Goal: Transaction & Acquisition: Purchase product/service

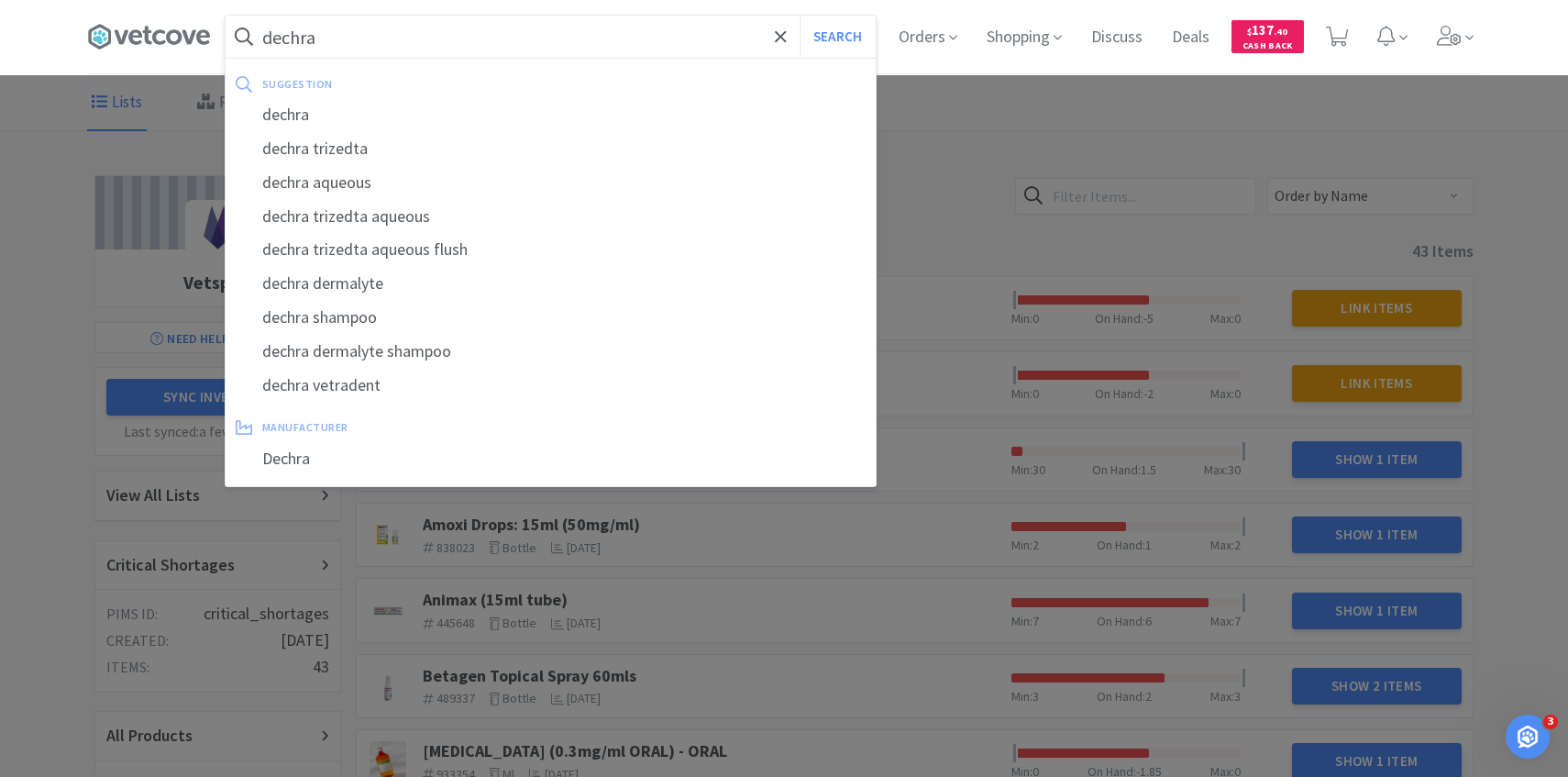
type input "dechra"
click at [800, 16] on button "Search" at bounding box center [837, 36] width 76 height 42
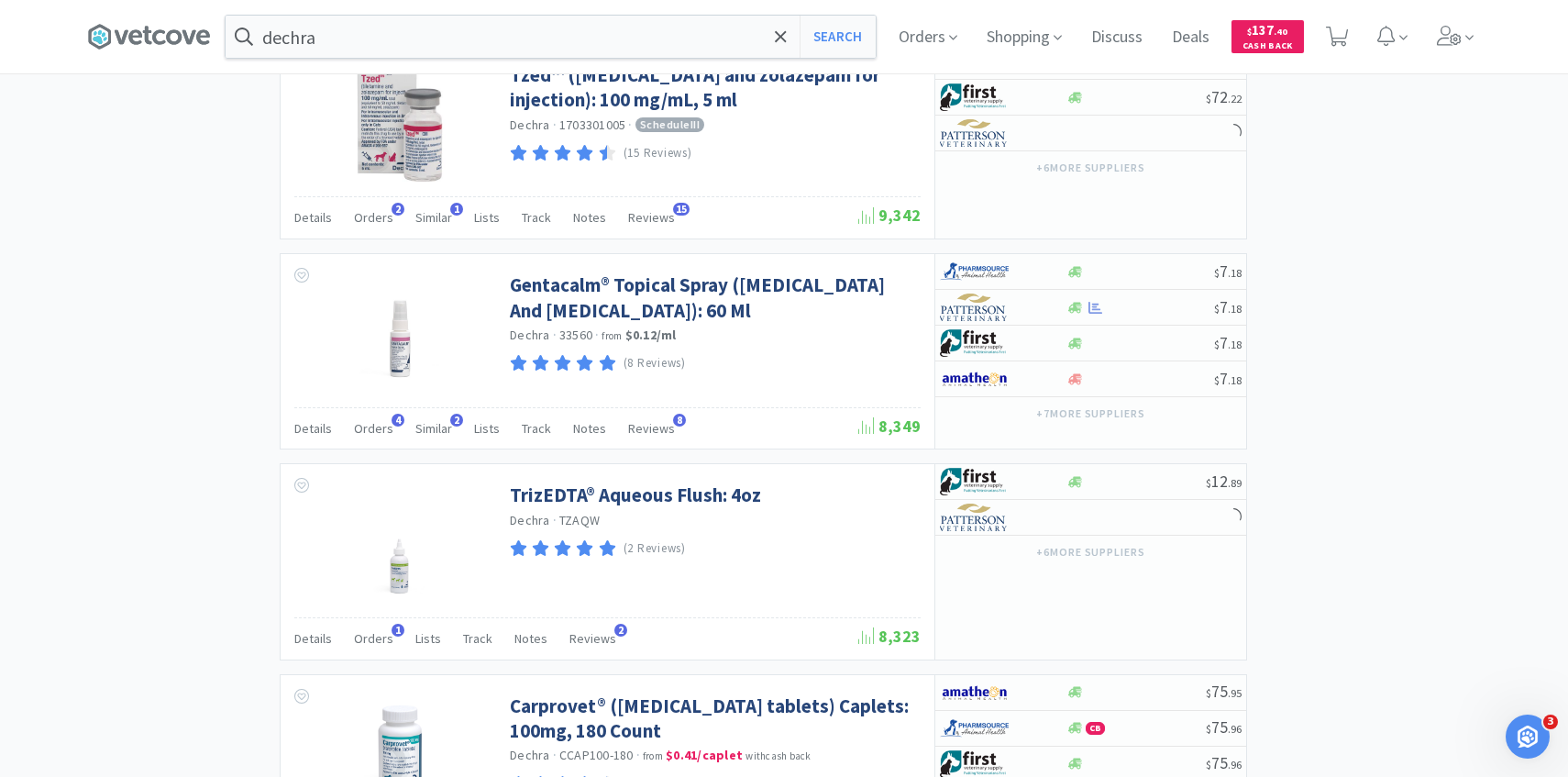
scroll to position [1667, 0]
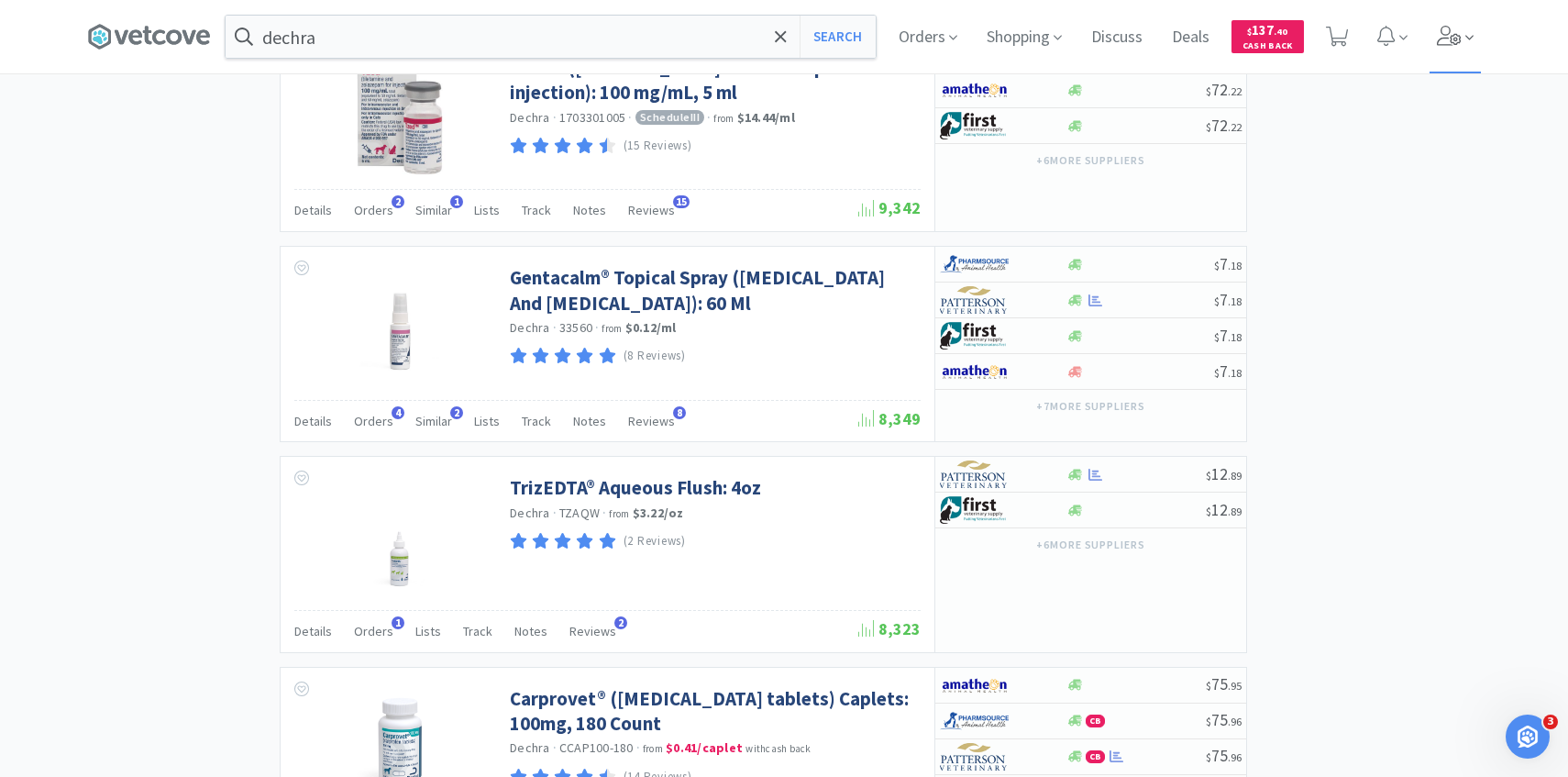
click at [1447, 34] on icon at bounding box center [1449, 35] width 25 height 21
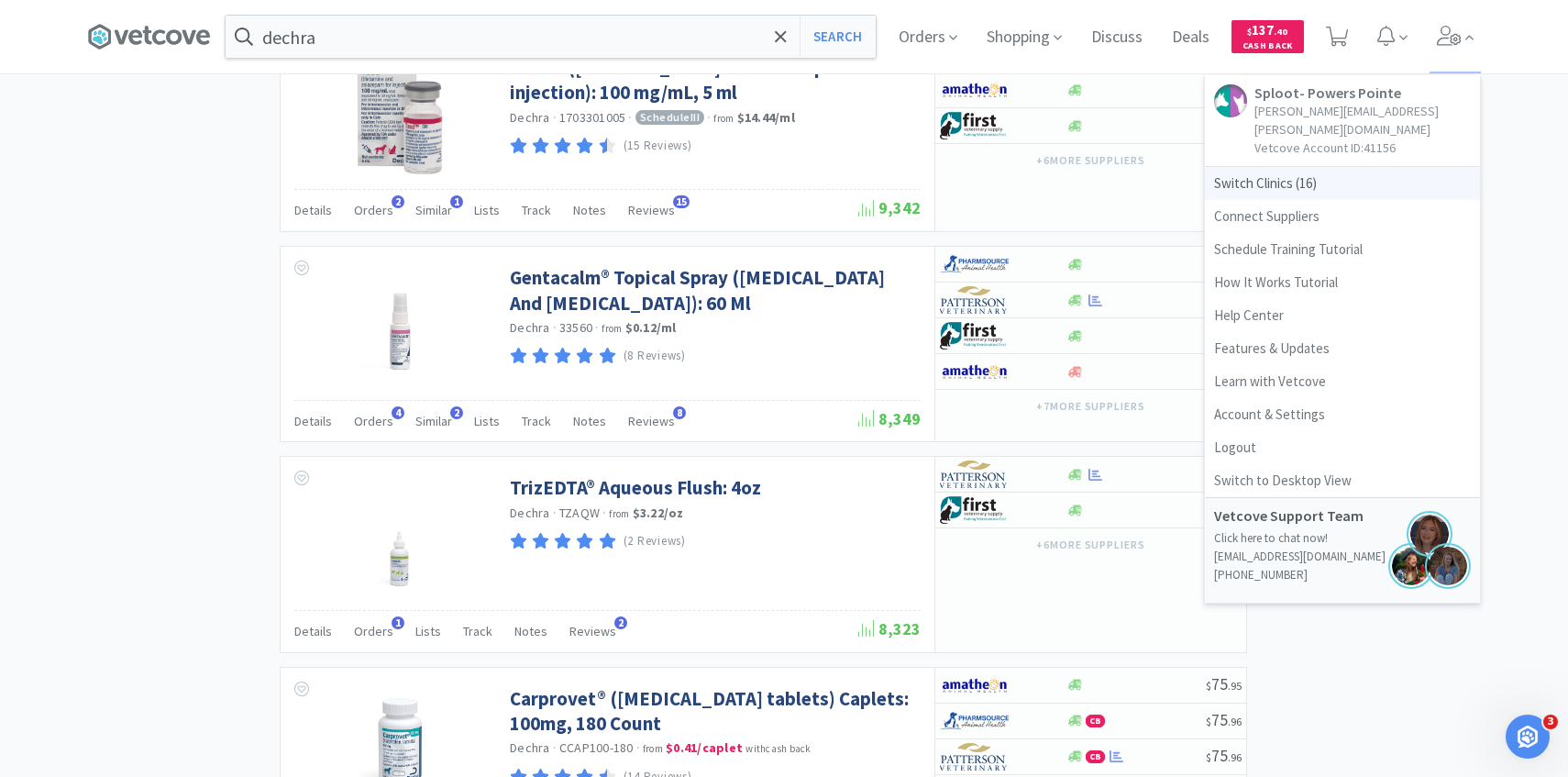
click at [1330, 167] on span "Switch Clinics ( 16 )" at bounding box center [1343, 184] width 275 height 33
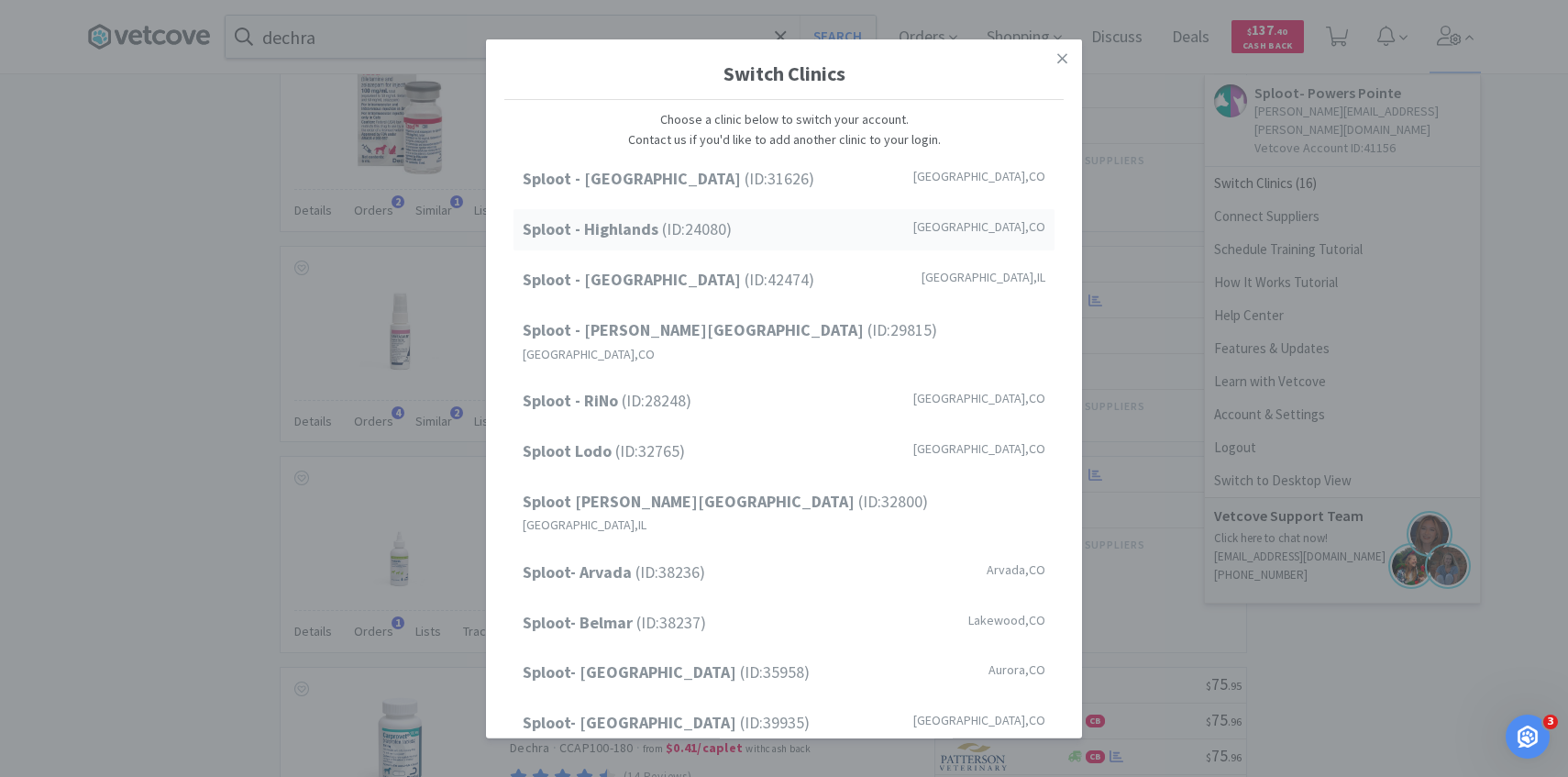
click at [737, 245] on div "Sploot - Highlands (ID: 24080 ) [GEOGRAPHIC_DATA] , [GEOGRAPHIC_DATA]" at bounding box center [784, 230] width 541 height 41
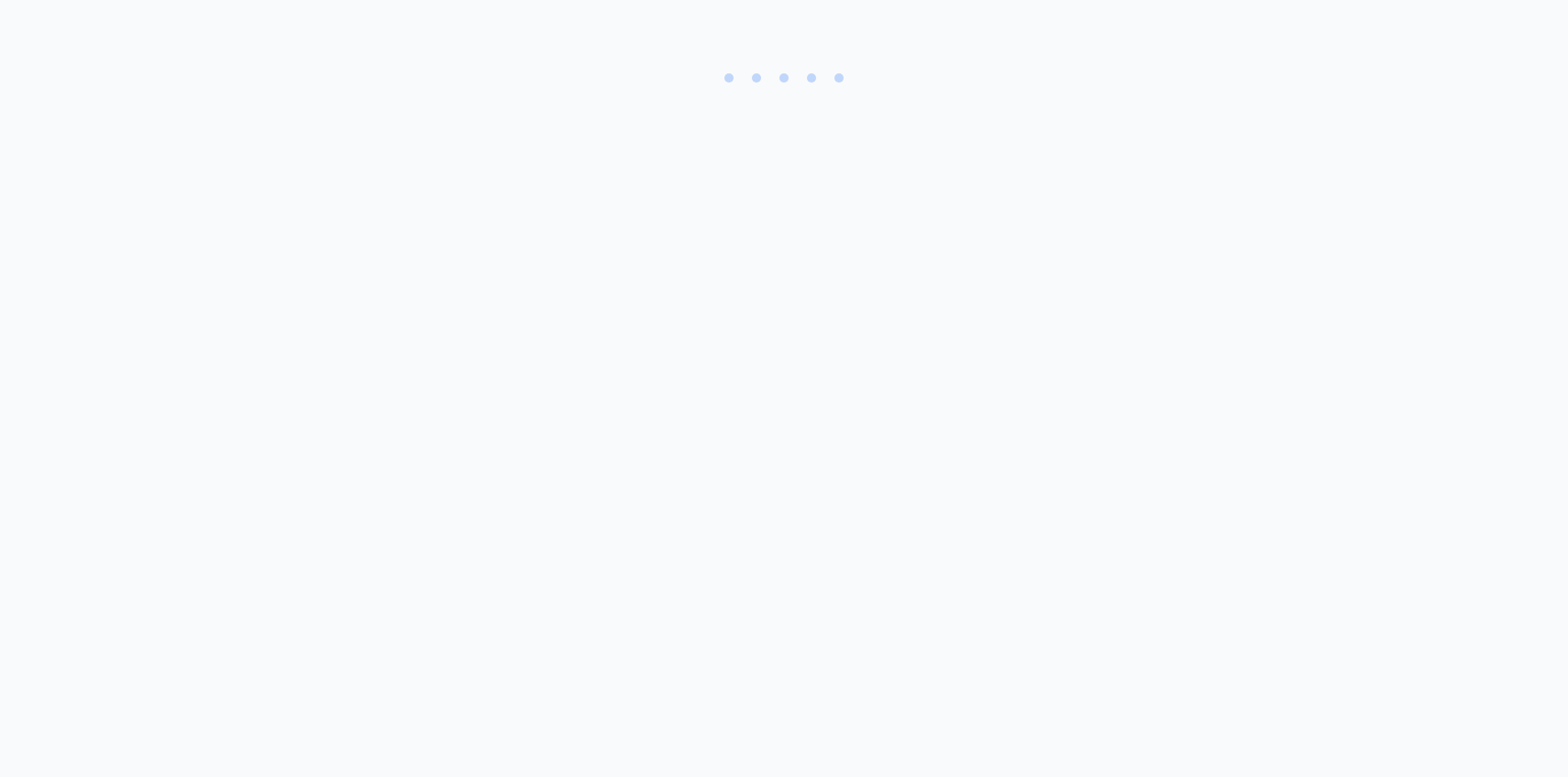
select select "1"
select select "6"
select select "1"
select select "2"
select select "6"
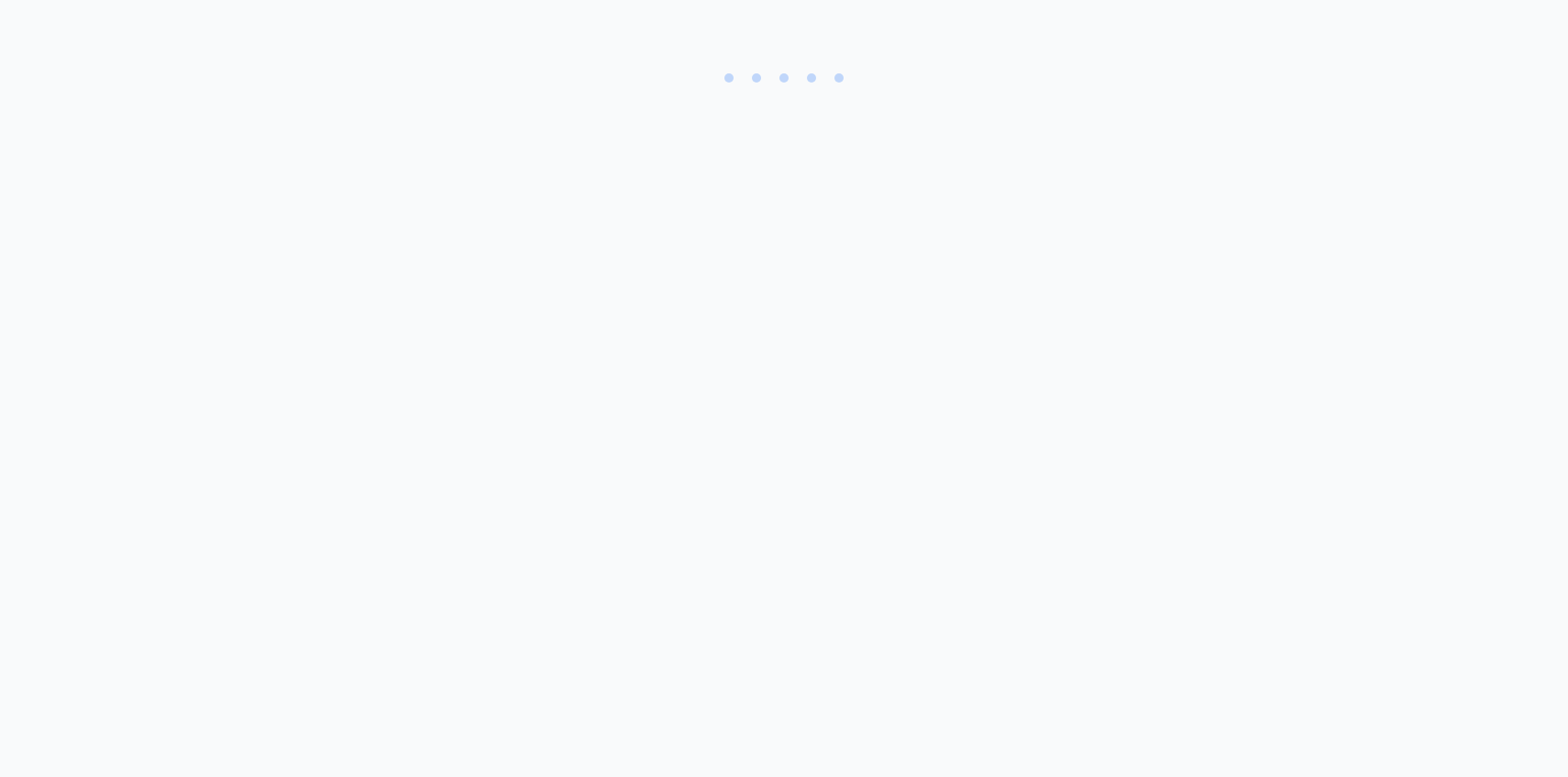
select select "2"
select select "1"
select select "10"
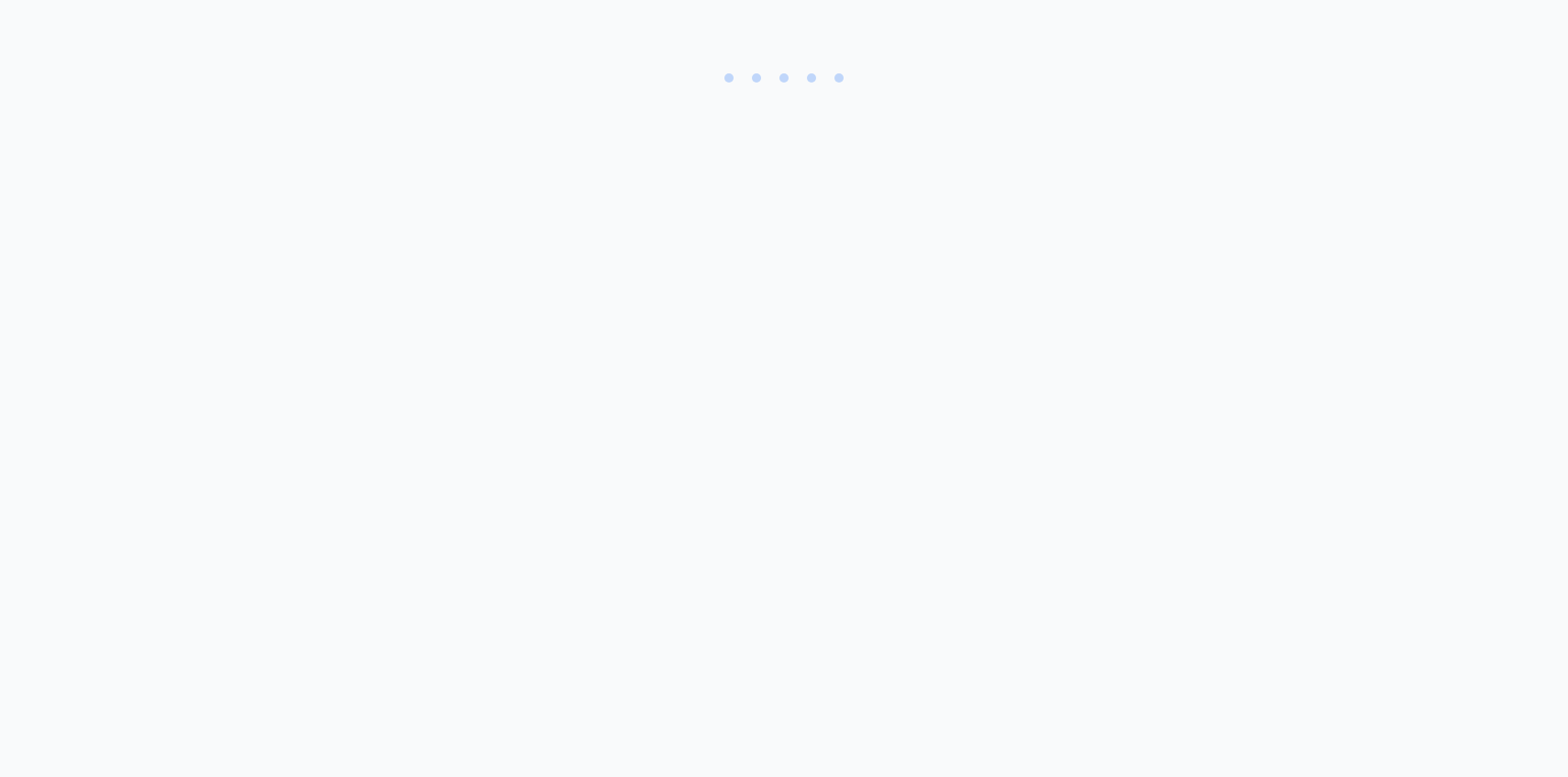
select select "10"
select select "2"
select select "5"
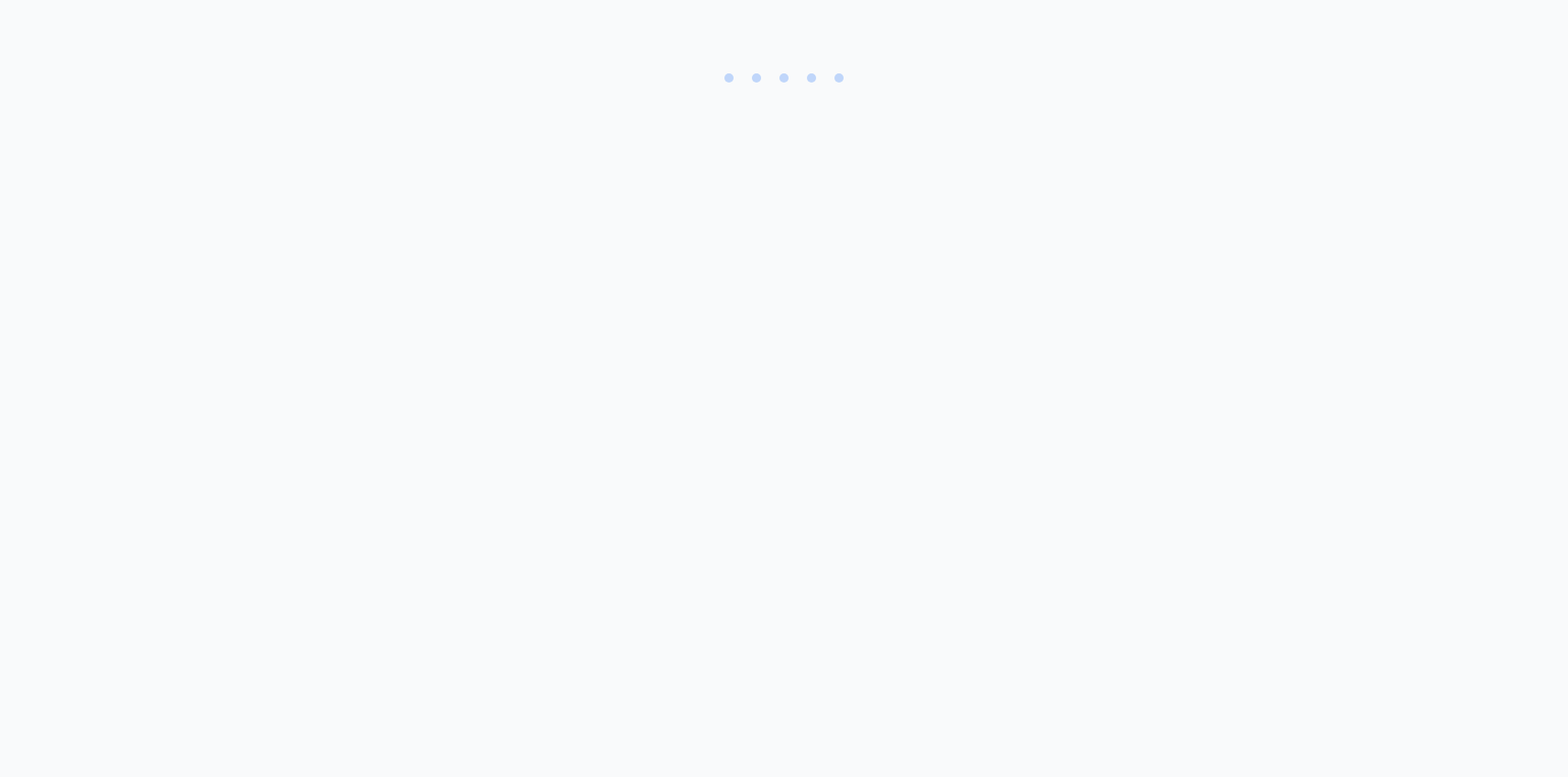
select select "1"
select select "2"
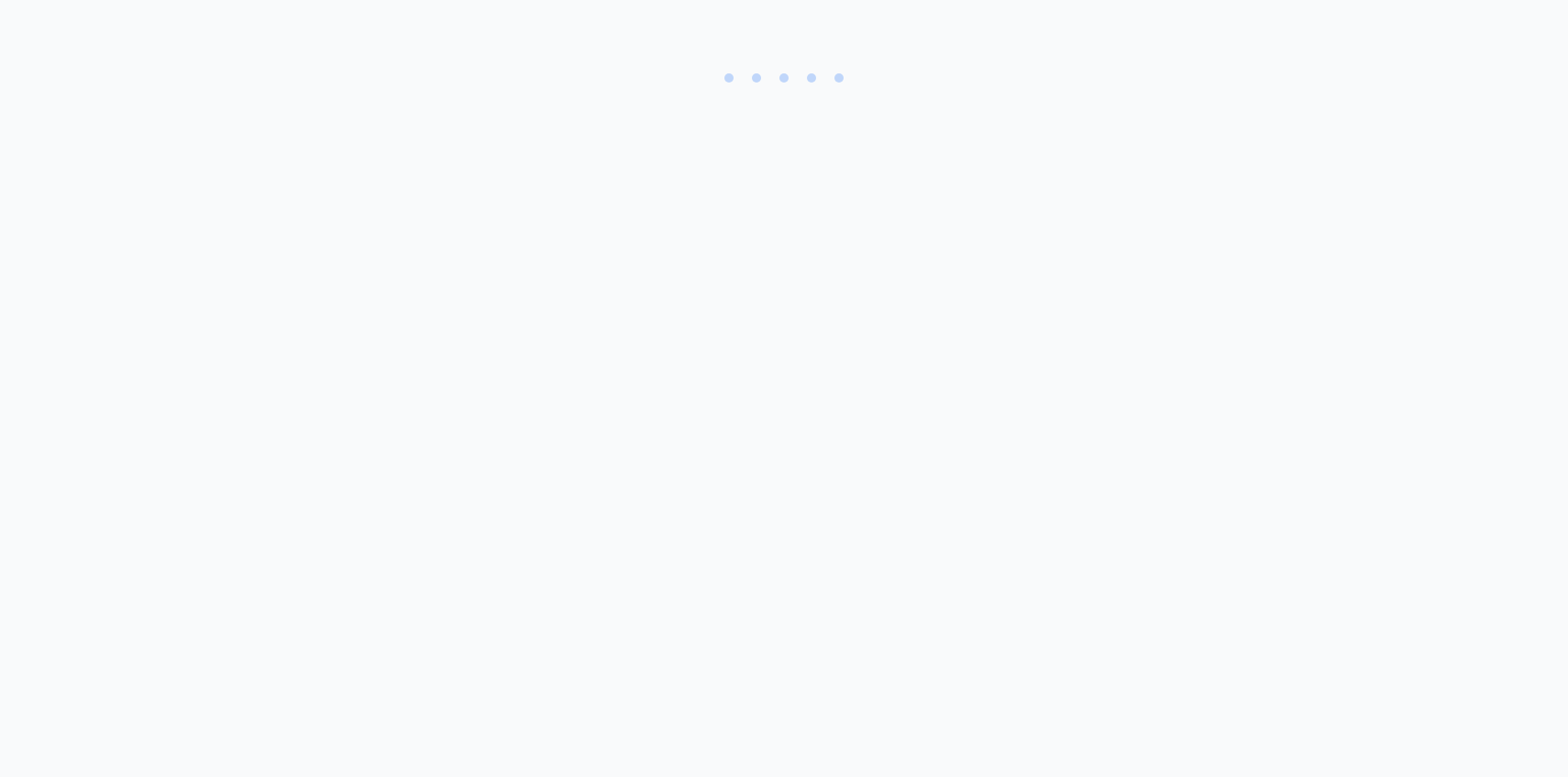
select select "1"
select select "4"
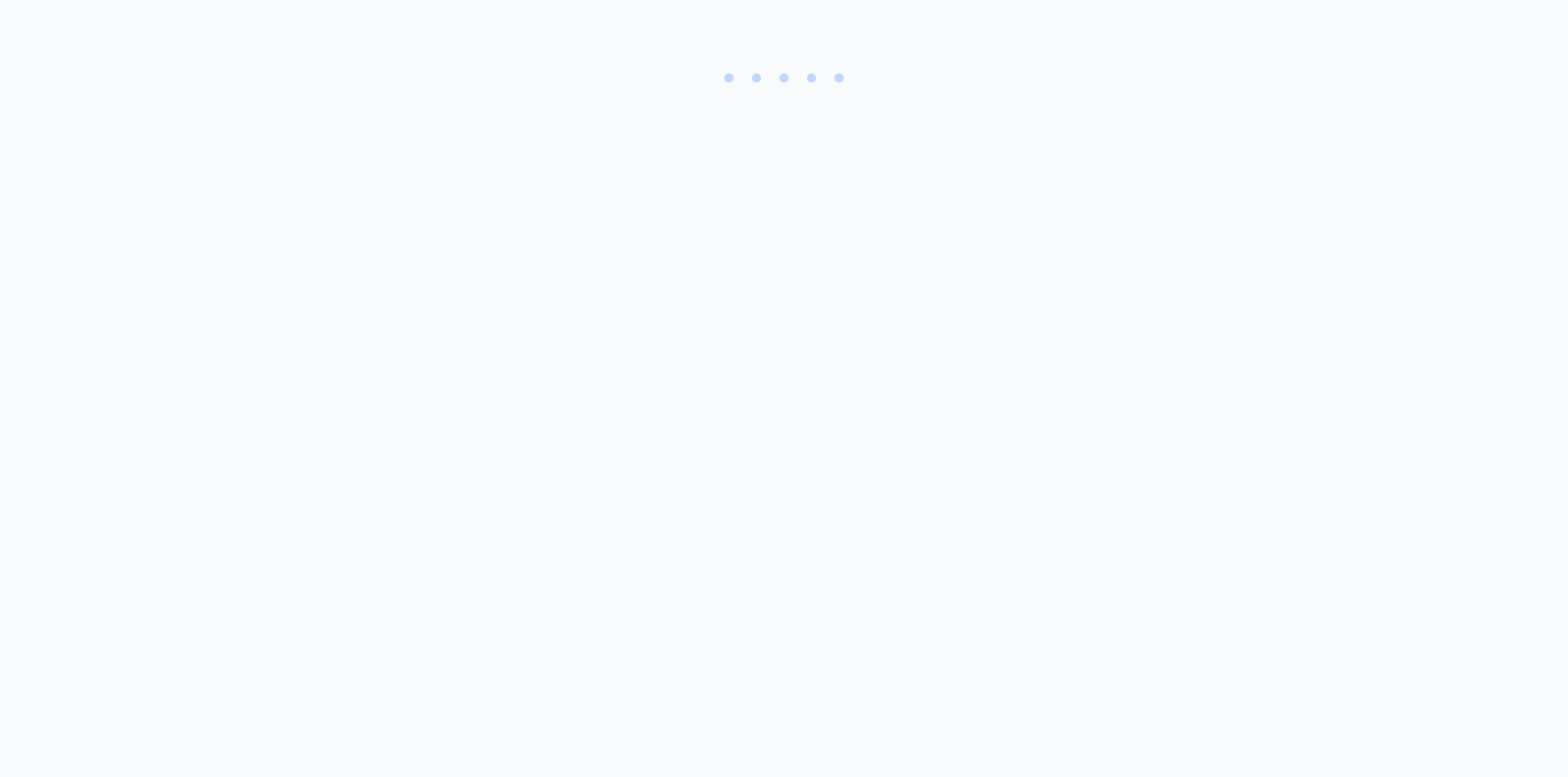
select select "1"
select select "4"
select select "2"
select select "1"
select select "4"
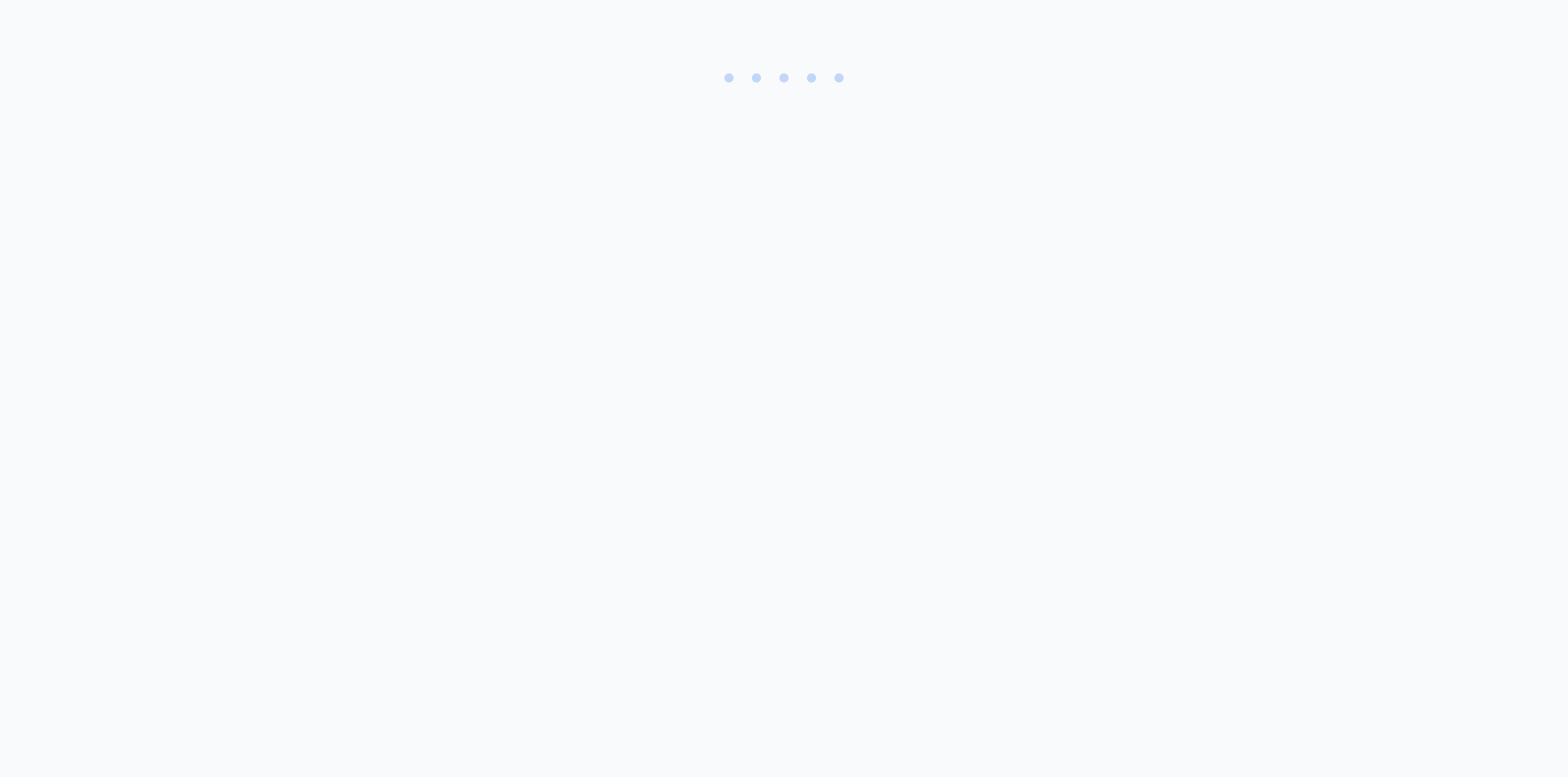
select select "5"
select select "2"
select select "3"
select select "100"
select select "1"
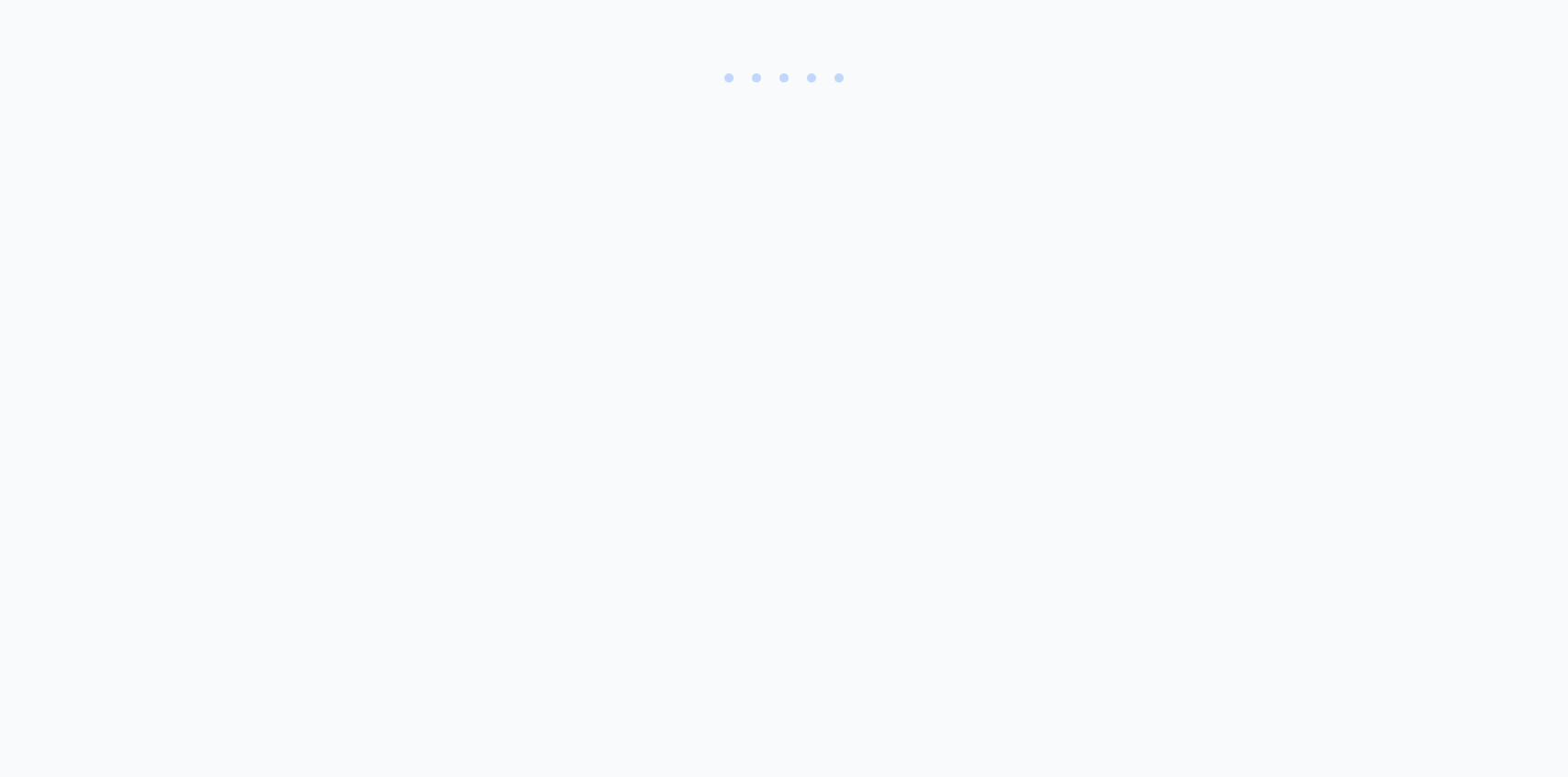
select select "1"
select select "2"
select select "1"
select select "100"
select select "2"
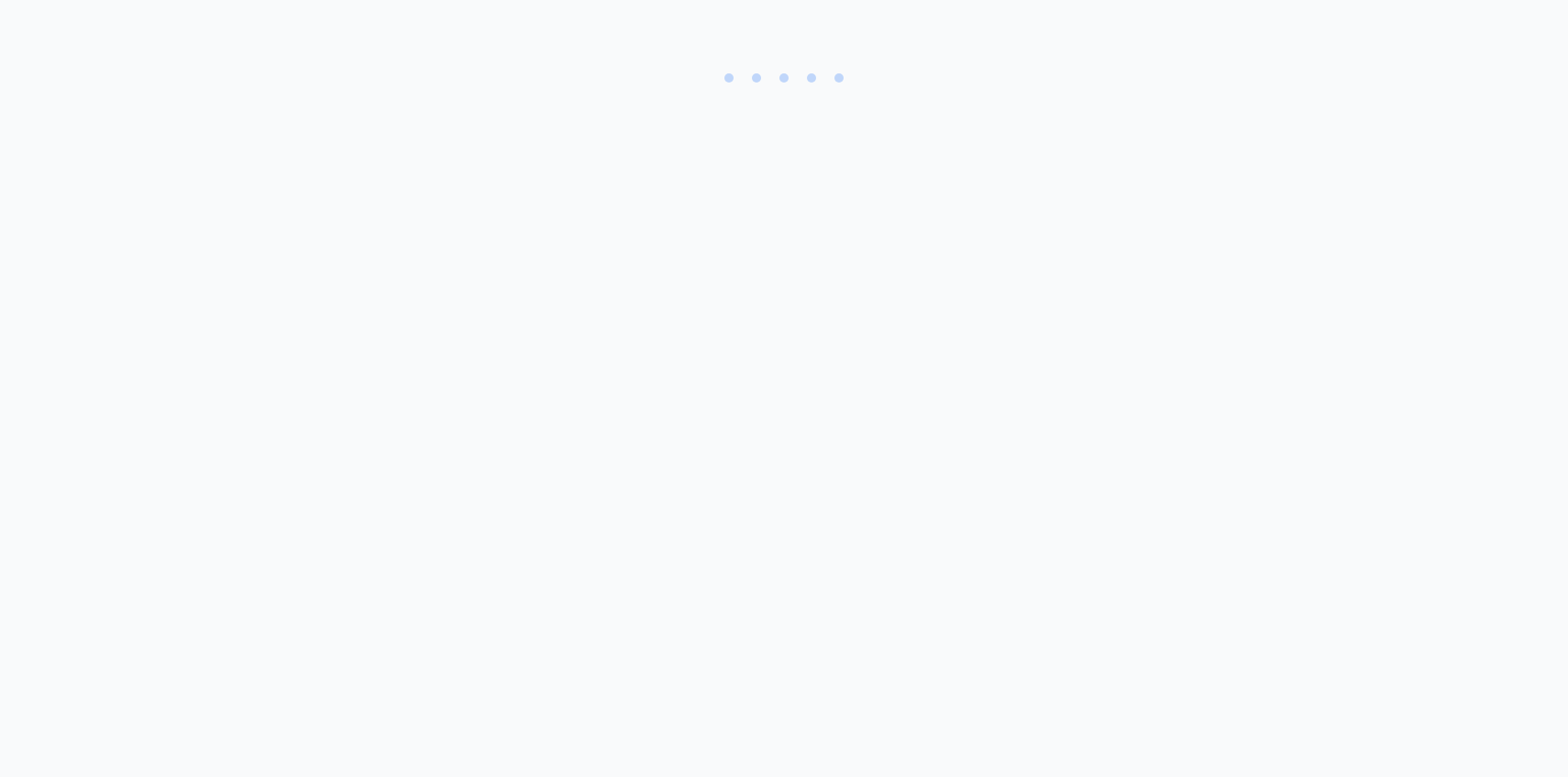
select select "3"
select select "1"
select select "2"
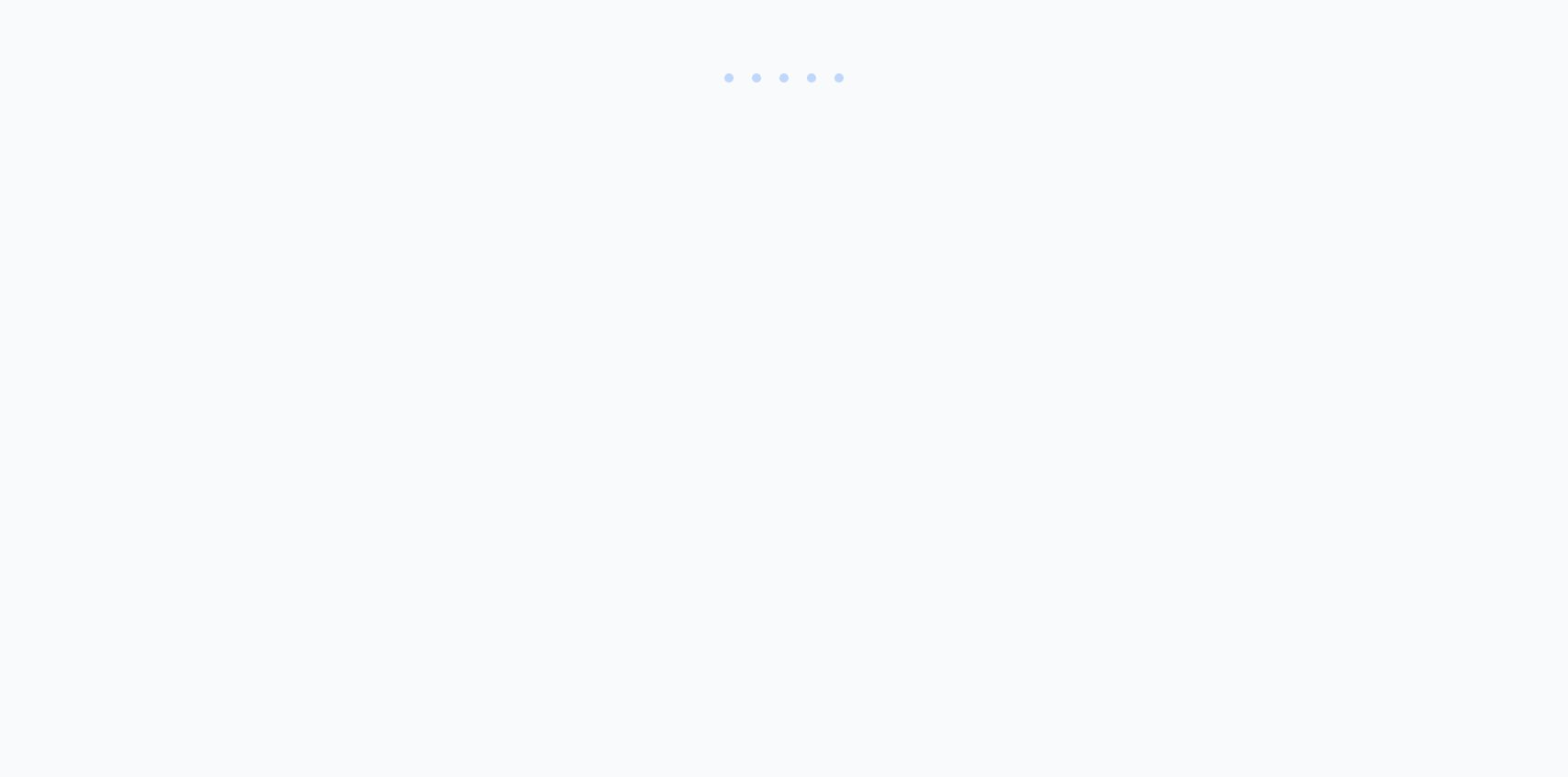
select select "8"
select select "1"
select select "6"
select select "100"
select select "4"
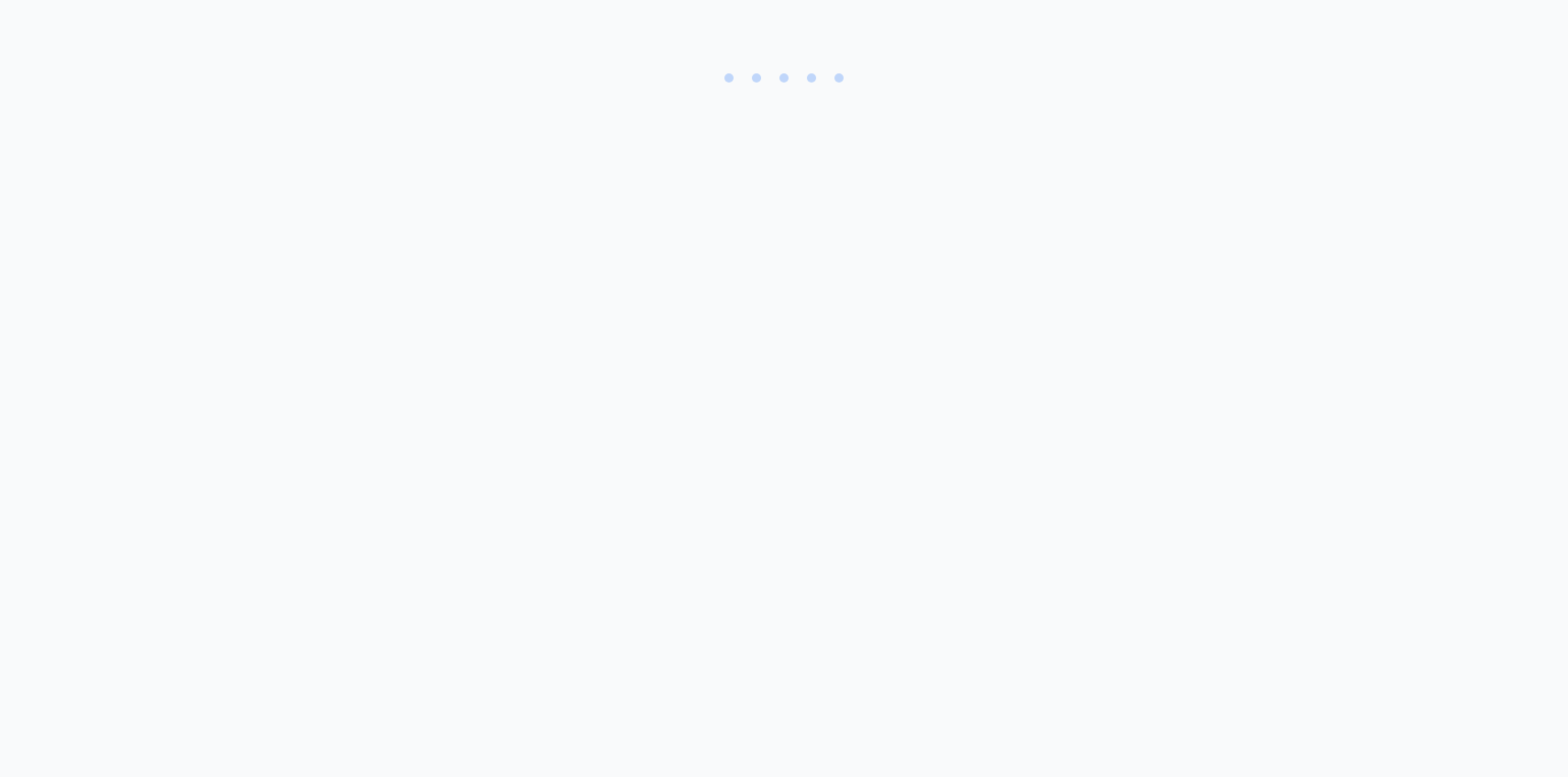
select select "10"
select select "1"
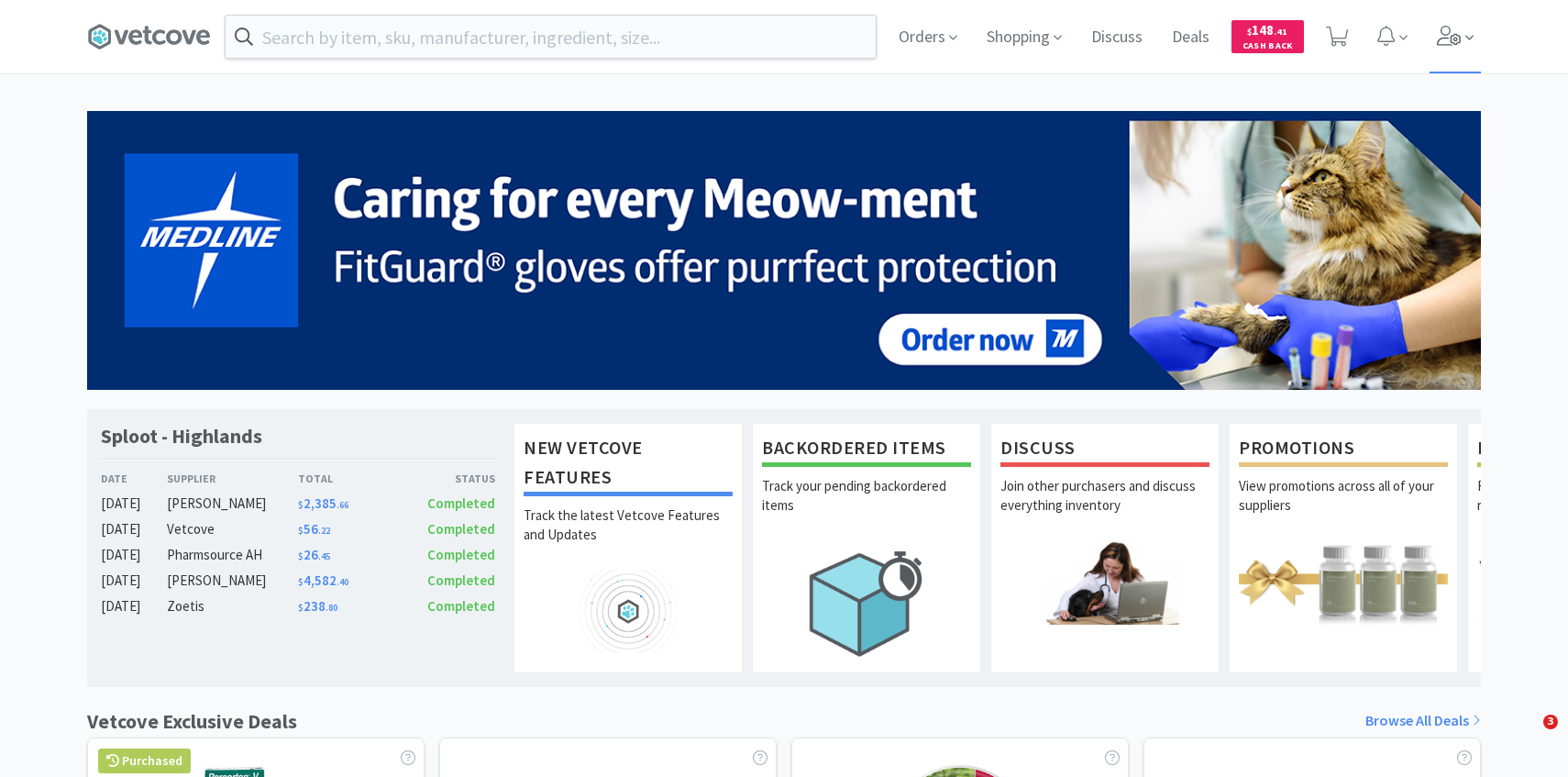
click at [1441, 43] on icon at bounding box center [1450, 35] width 26 height 21
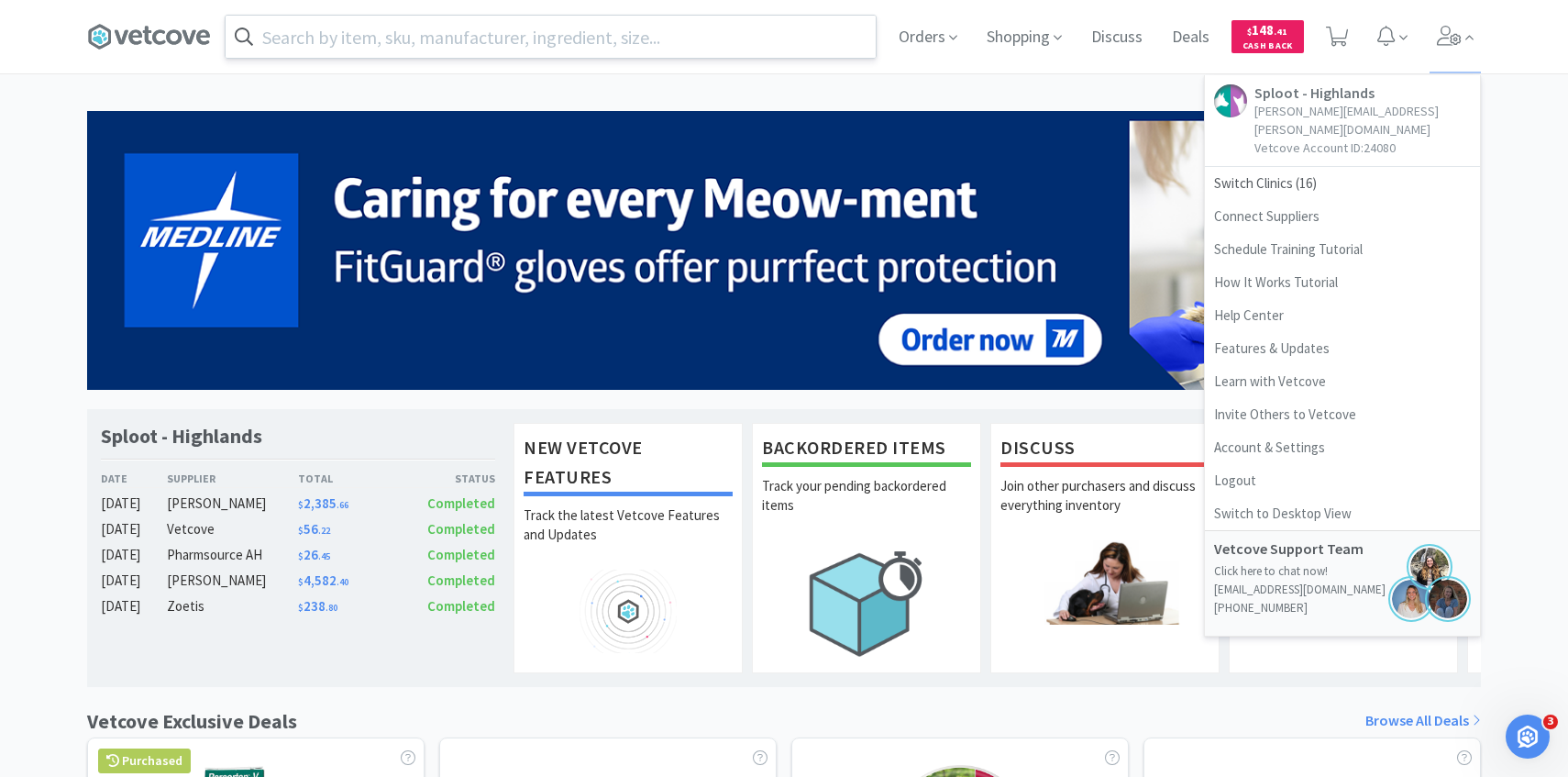
click at [690, 55] on input "text" at bounding box center [551, 36] width 650 height 42
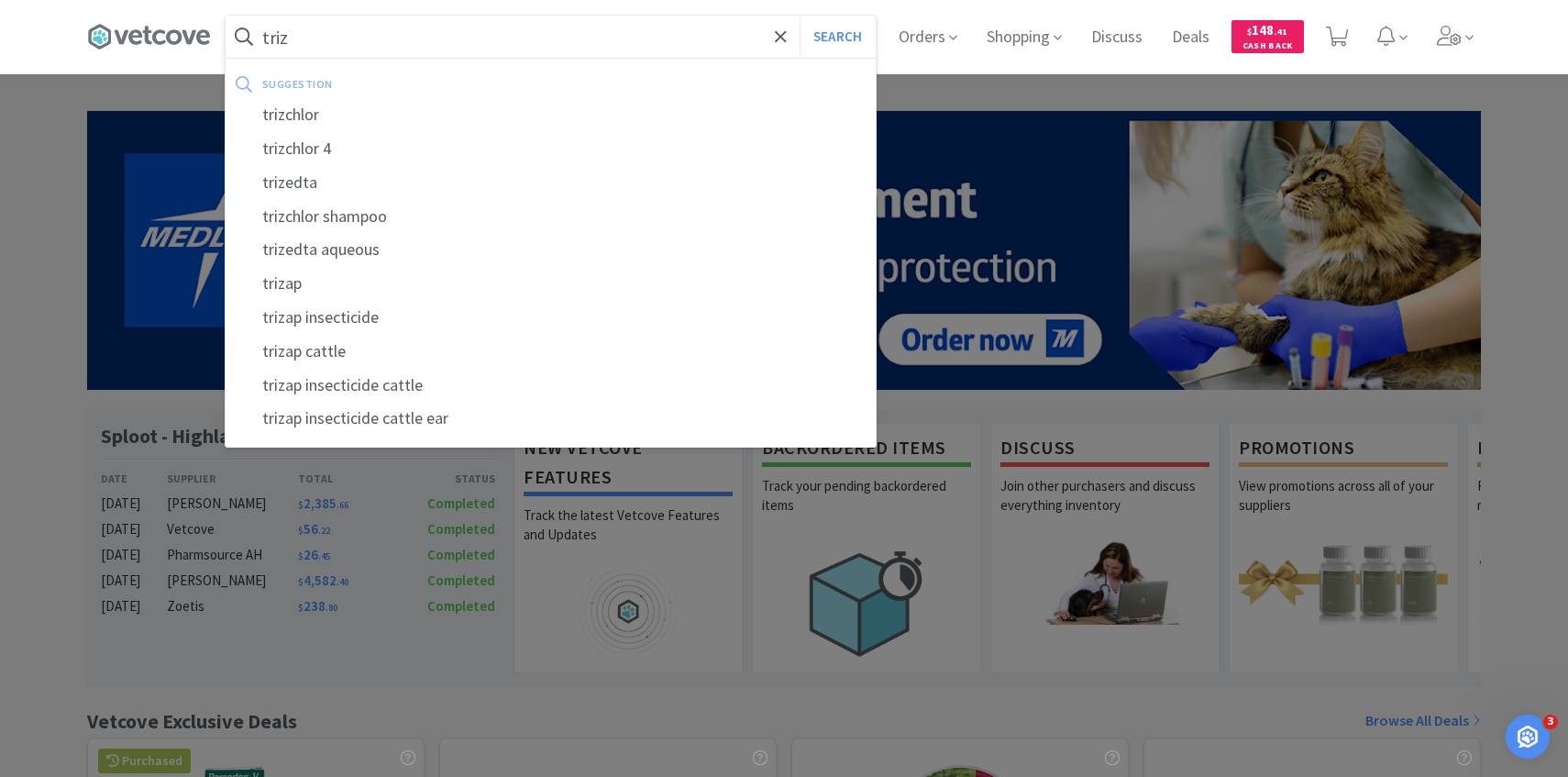
type input "triz"
click at [800, 16] on button "Search" at bounding box center [837, 36] width 76 height 42
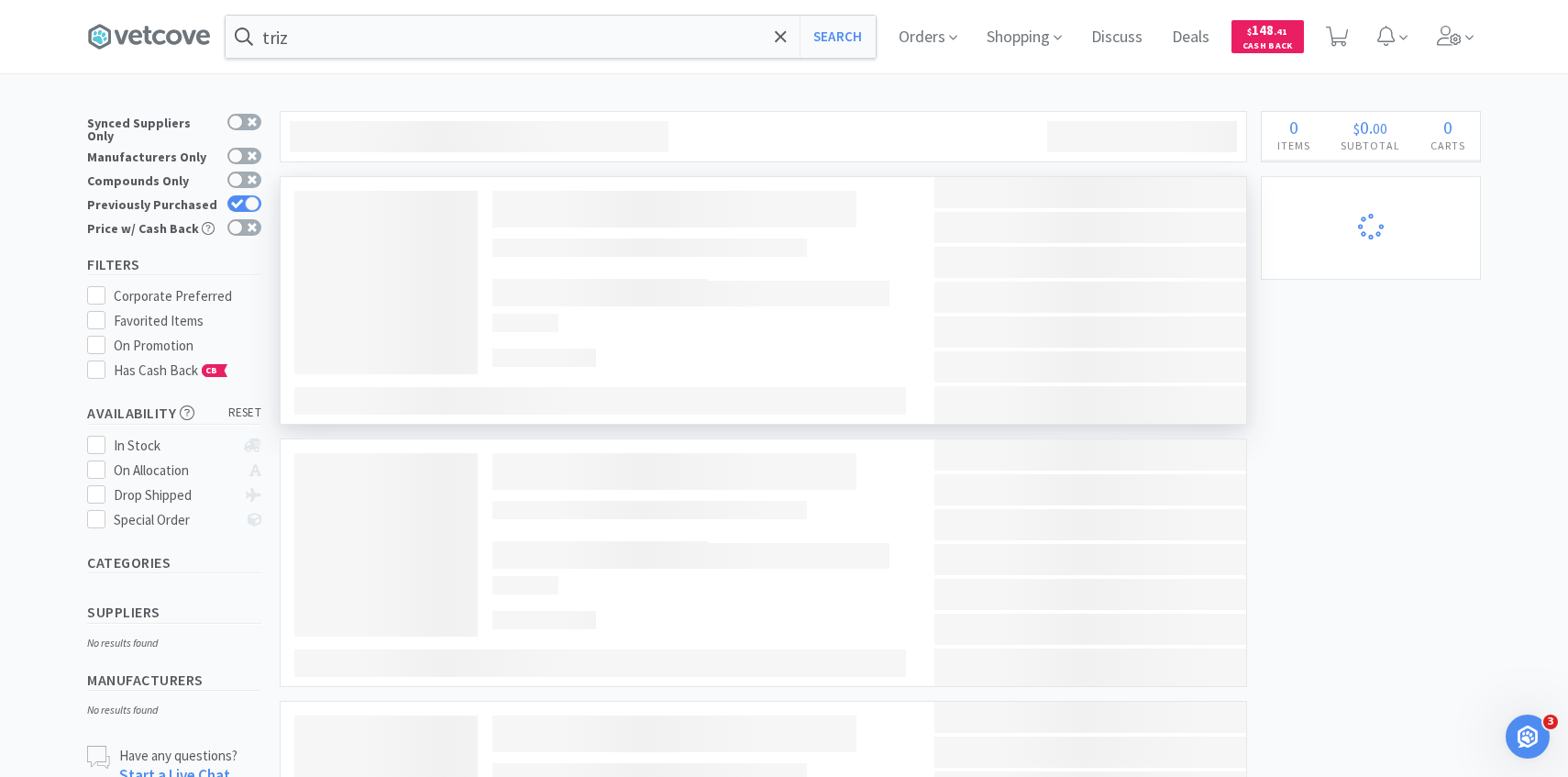
select select "1"
select select "6"
select select "1"
select select "2"
select select "6"
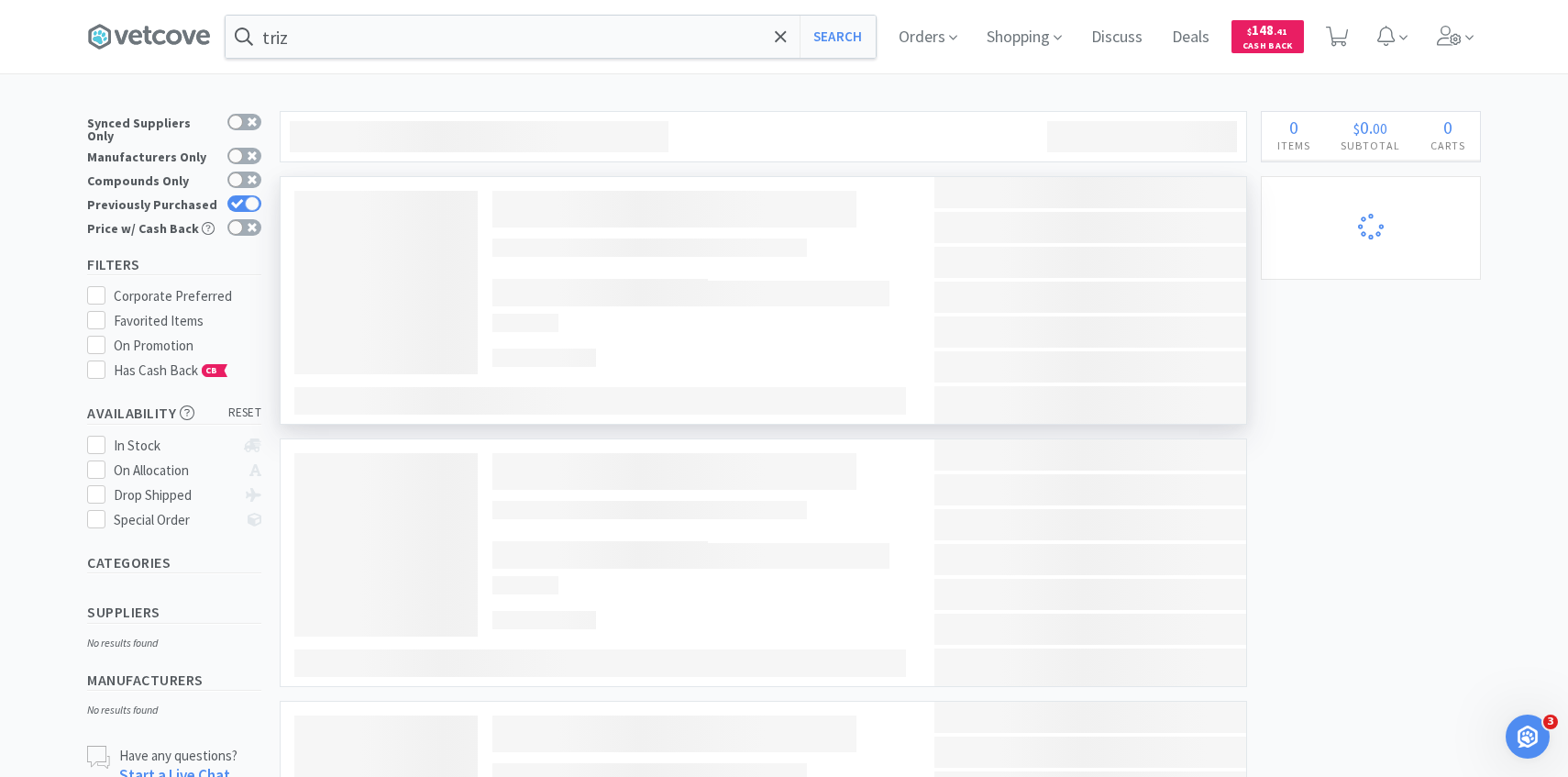
select select "2"
select select "1"
select select "10"
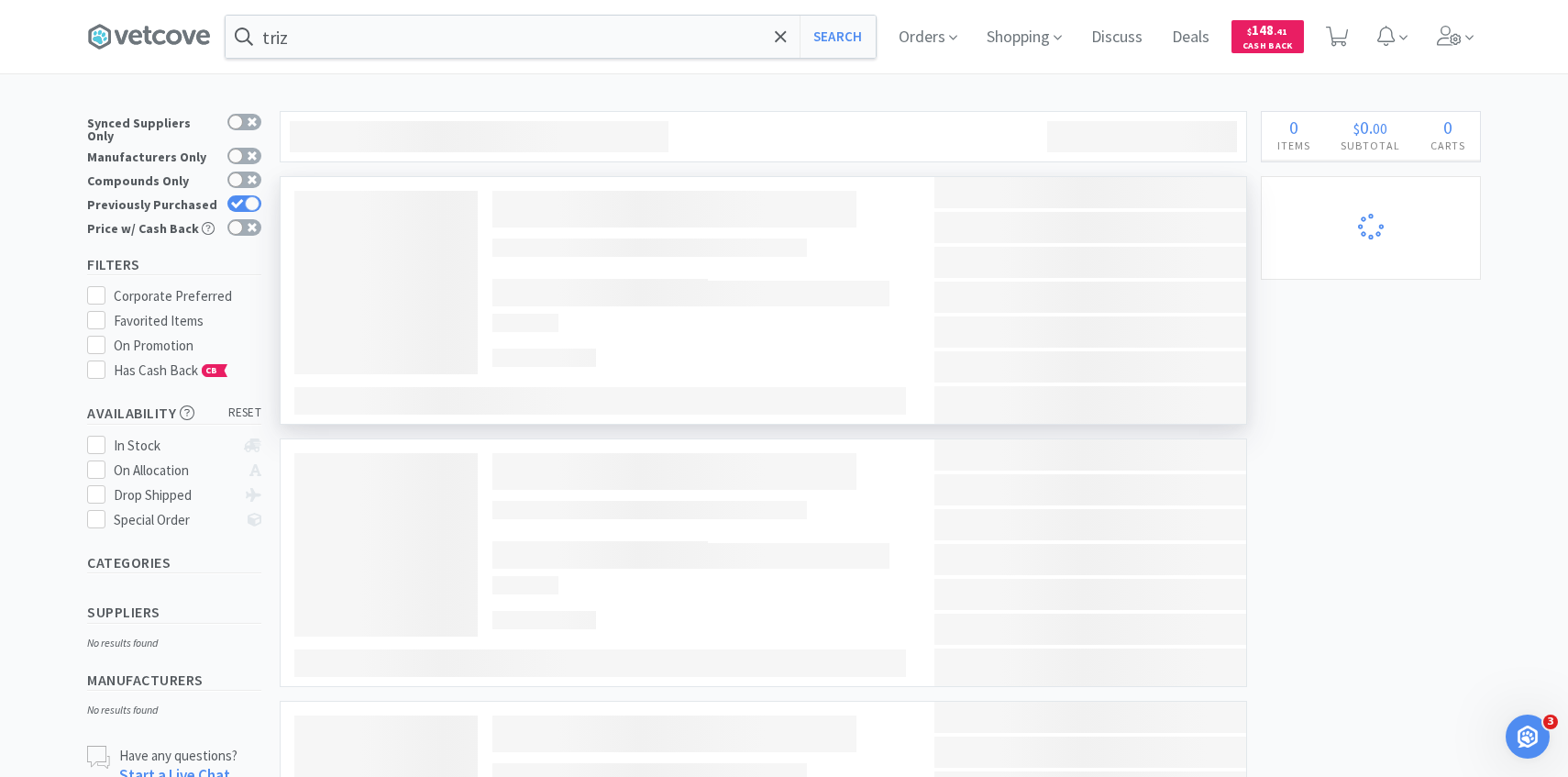
select select "10"
select select "2"
select select "5"
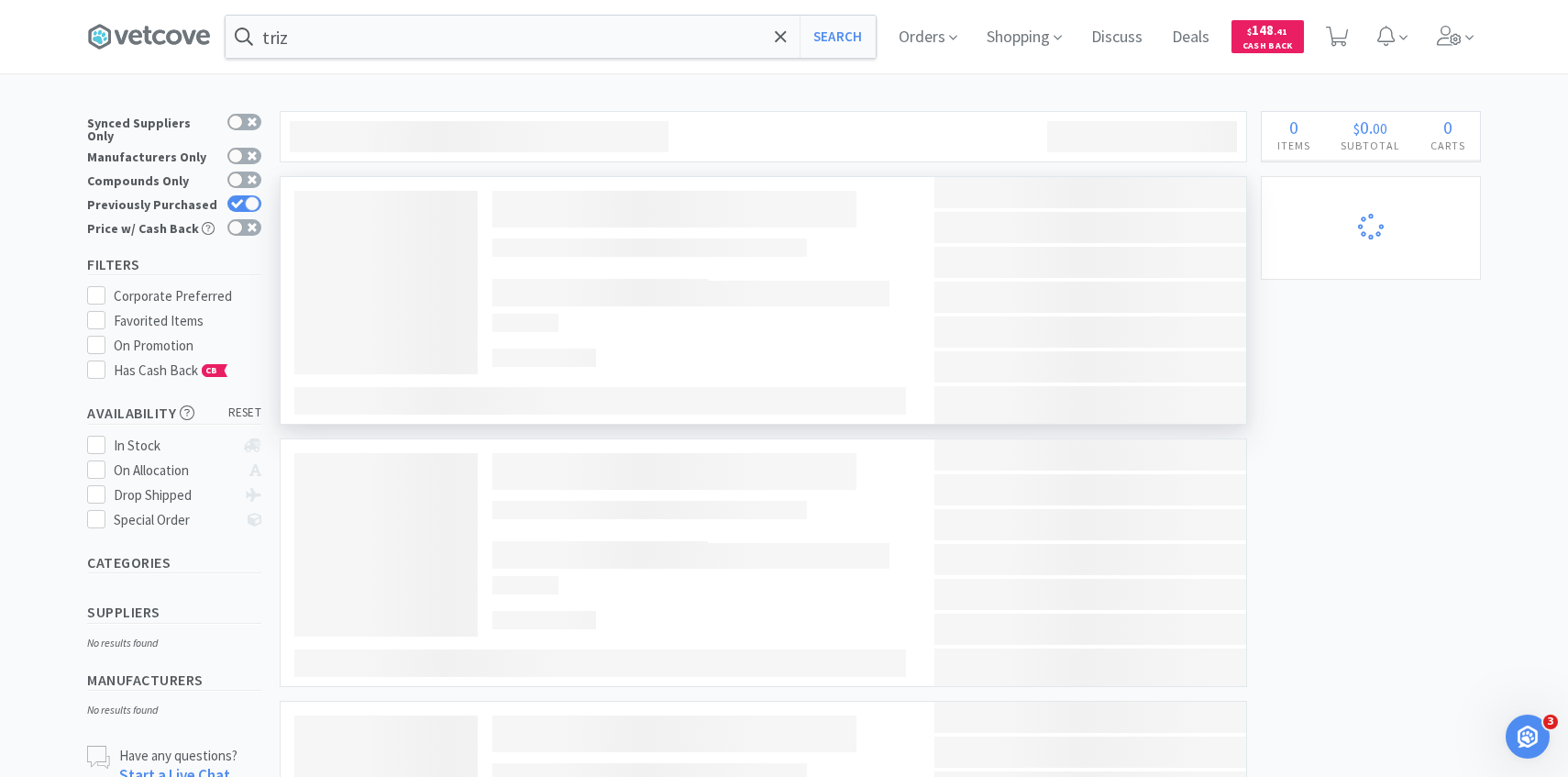
select select "1"
select select "2"
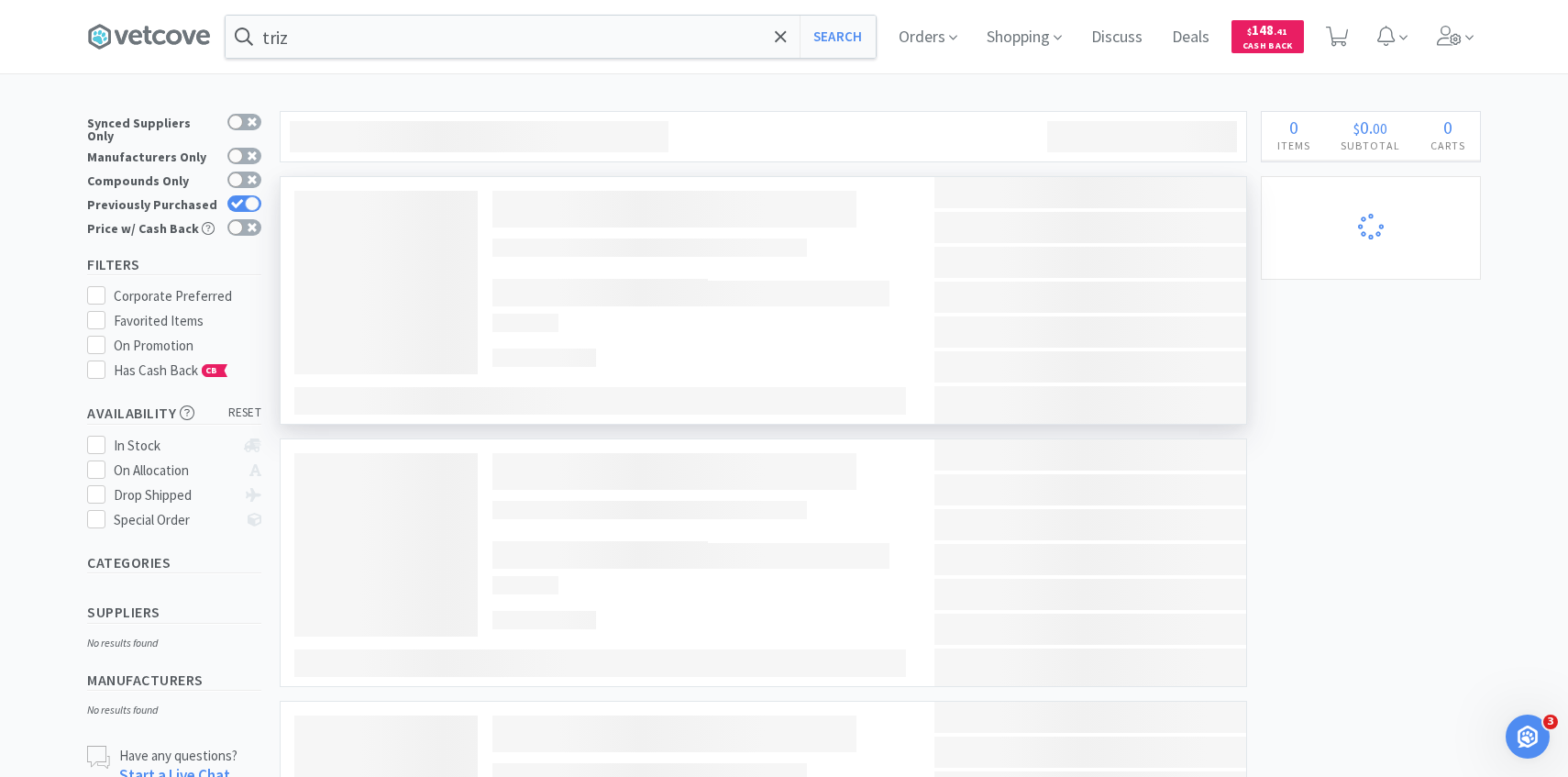
select select "1"
select select "4"
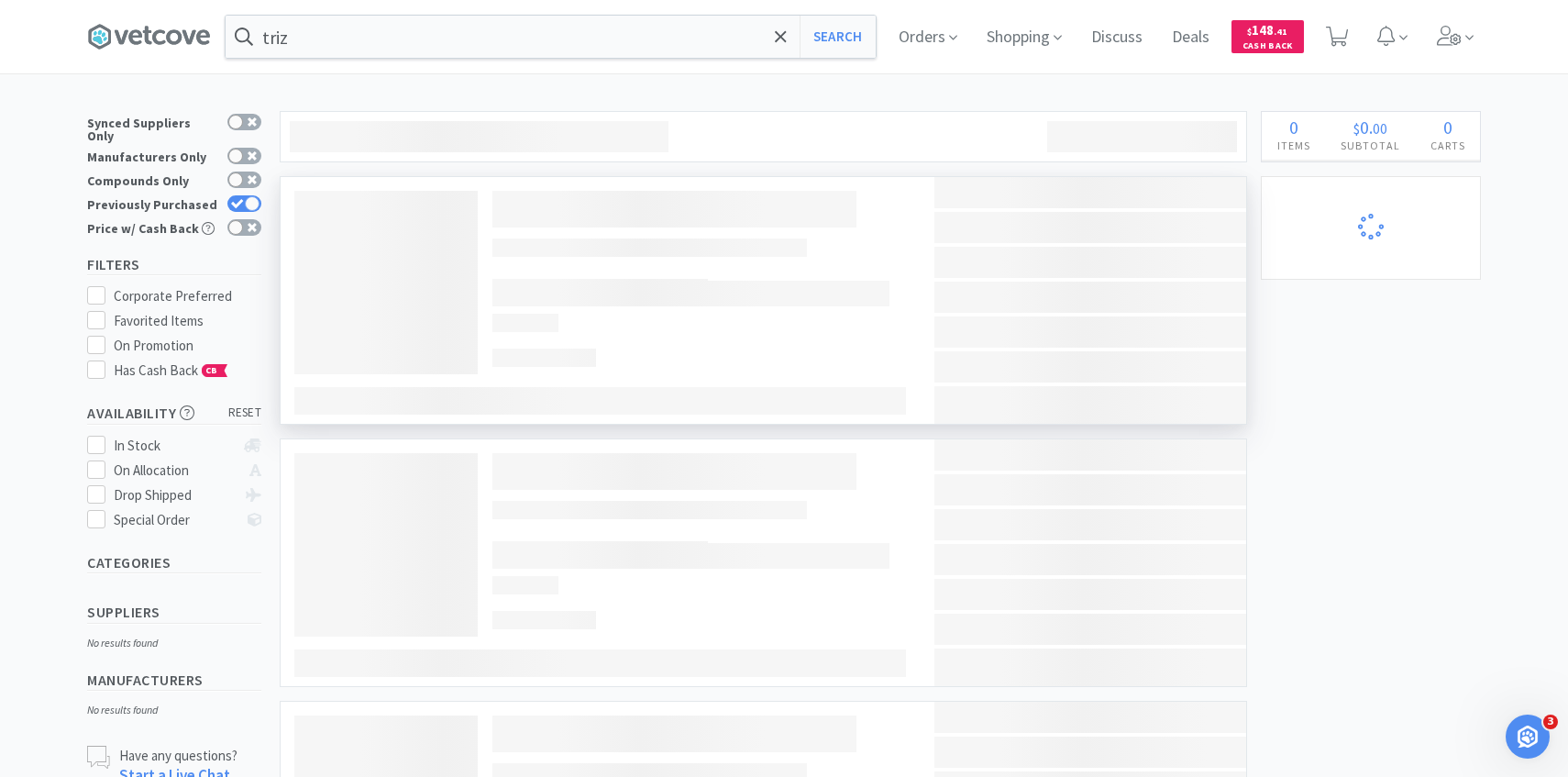
select select "1"
select select "4"
select select "2"
select select "1"
select select "4"
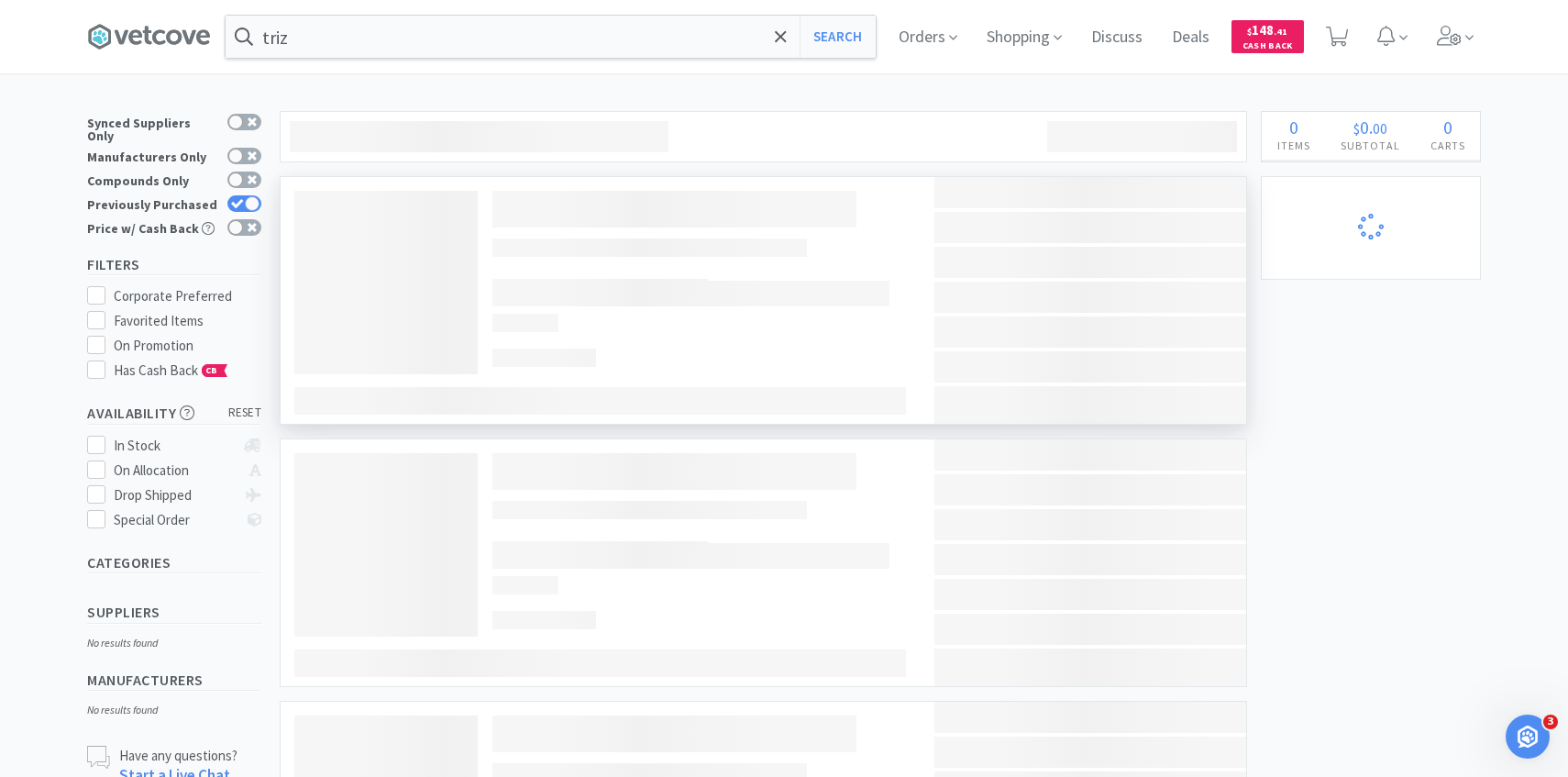
select select "5"
select select "2"
select select "3"
select select "100"
select select "1"
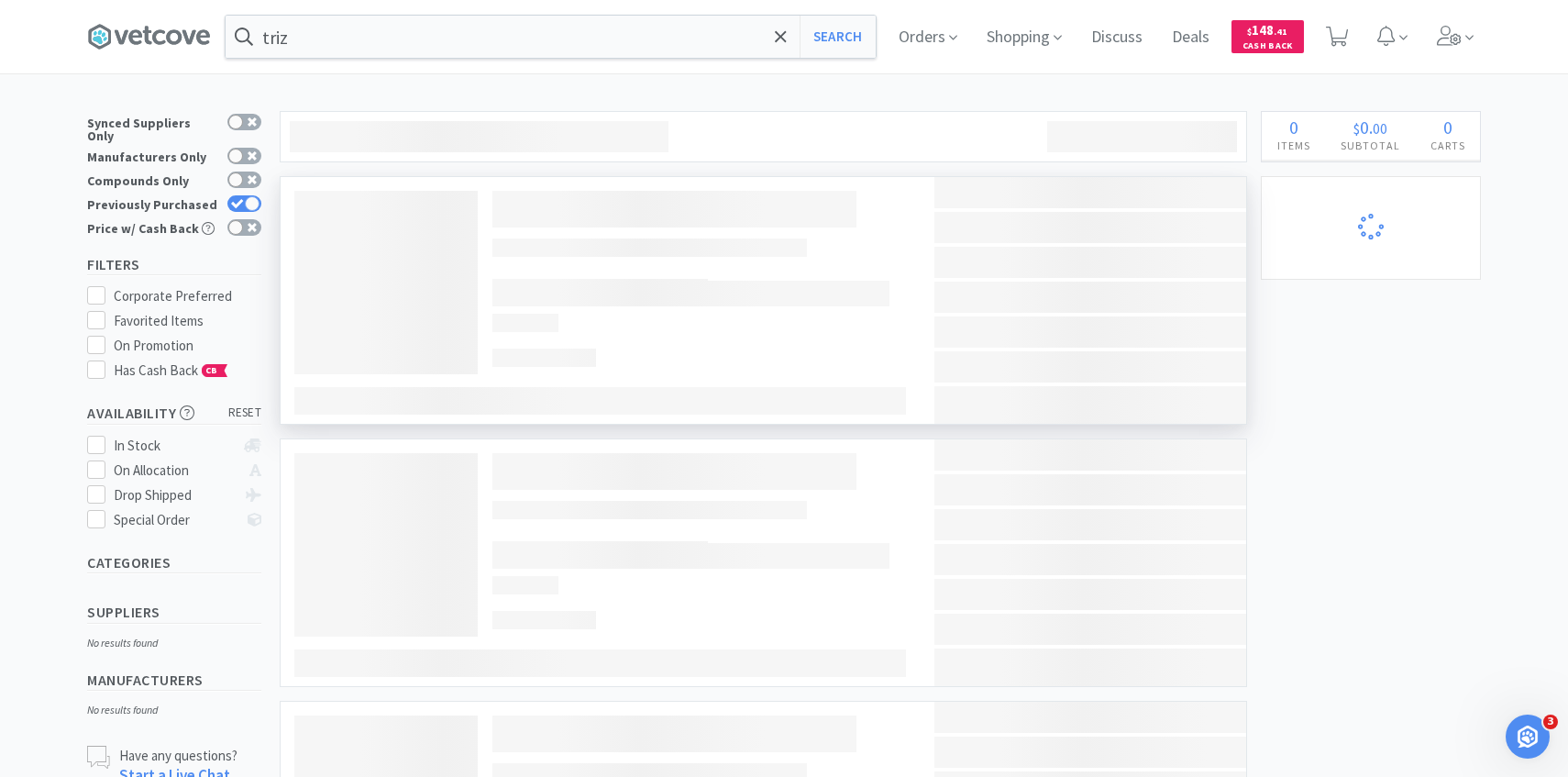
select select "1"
select select "2"
select select "1"
select select "100"
select select "2"
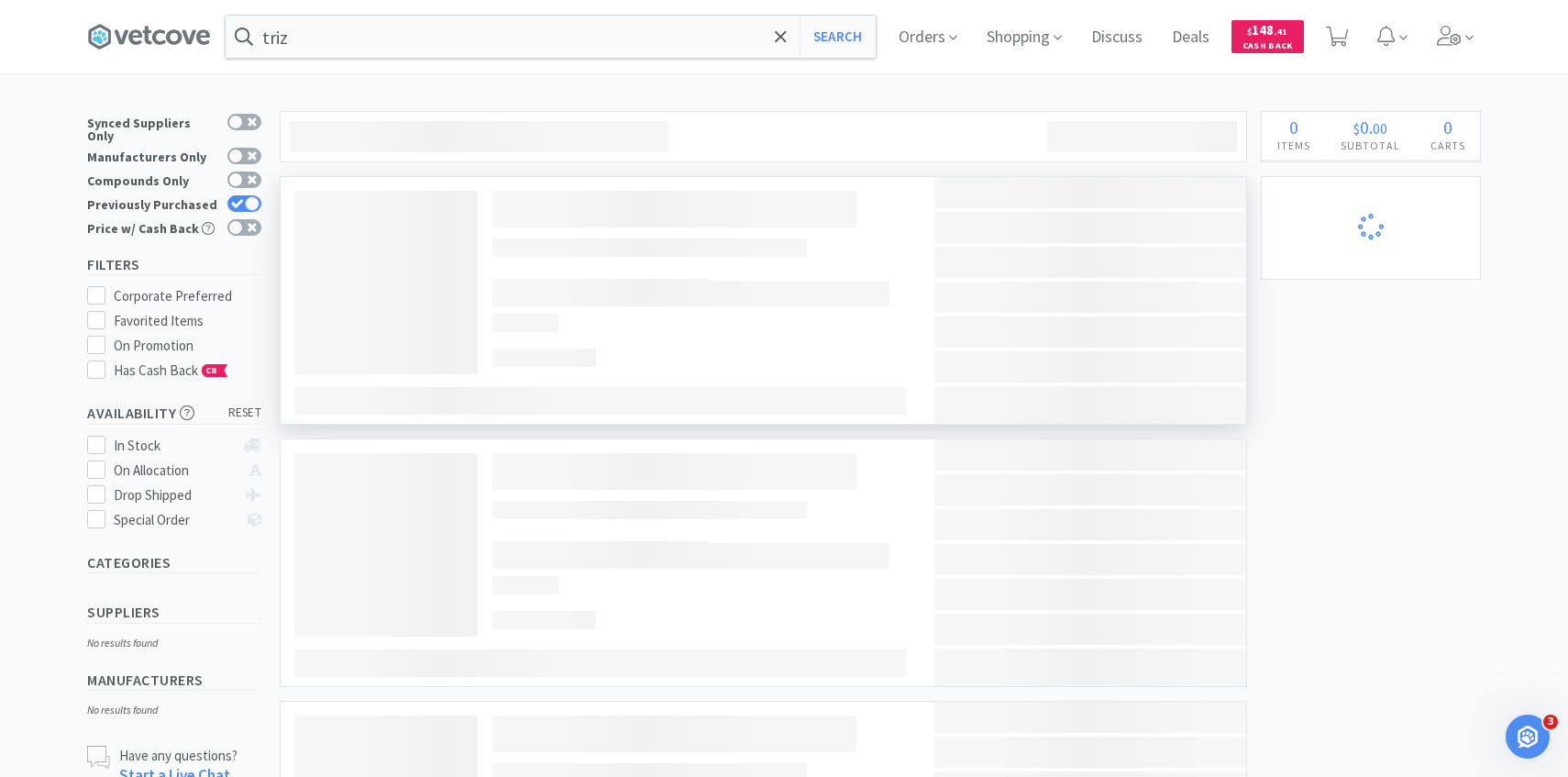
select select "3"
select select "1"
select select "2"
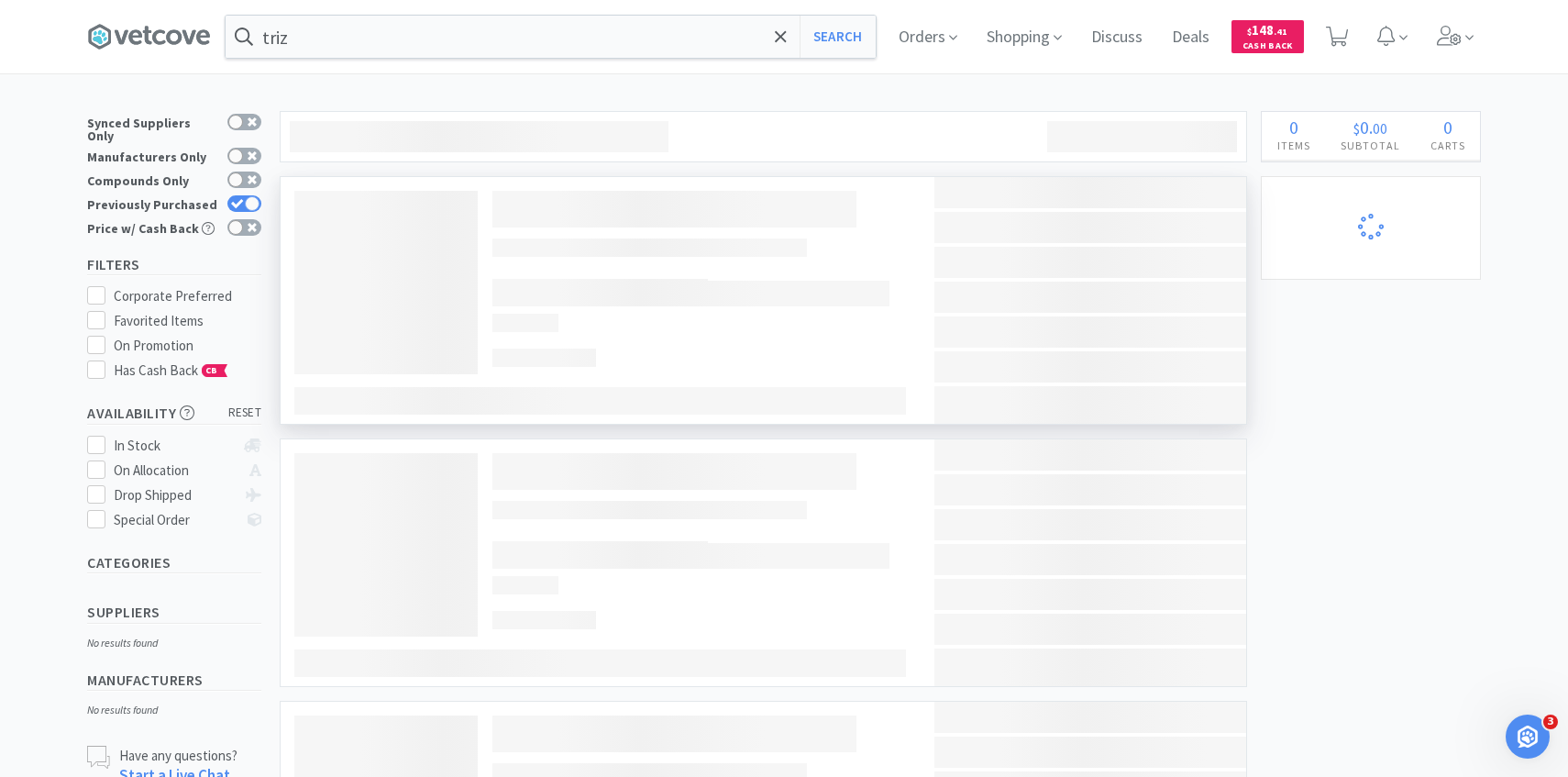
select select "8"
select select "1"
select select "6"
select select "100"
select select "4"
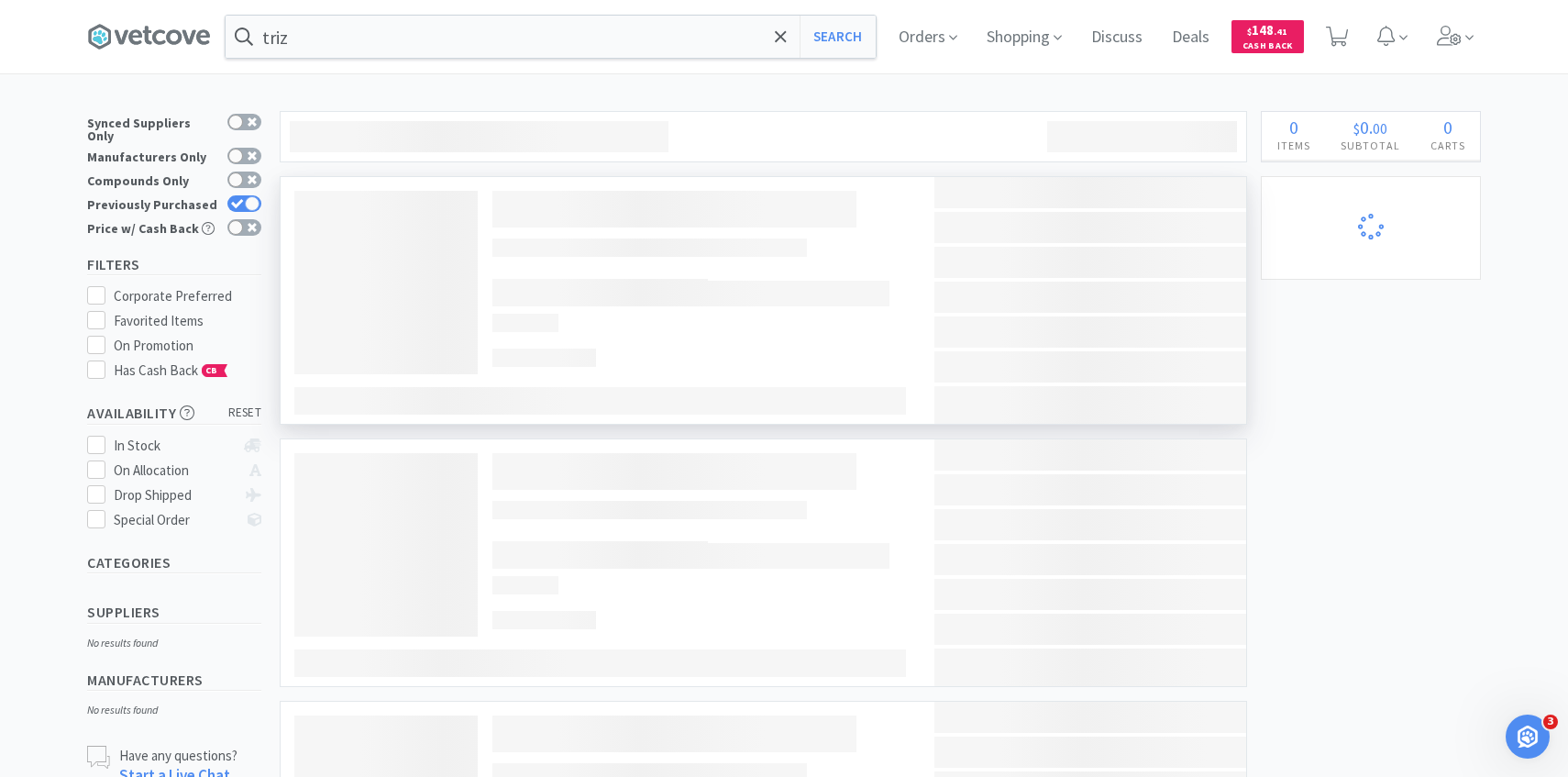
select select "10"
select select "1"
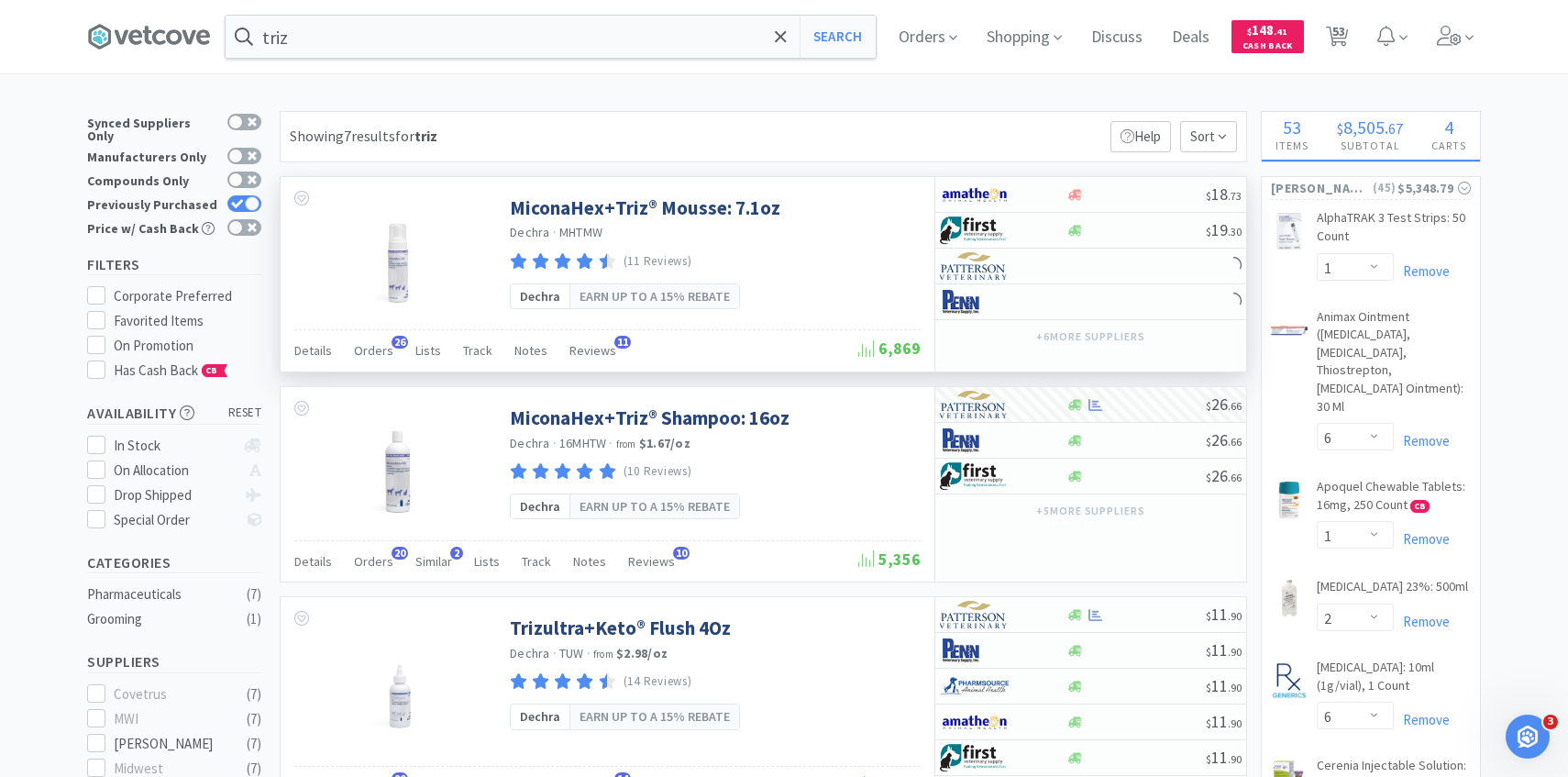
scroll to position [7, 0]
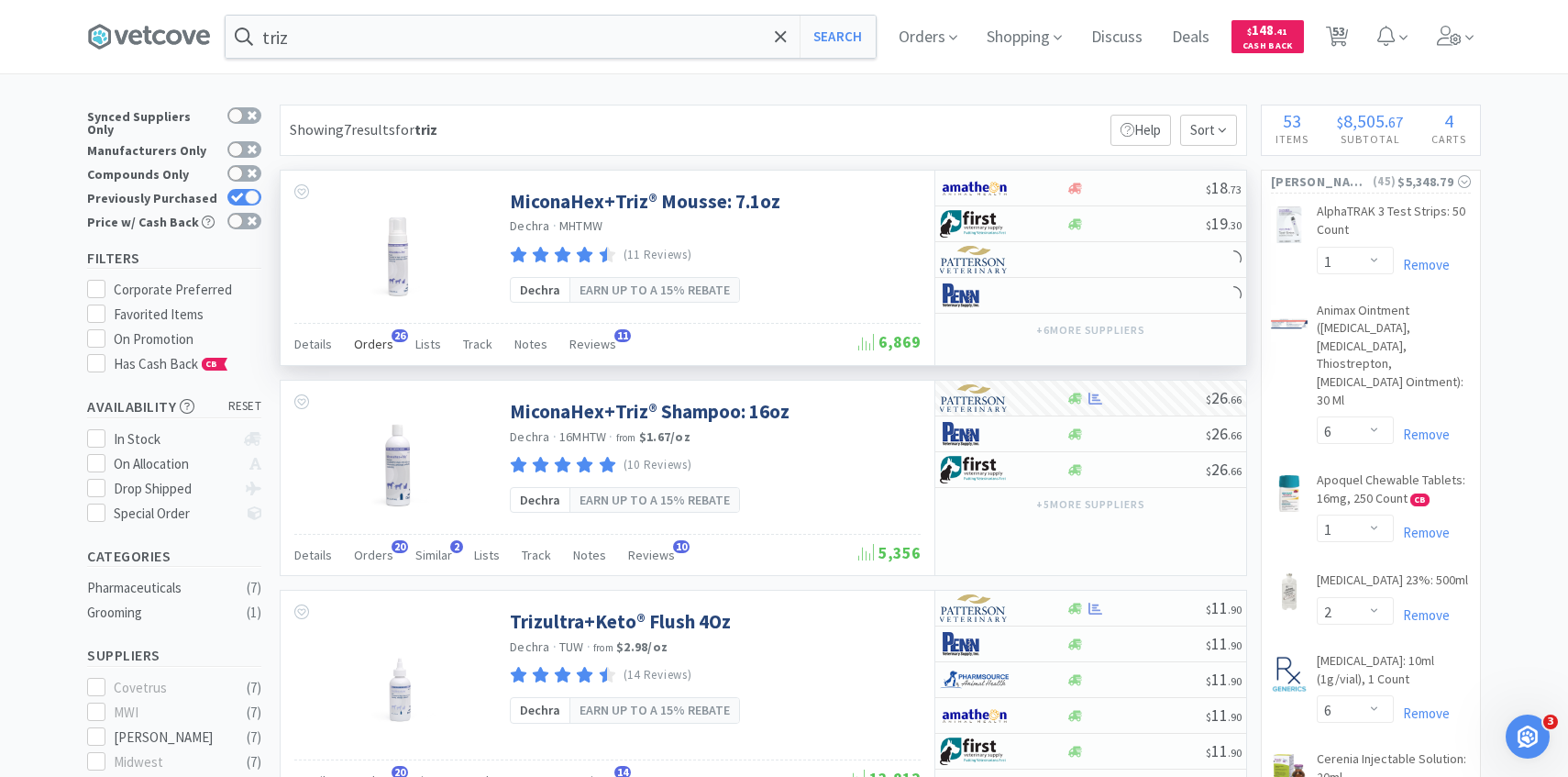
click at [363, 347] on span "Orders" at bounding box center [373, 344] width 39 height 17
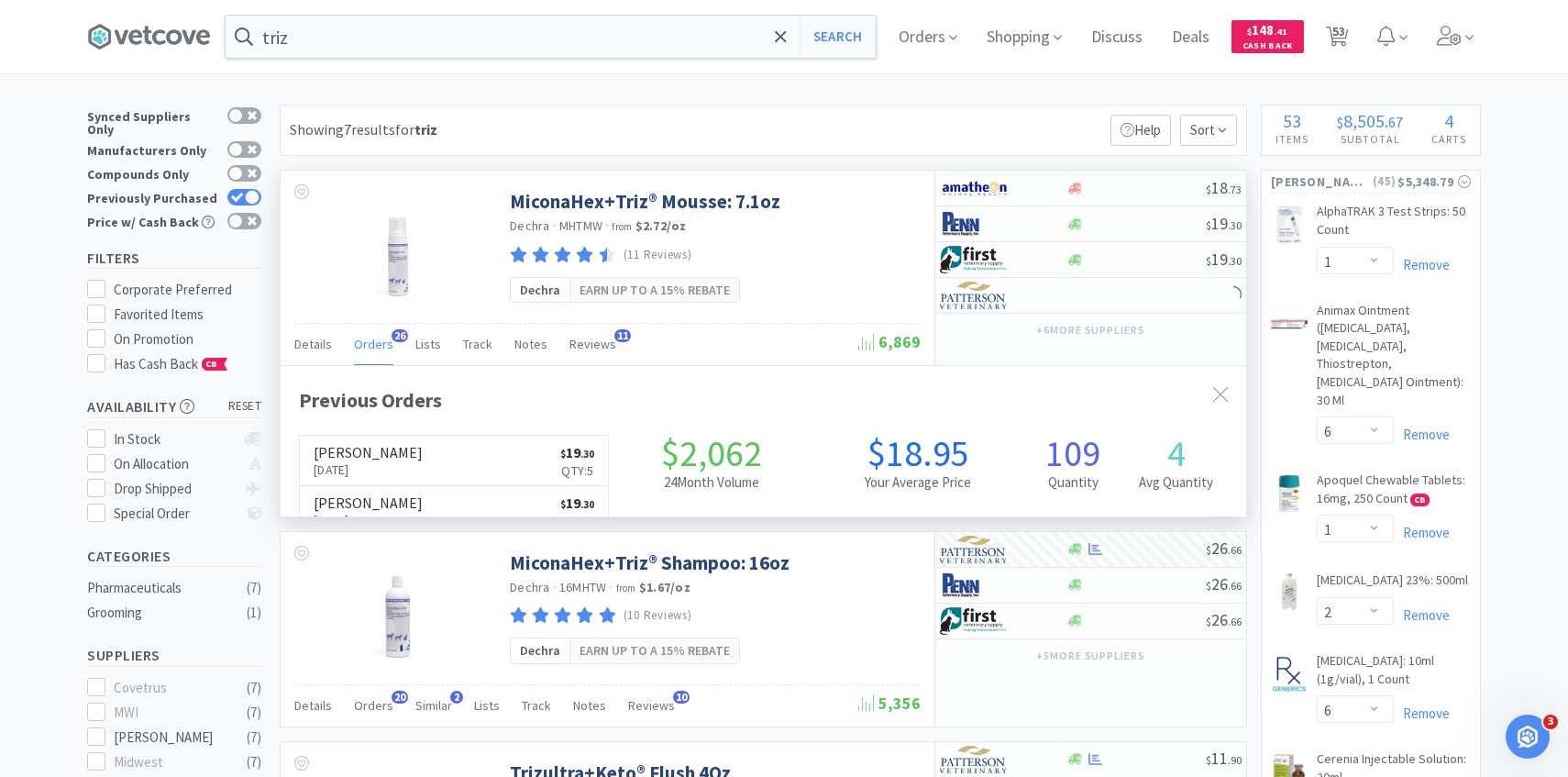
scroll to position [491, 966]
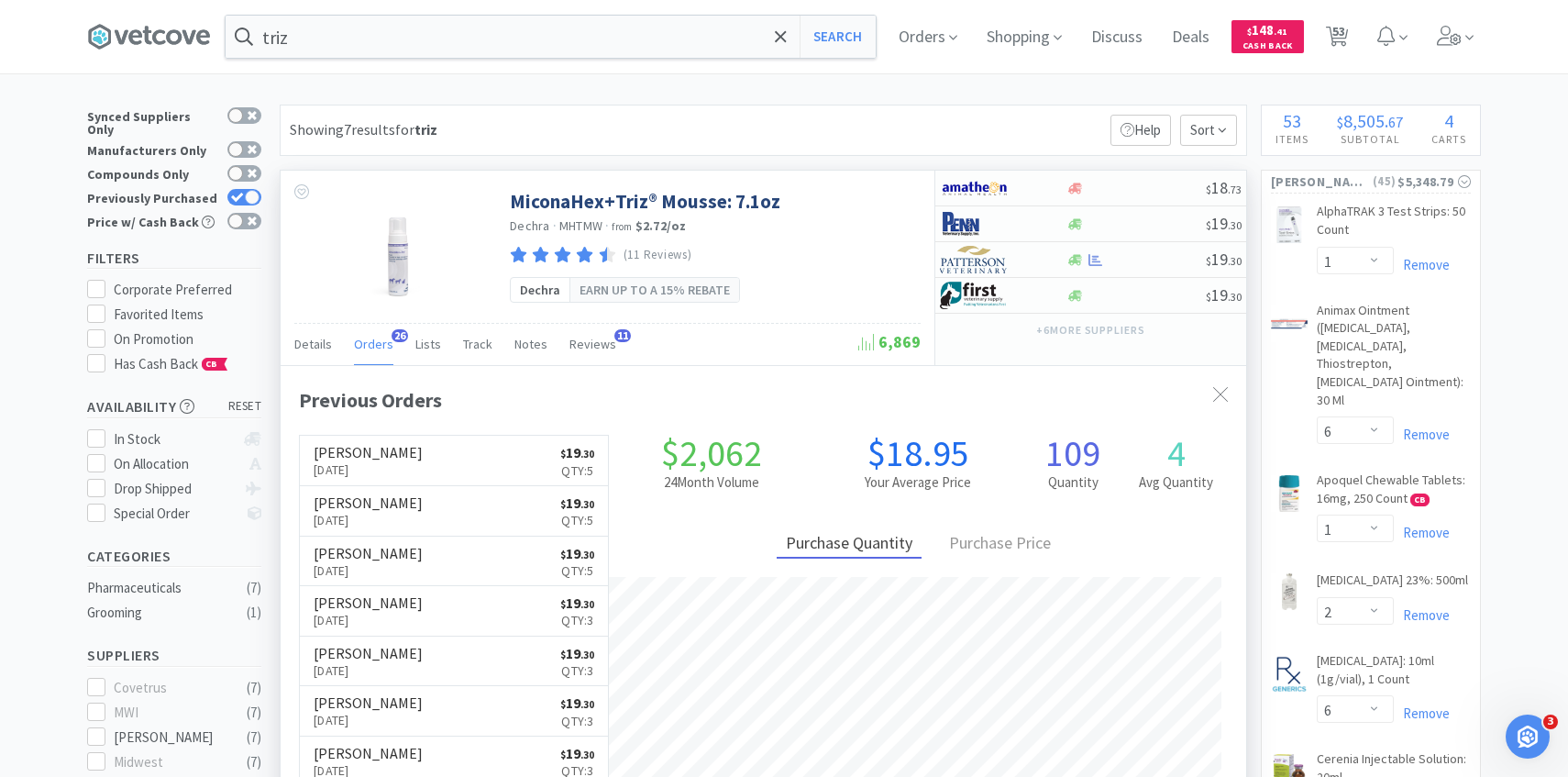
click at [363, 348] on span "Orders" at bounding box center [373, 344] width 39 height 17
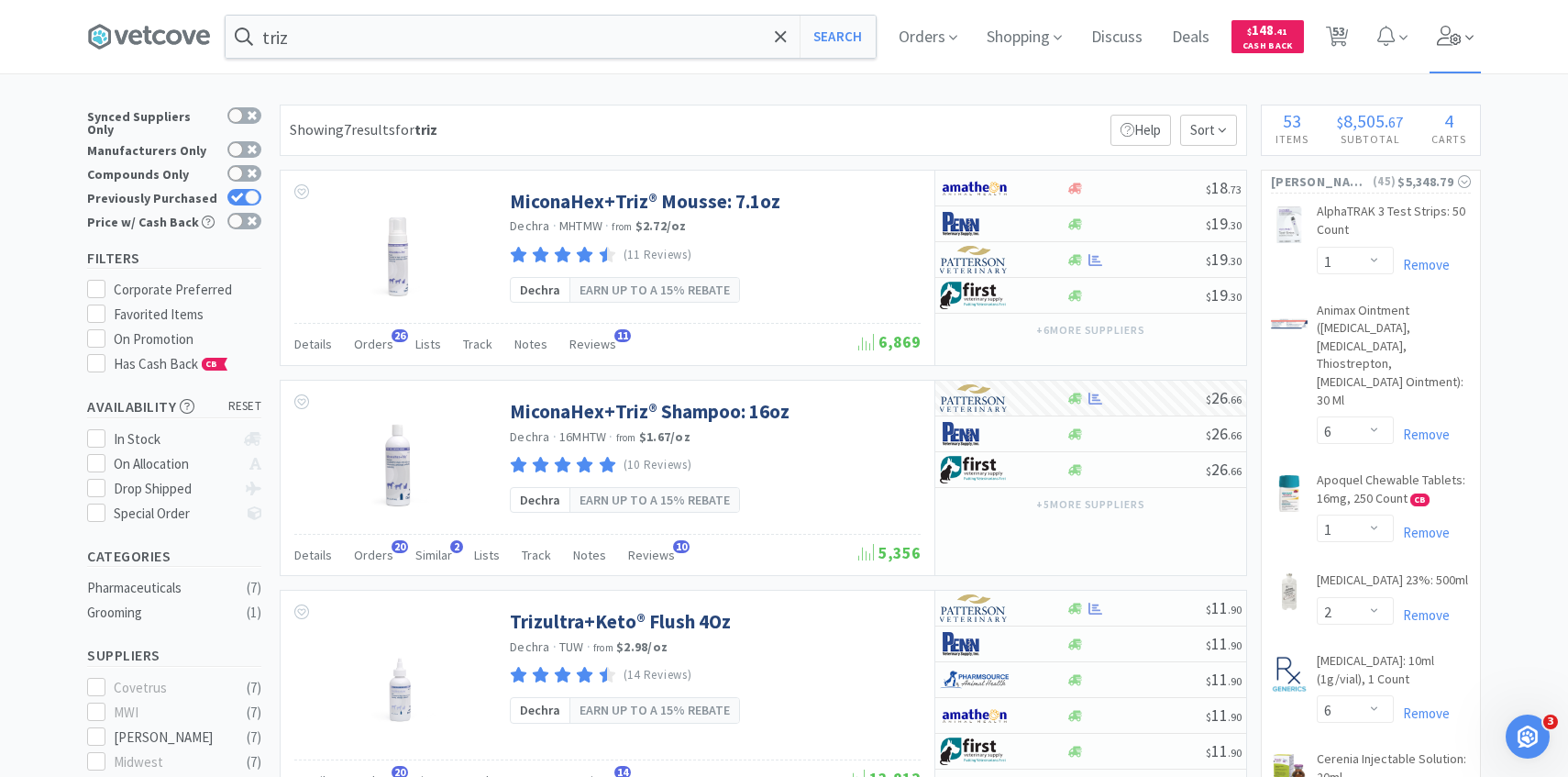
click at [1470, 56] on span at bounding box center [1455, 36] width 52 height 74
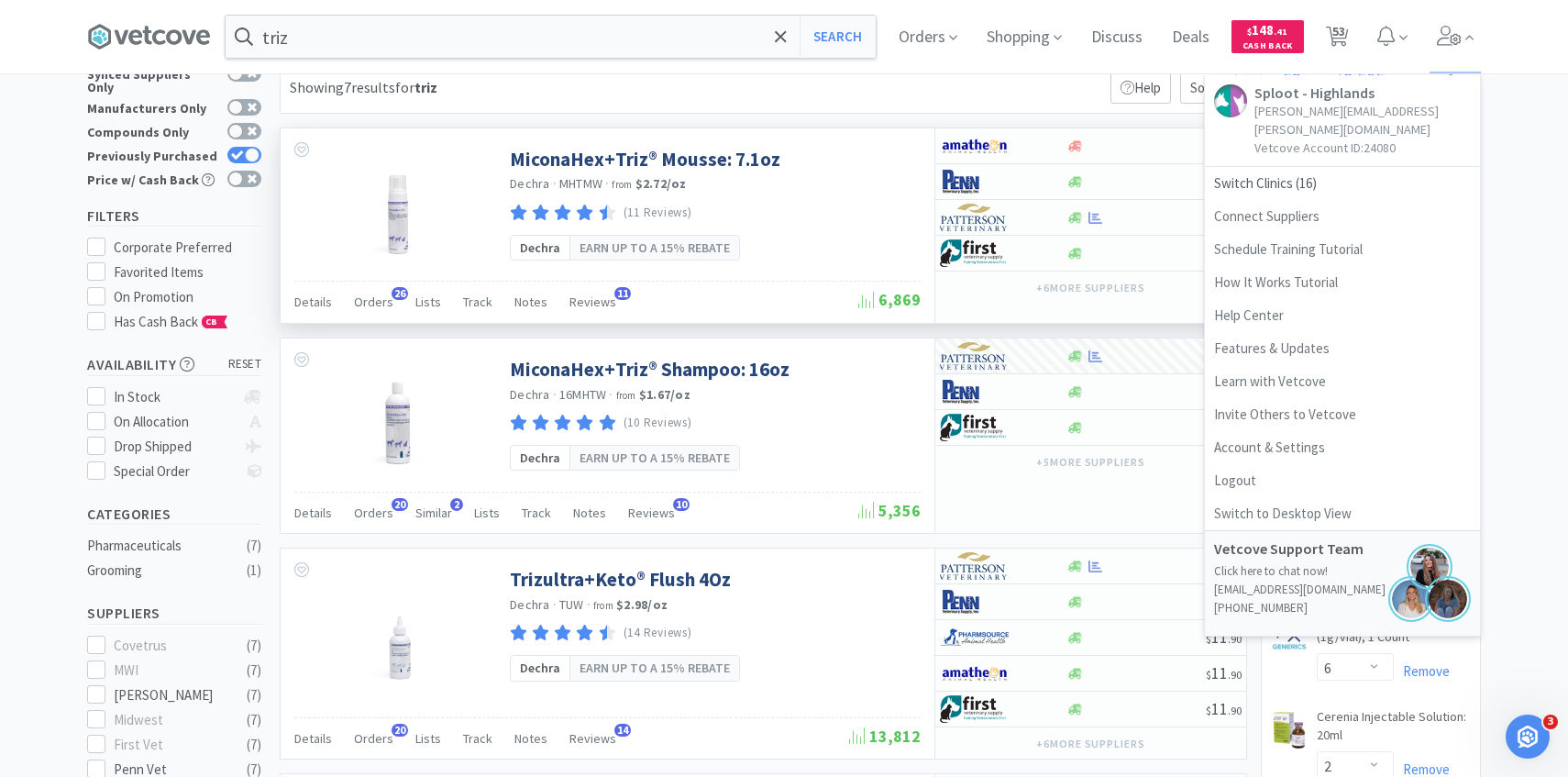
scroll to position [50, 0]
click at [1014, 207] on div at bounding box center [990, 216] width 101 height 31
select select "1"
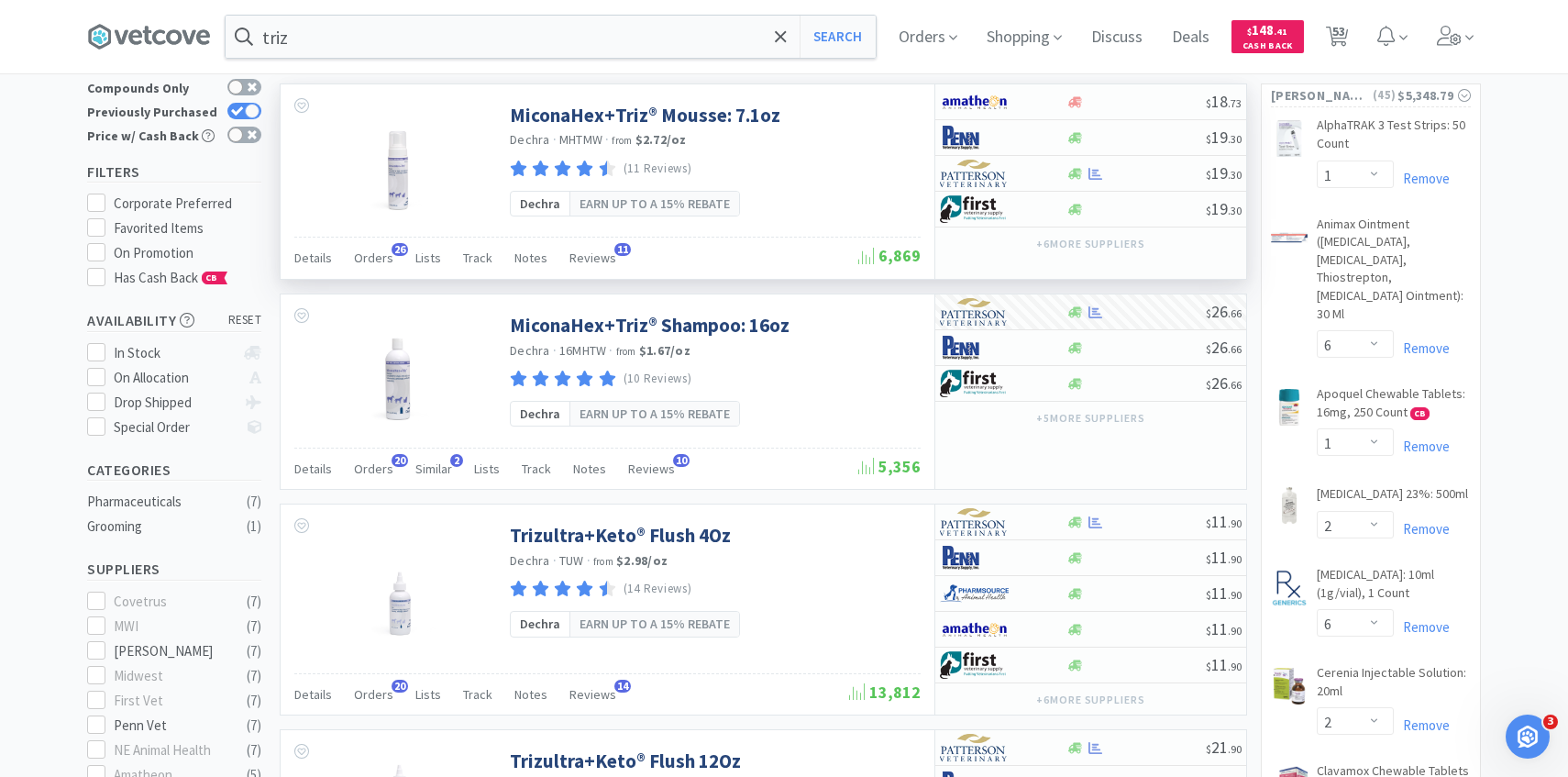
scroll to position [94, 0]
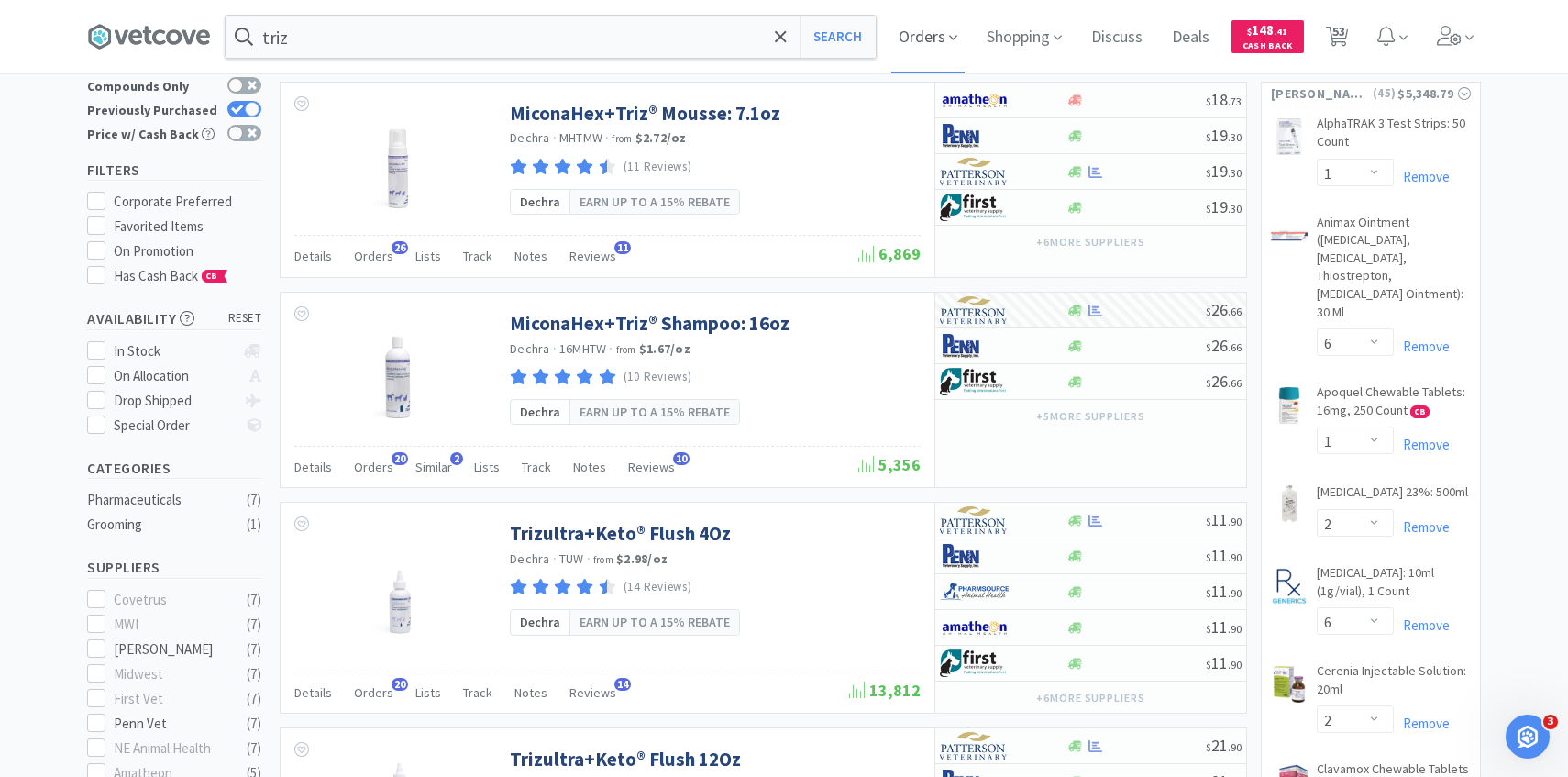
click at [955, 36] on icon at bounding box center [953, 37] width 8 height 5
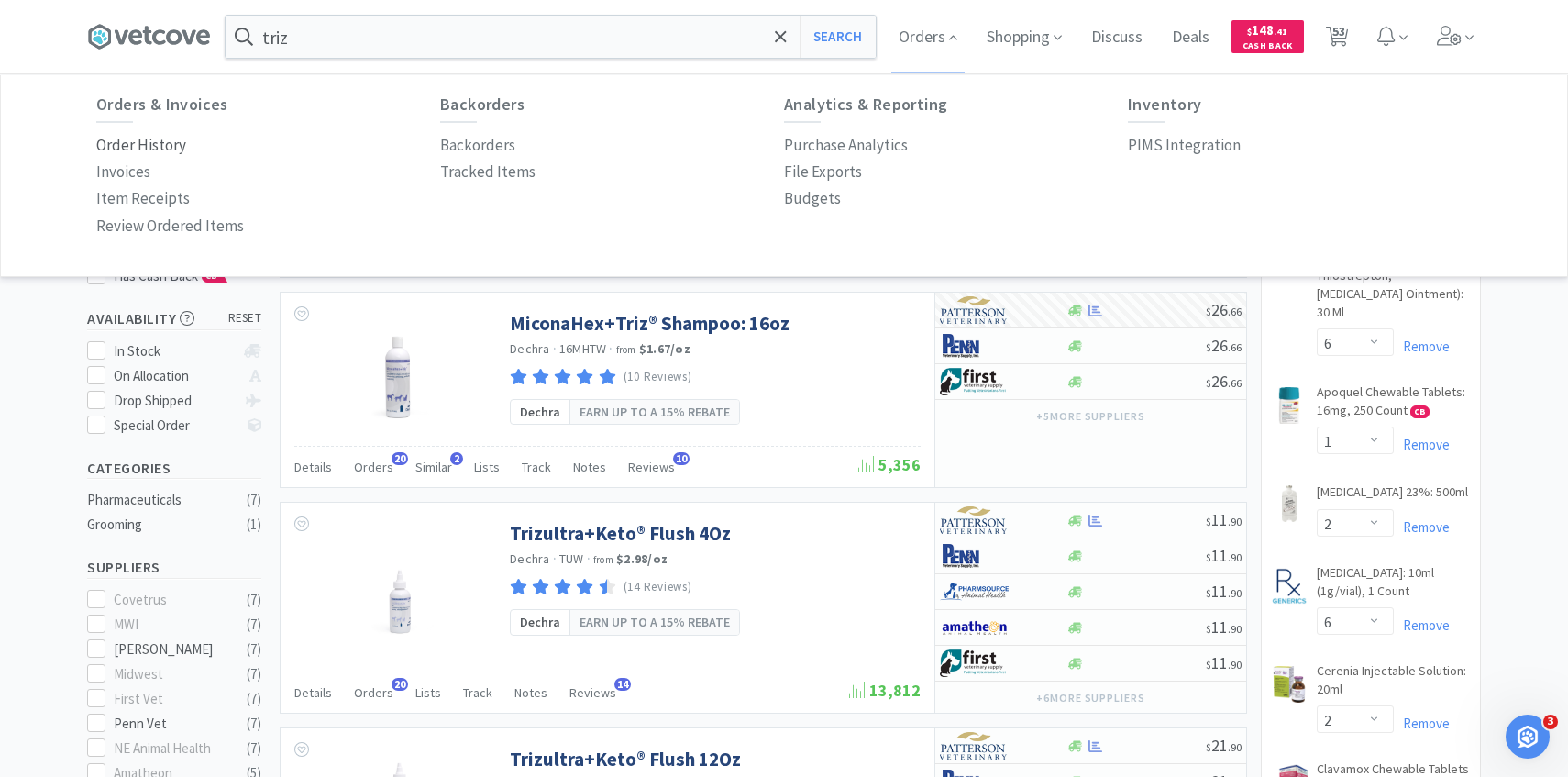
click at [169, 147] on p "Order History" at bounding box center [140, 144] width 89 height 25
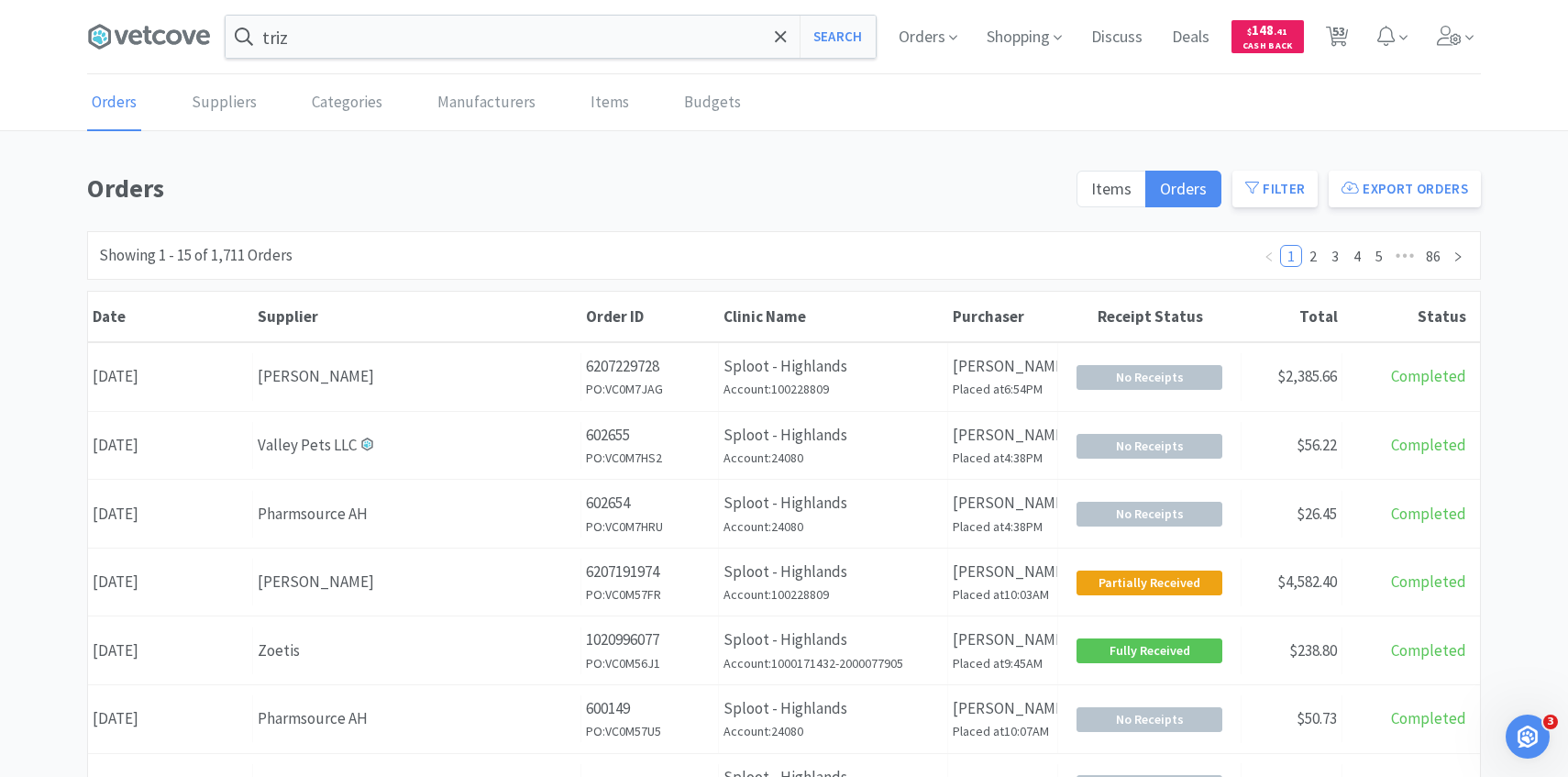
scroll to position [8, 0]
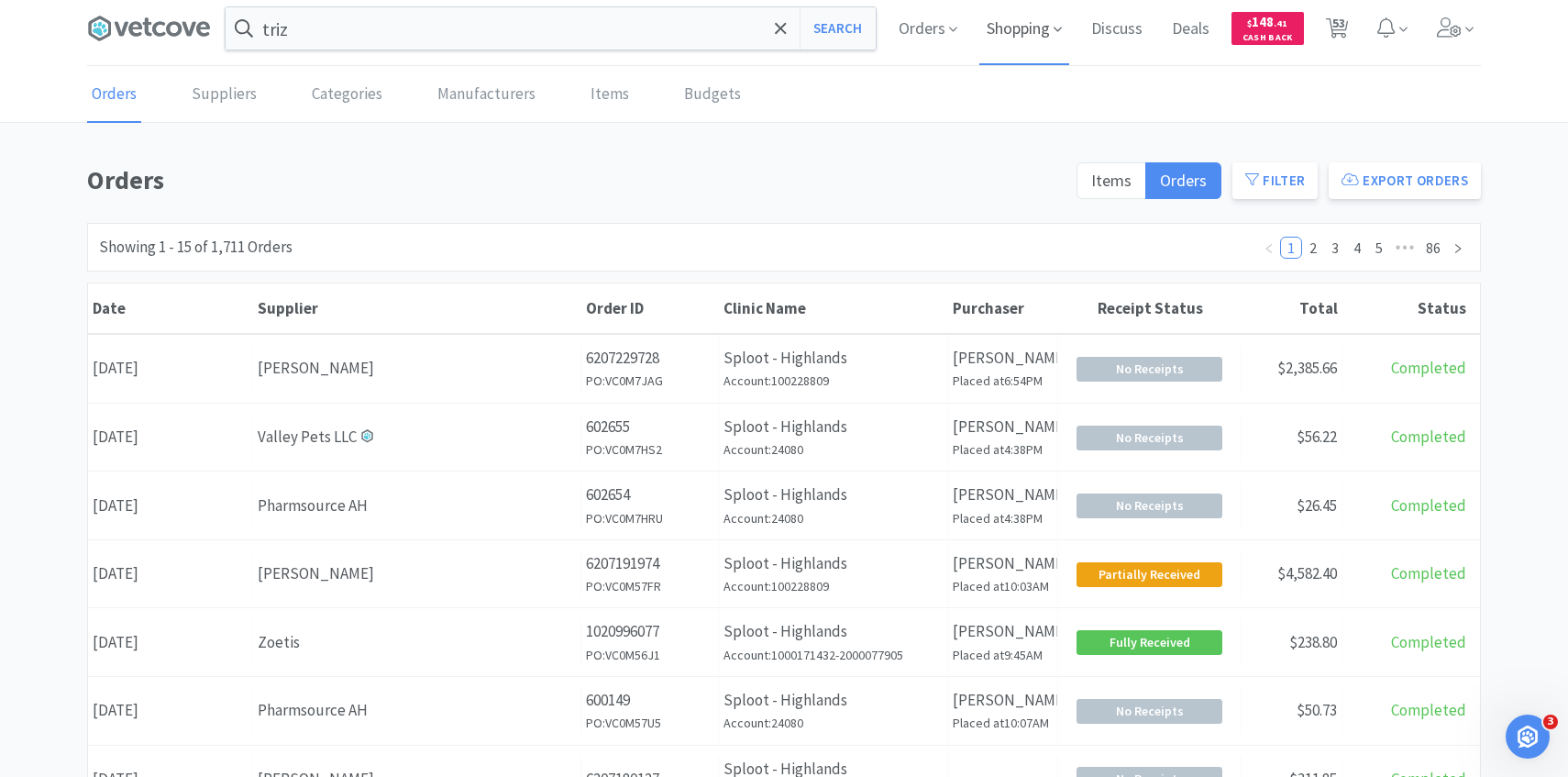
click at [1023, 57] on span "Shopping" at bounding box center [1024, 28] width 89 height 74
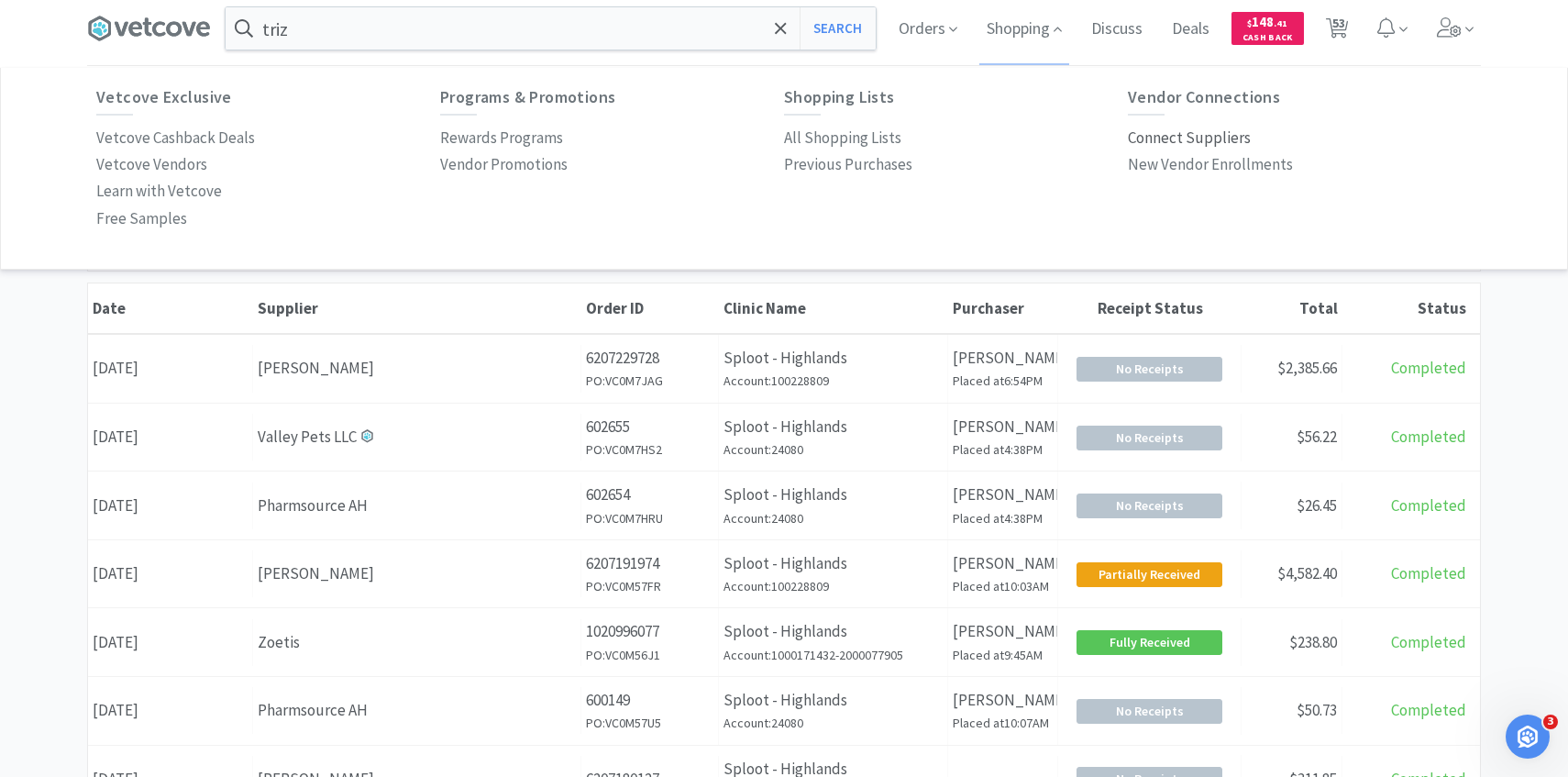
click at [1160, 133] on p "Connect Suppliers" at bounding box center [1189, 138] width 123 height 25
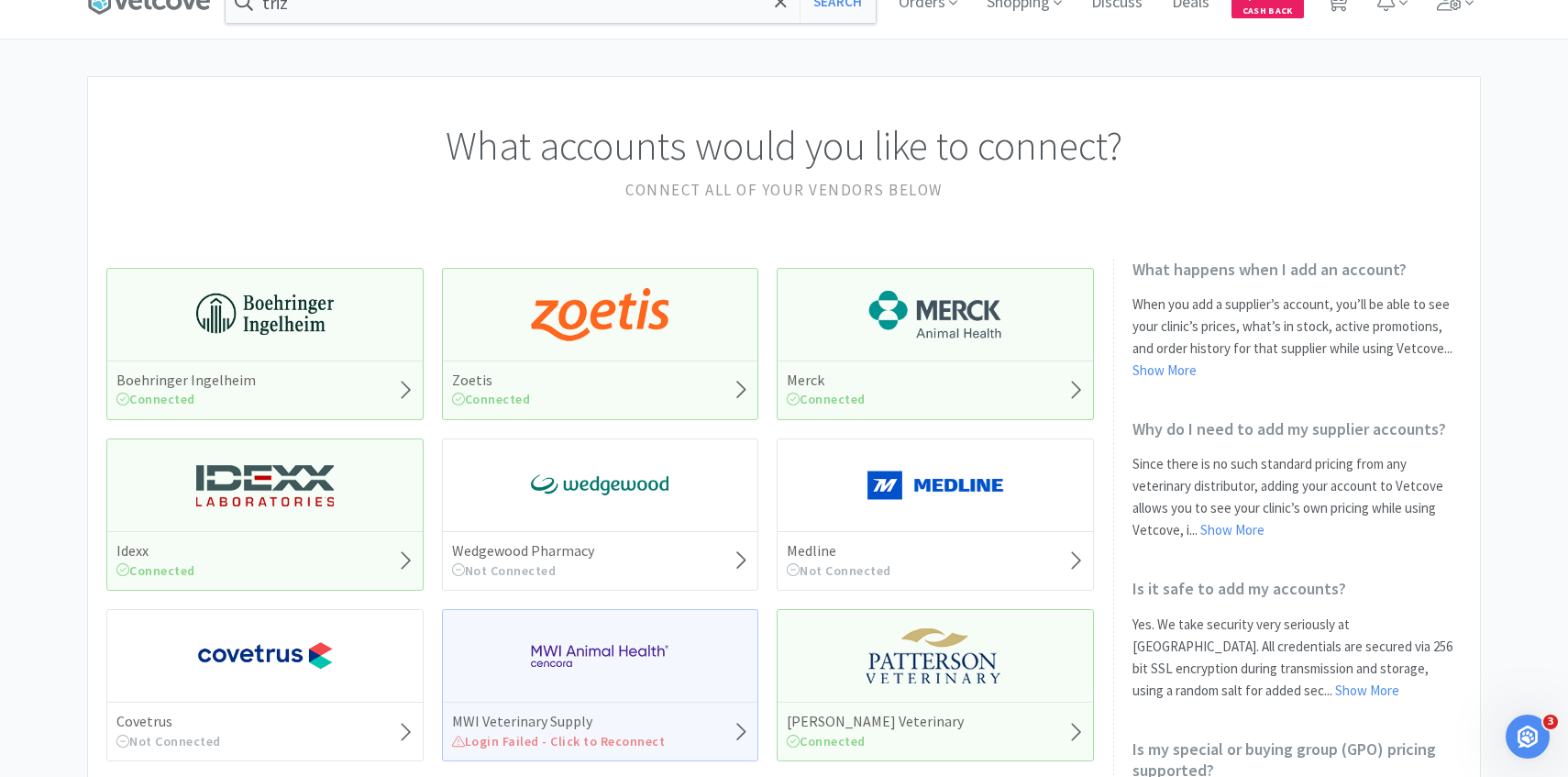
scroll to position [11, 0]
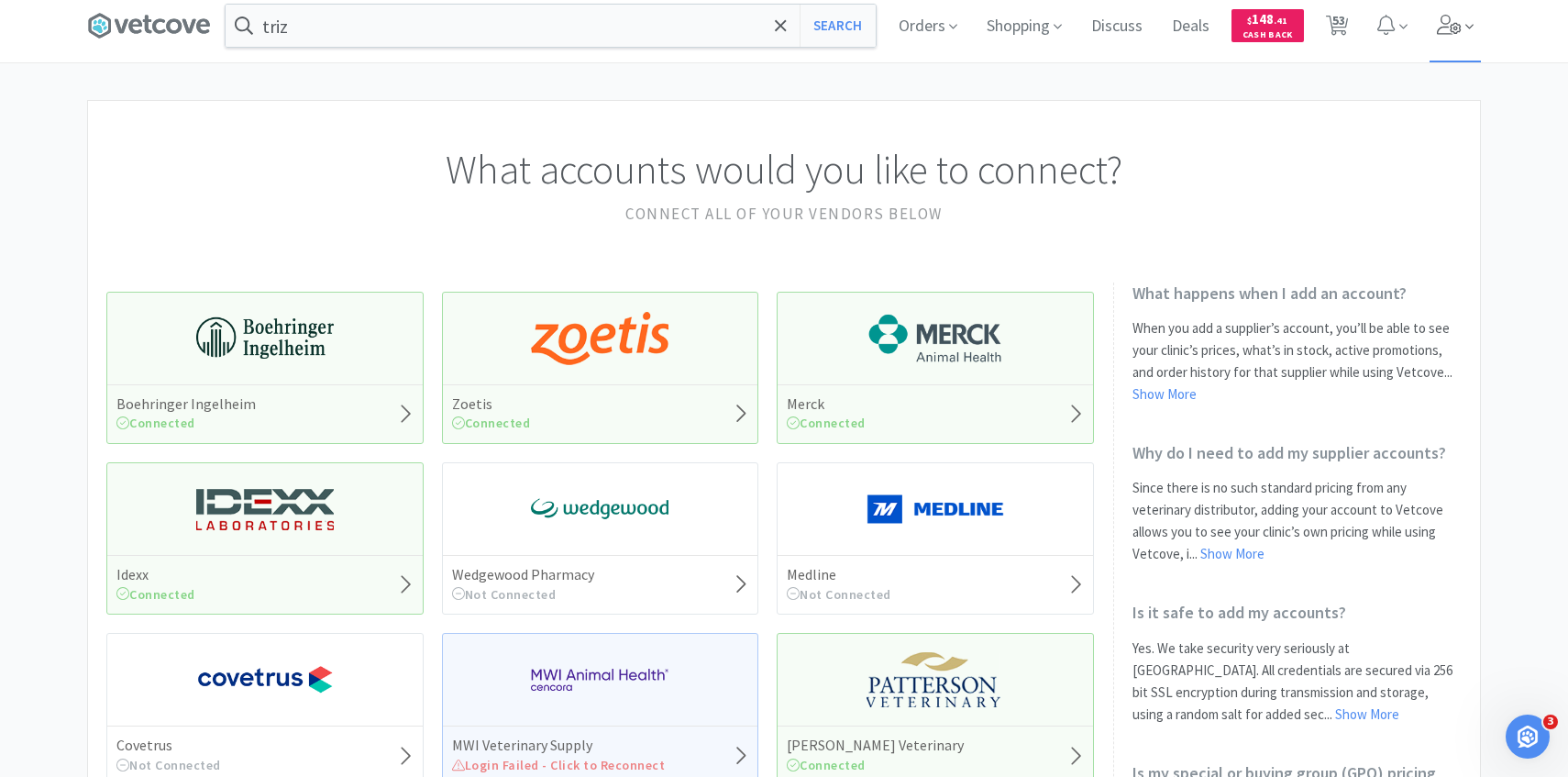
click at [1439, 53] on span at bounding box center [1455, 26] width 52 height 74
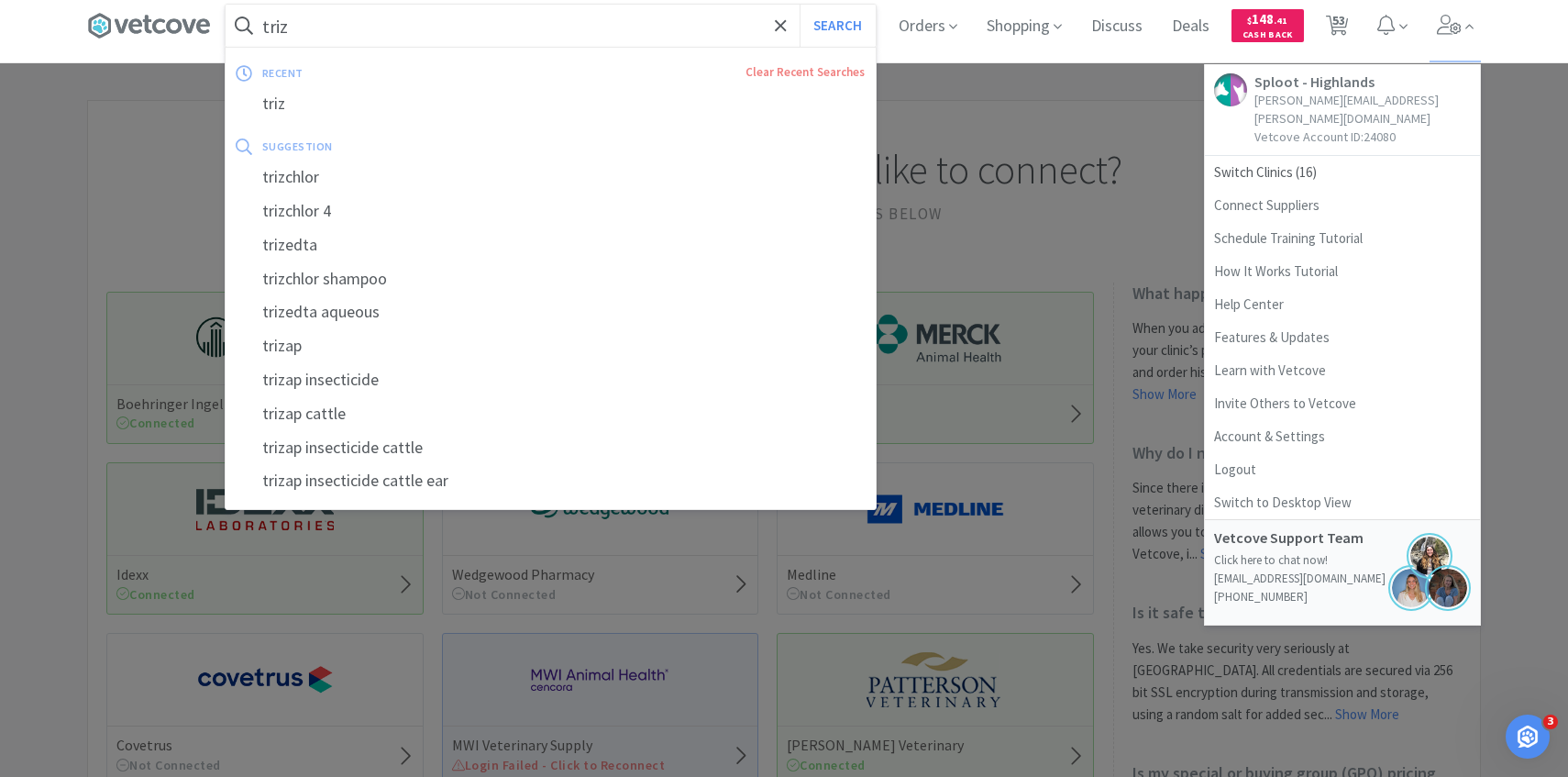
click at [627, 24] on input "triz" at bounding box center [551, 26] width 650 height 42
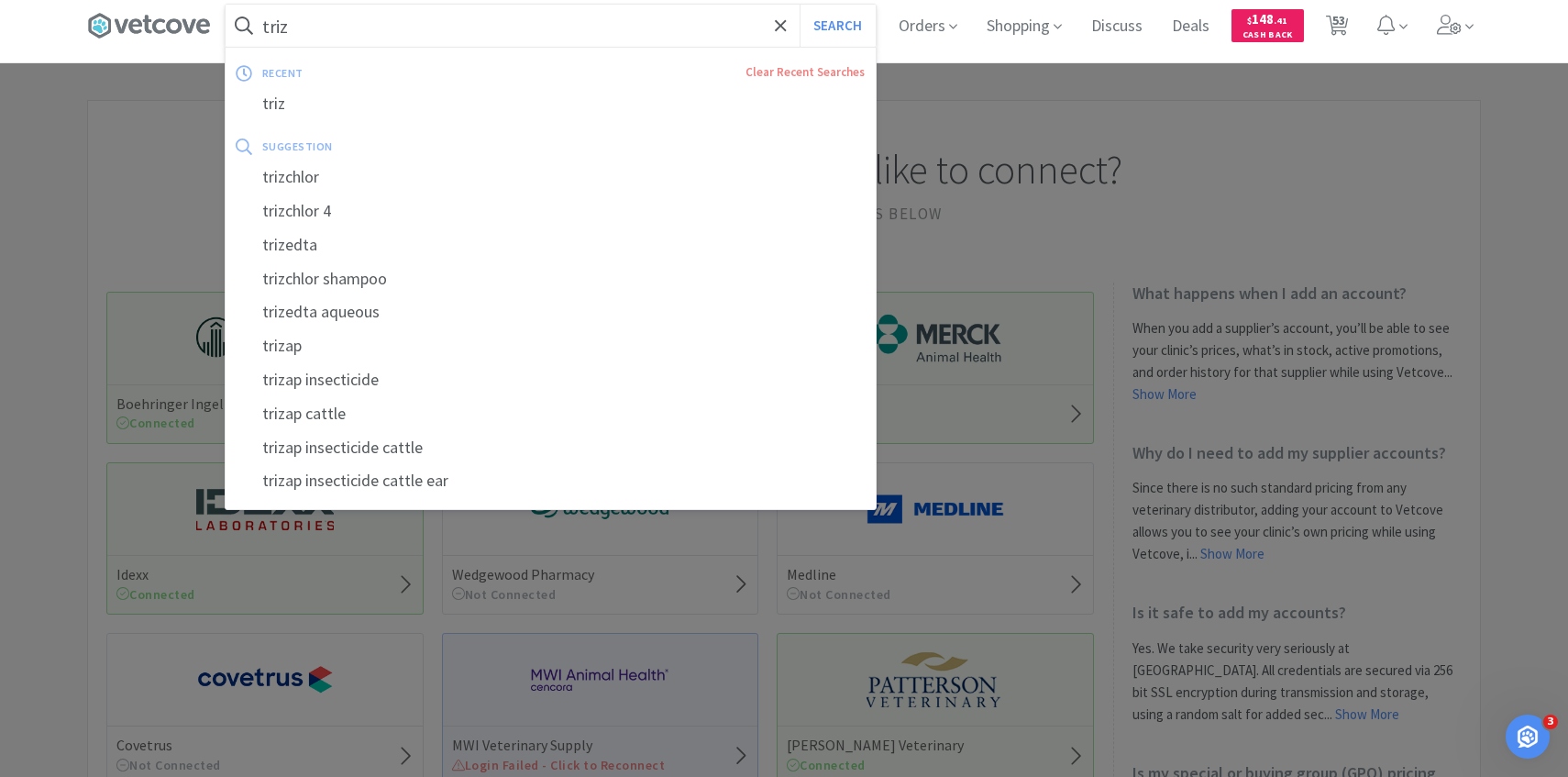
click at [800, 5] on button "Search" at bounding box center [837, 26] width 76 height 42
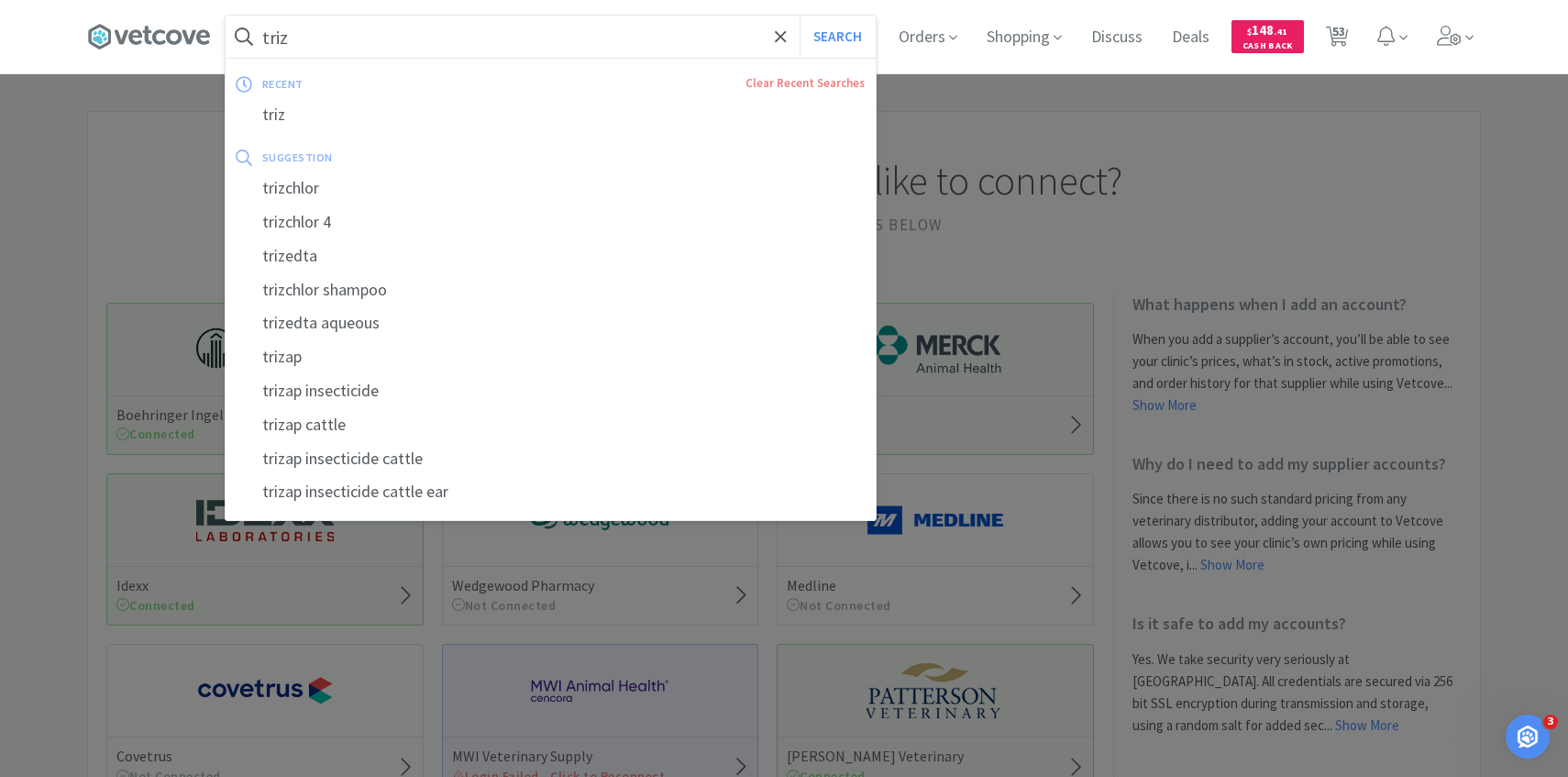
select select "1"
select select "6"
select select "1"
select select "2"
select select "6"
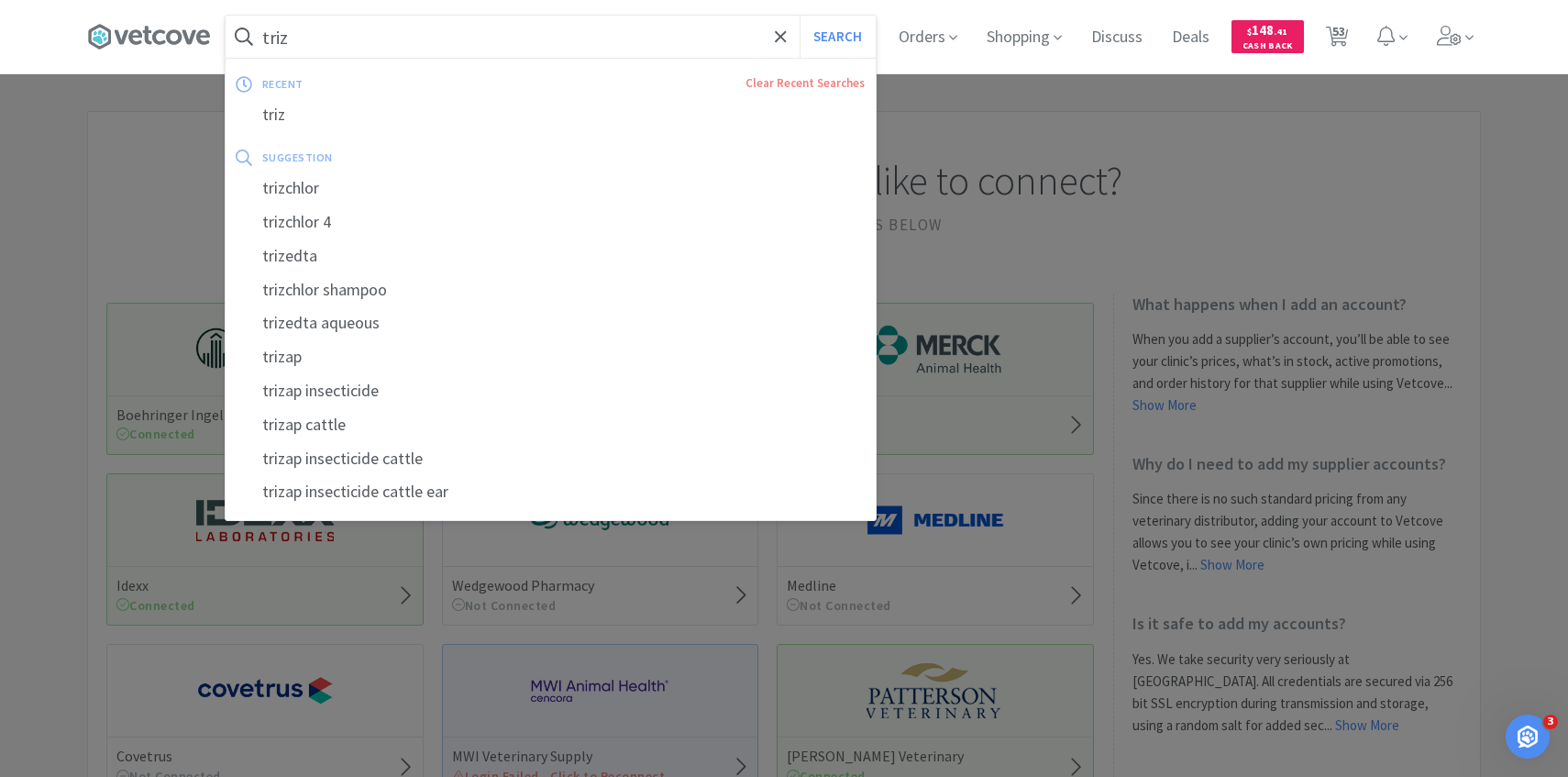
select select "2"
select select "1"
select select "10"
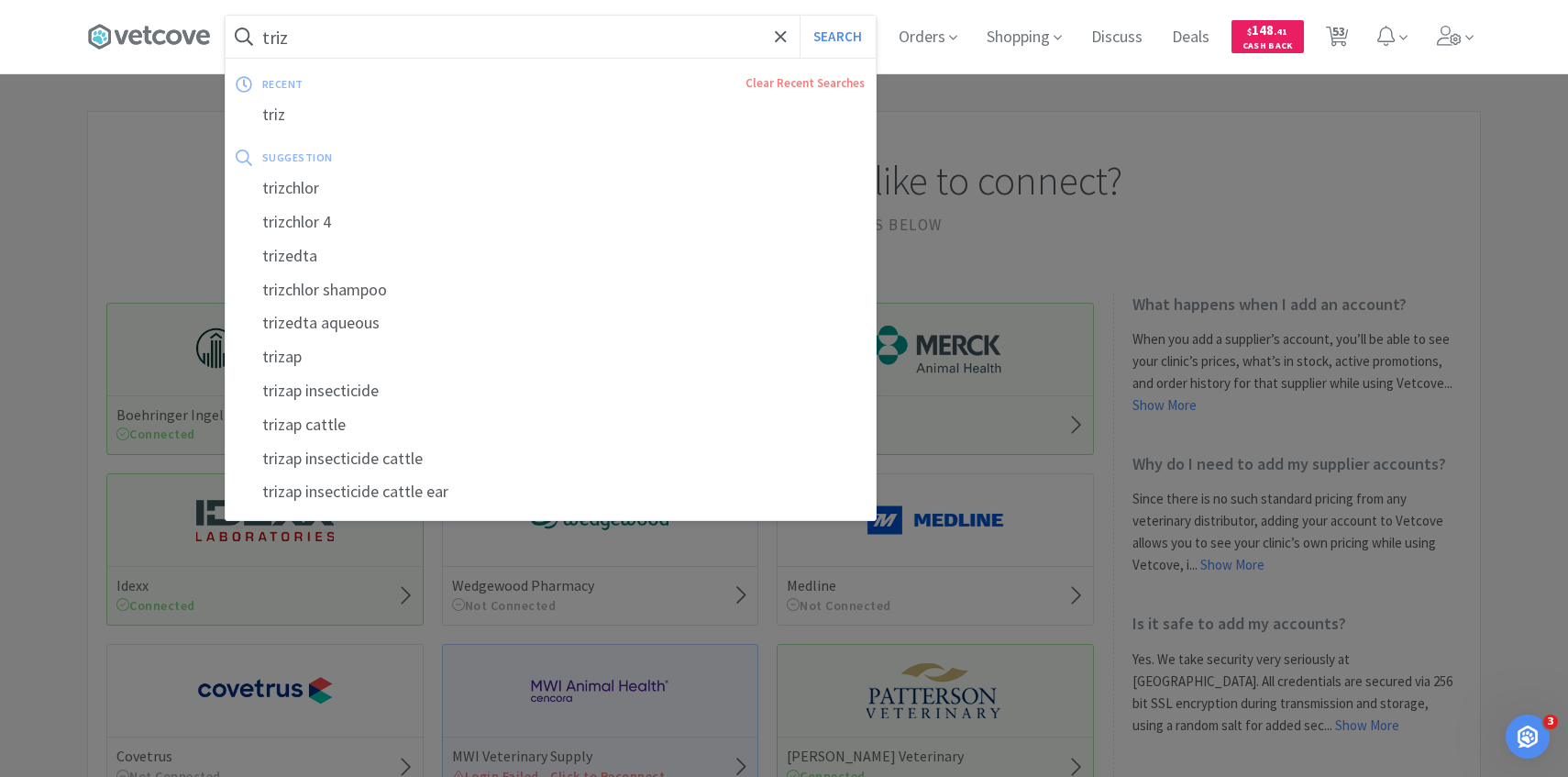
select select "10"
select select "2"
select select "5"
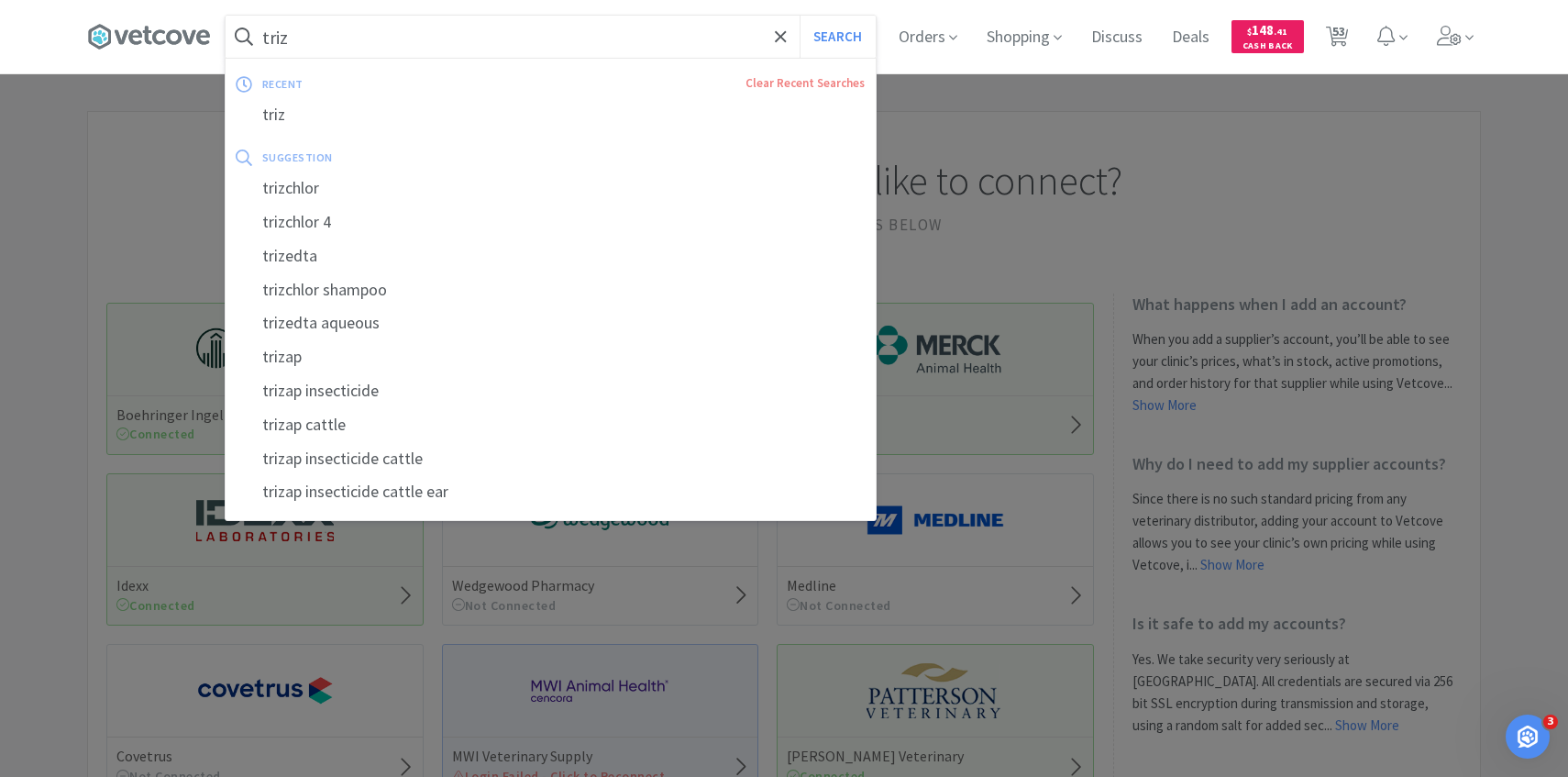
select select "1"
select select "2"
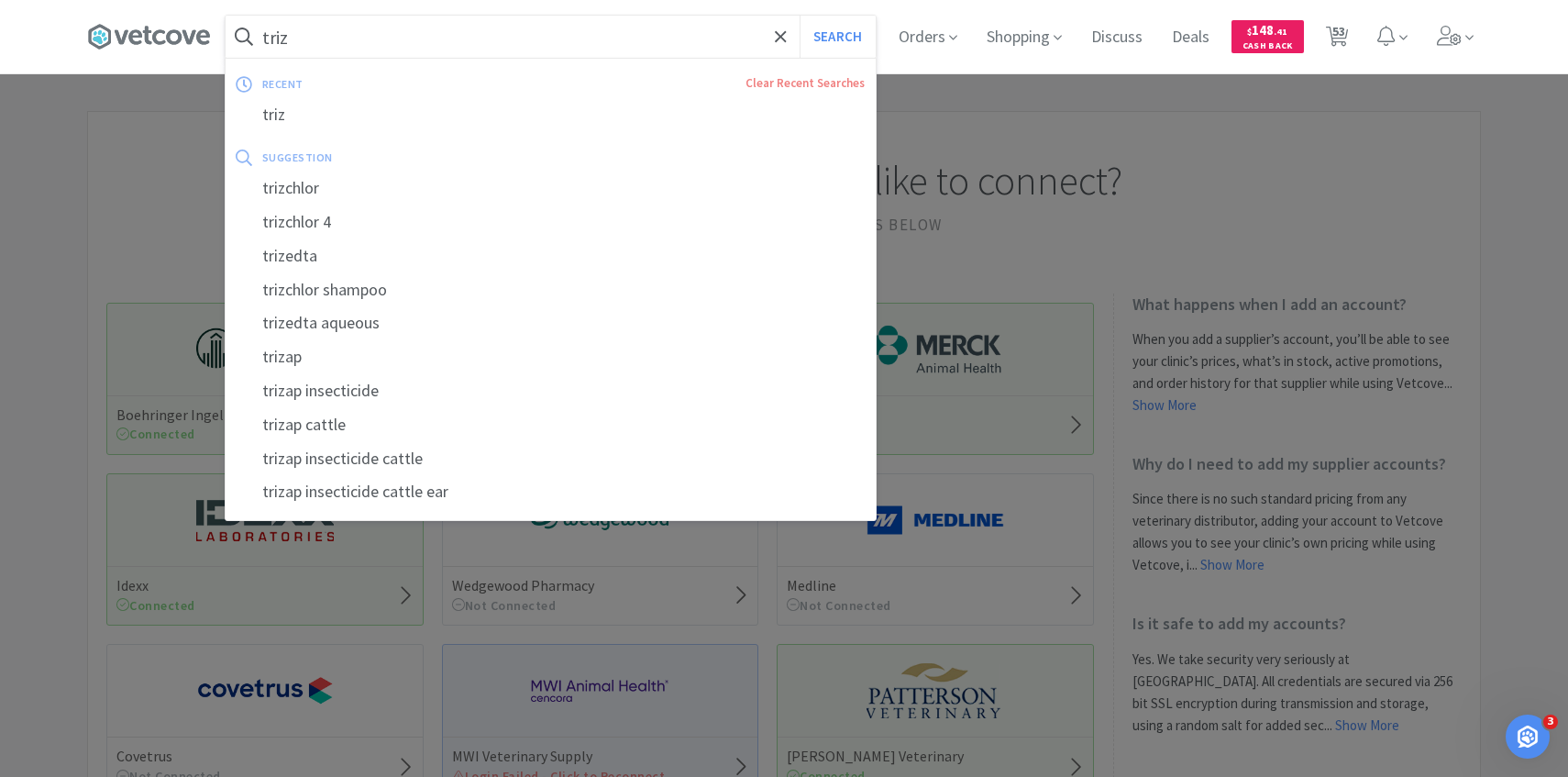
select select "1"
select select "4"
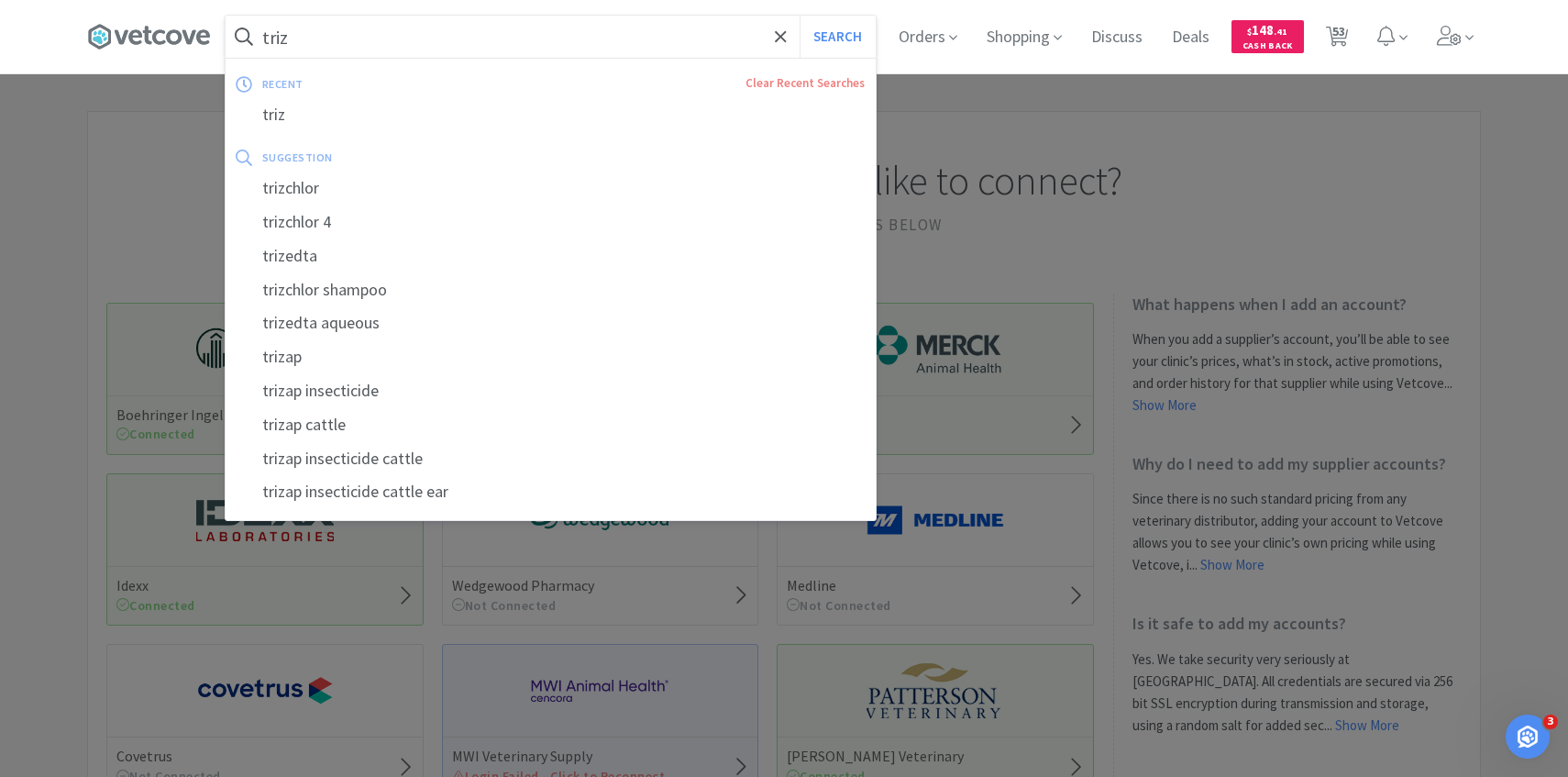
select select "1"
select select "4"
select select "2"
select select "1"
select select "4"
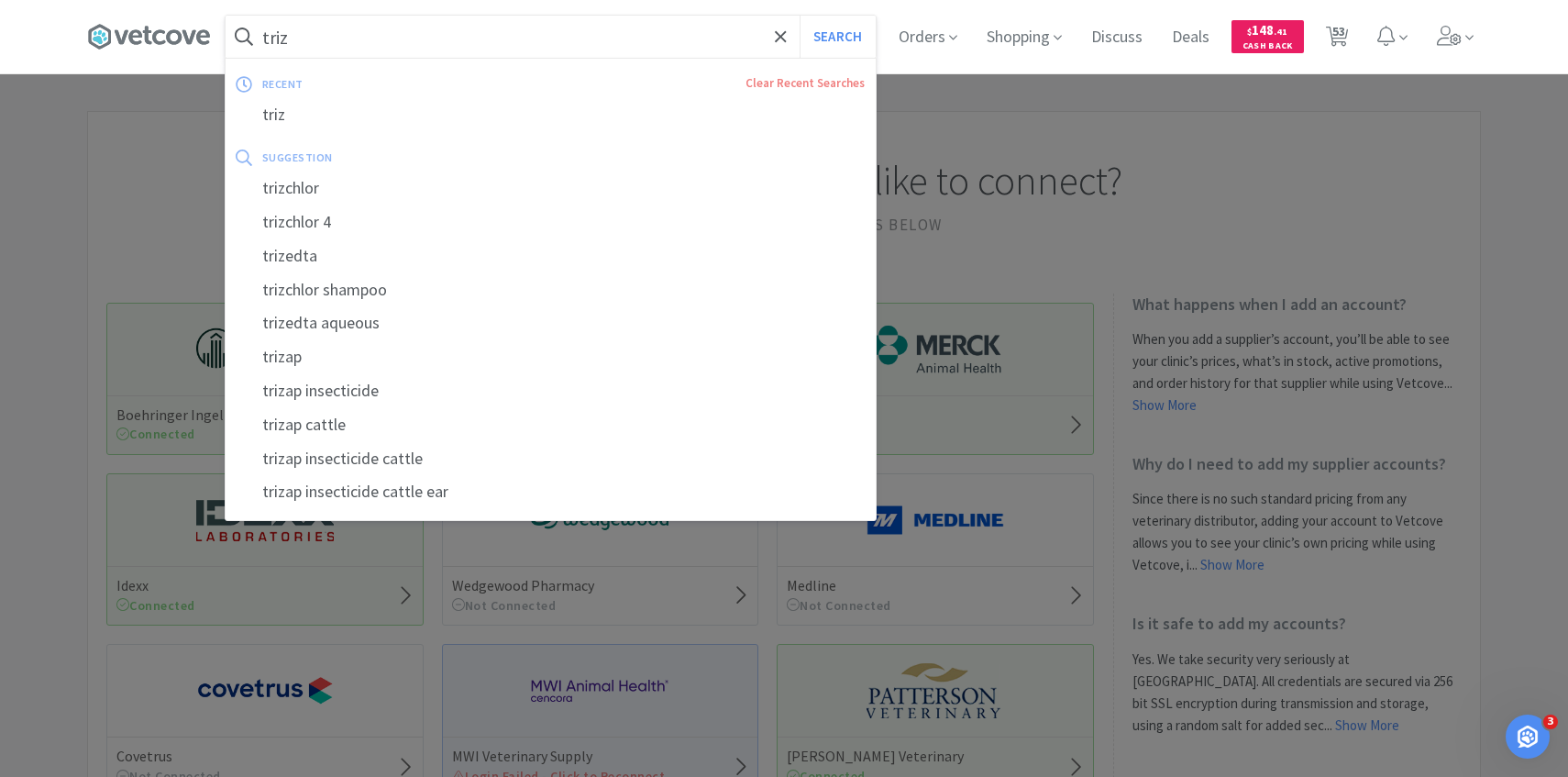
select select "5"
select select "2"
select select "3"
select select "100"
select select "1"
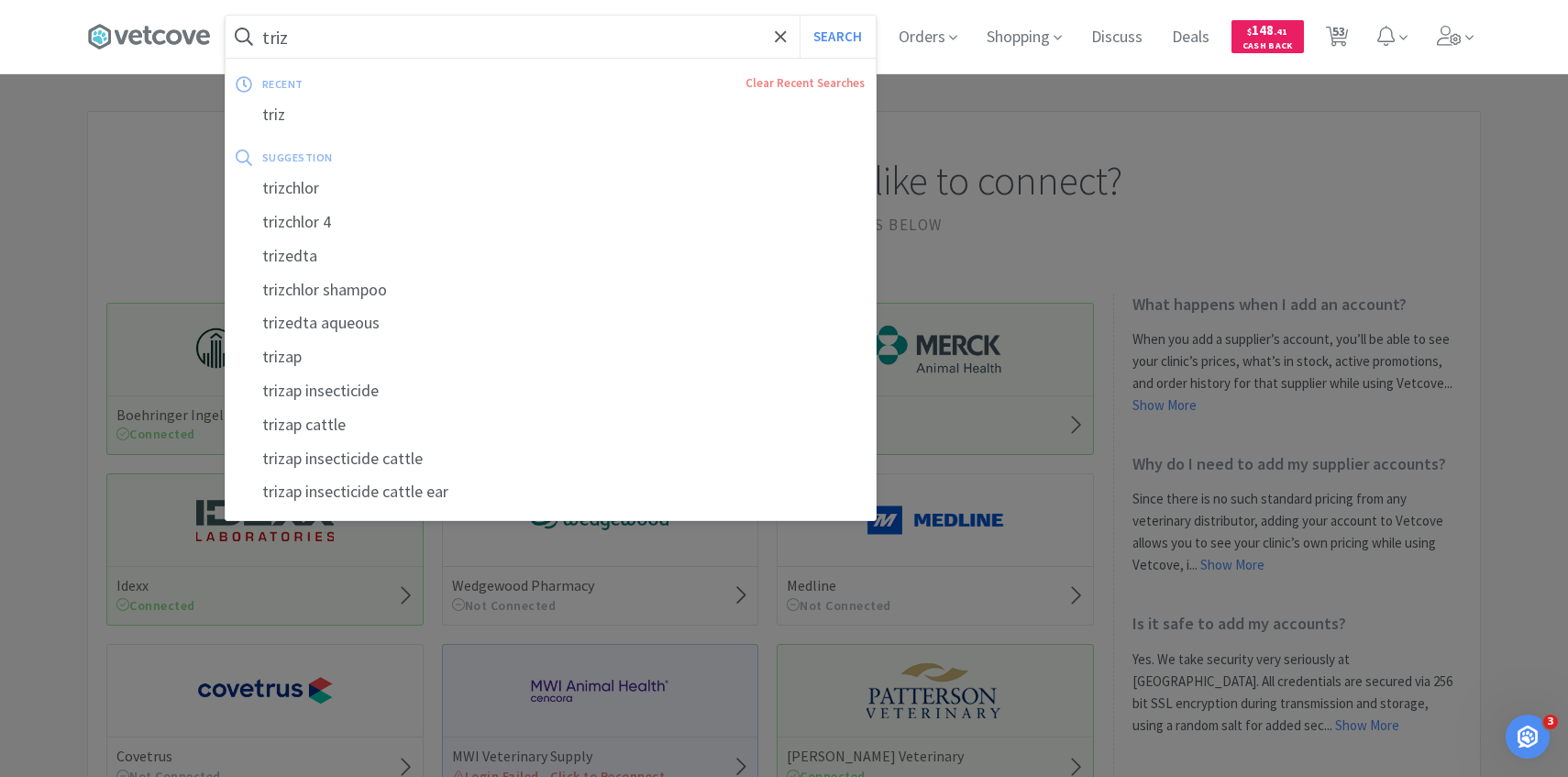
select select "1"
select select "2"
select select "1"
select select "100"
select select "2"
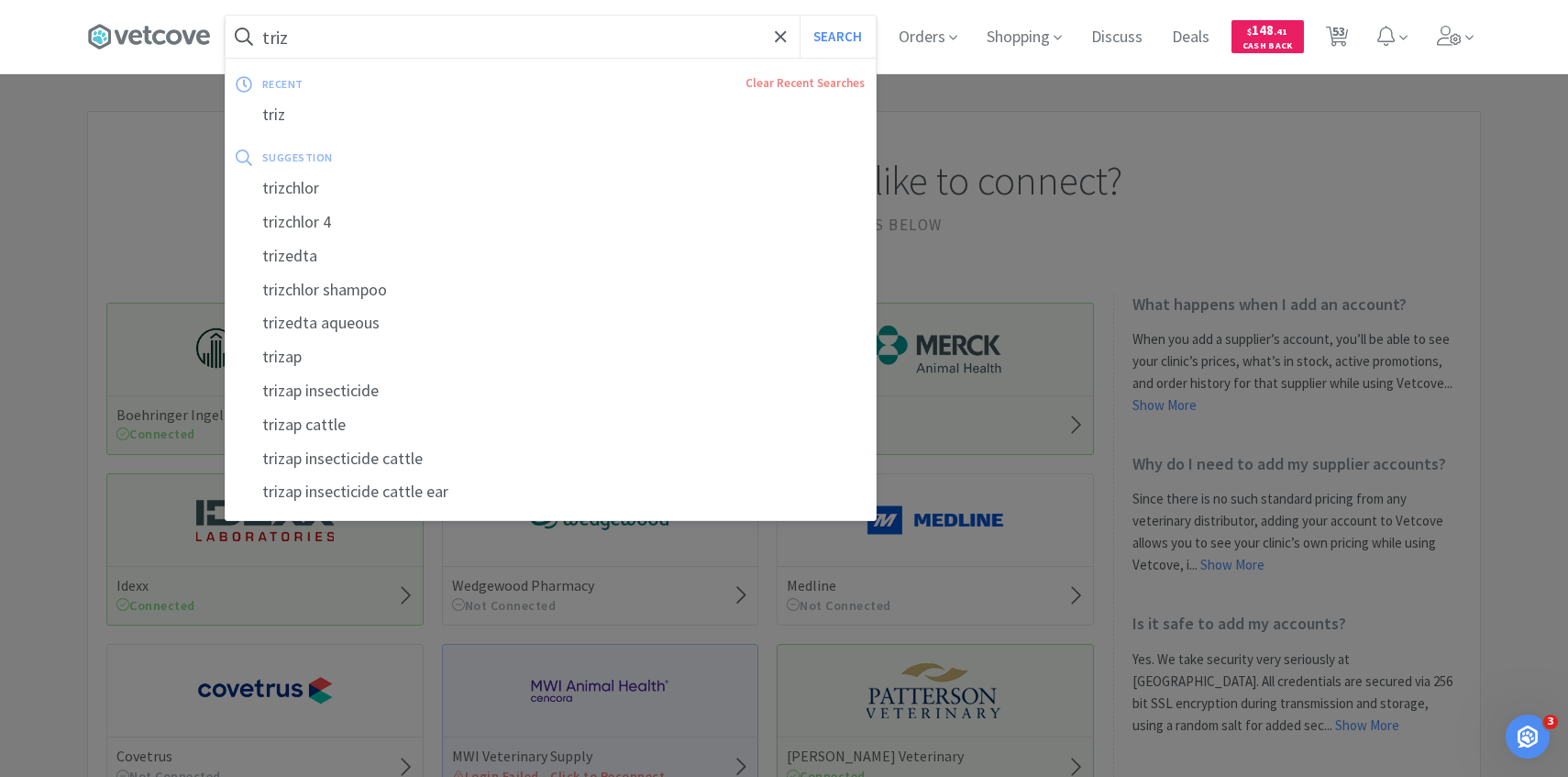
select select "3"
select select "1"
select select "2"
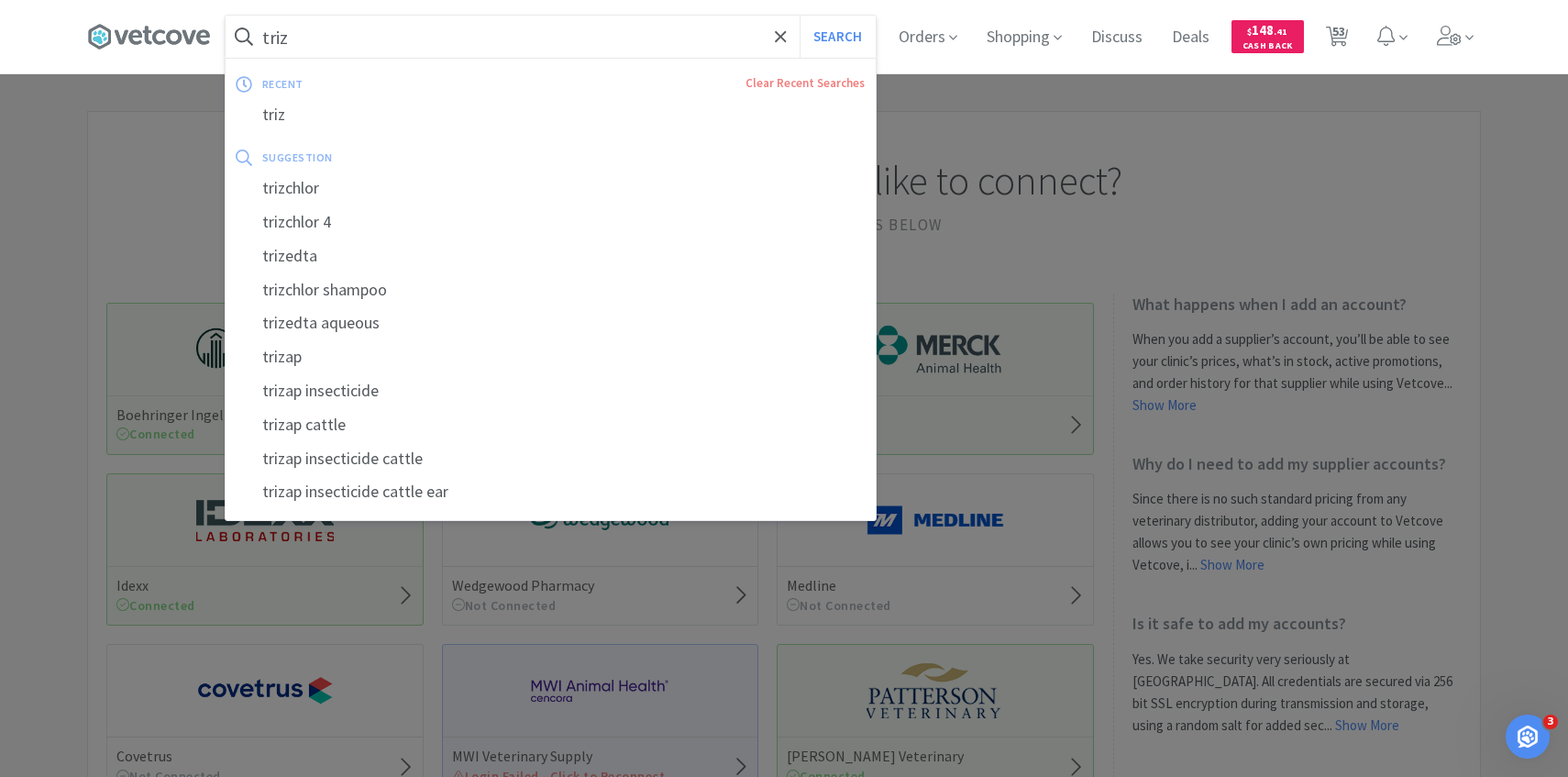
select select "8"
select select "1"
select select "6"
select select "100"
select select "4"
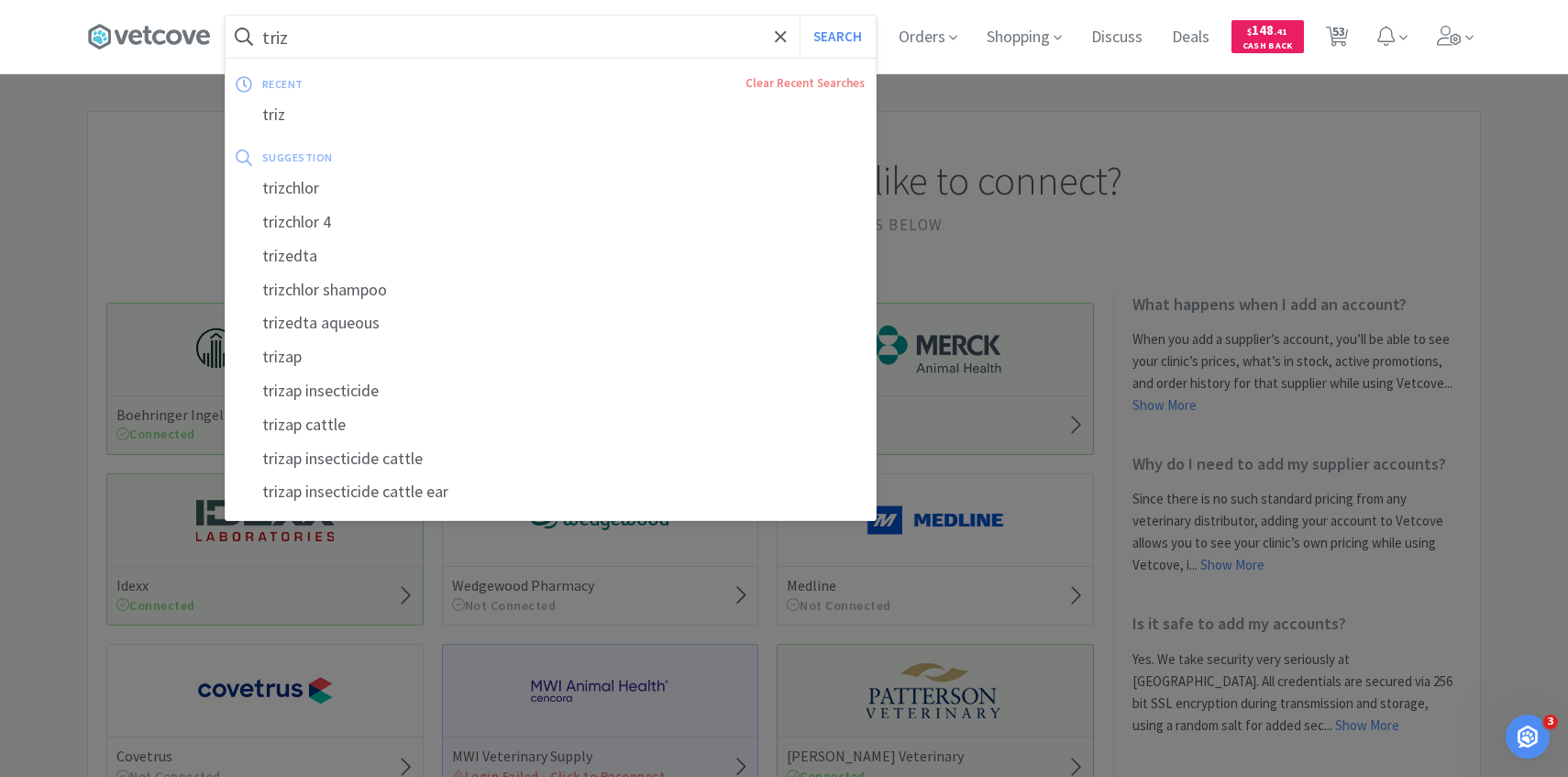
select select "10"
select select "1"
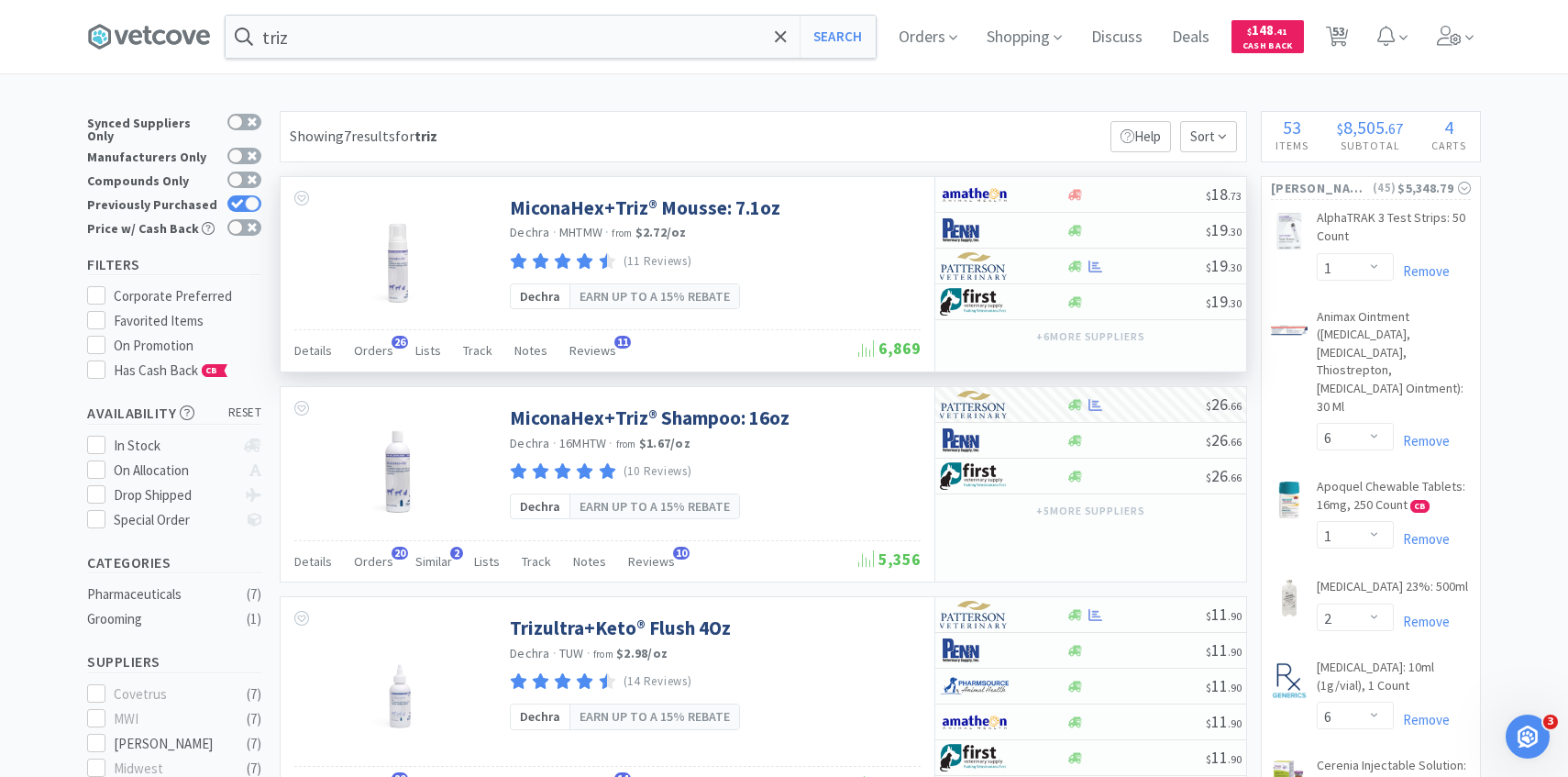
scroll to position [21, 0]
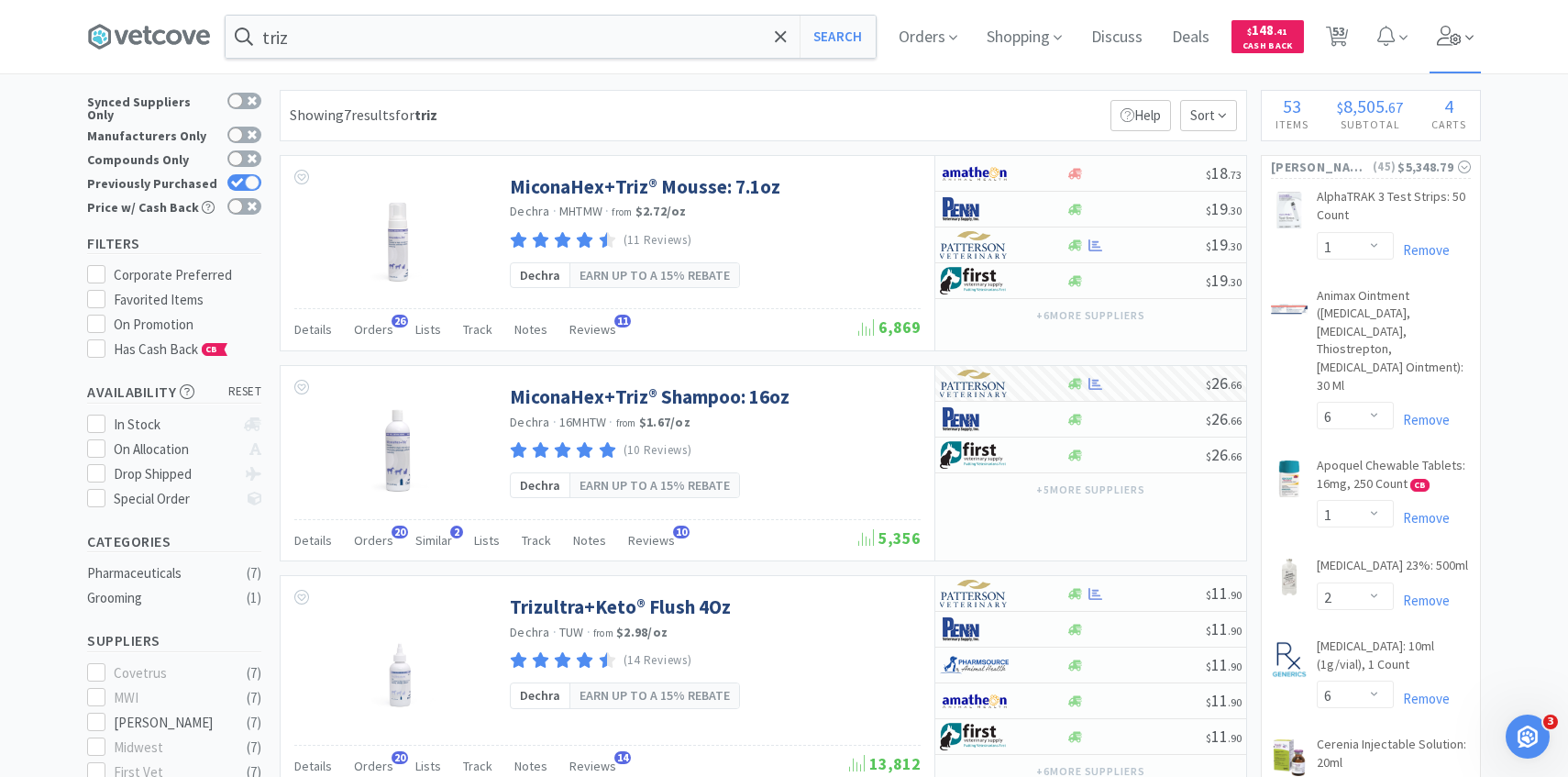
click at [1442, 37] on icon at bounding box center [1449, 35] width 25 height 21
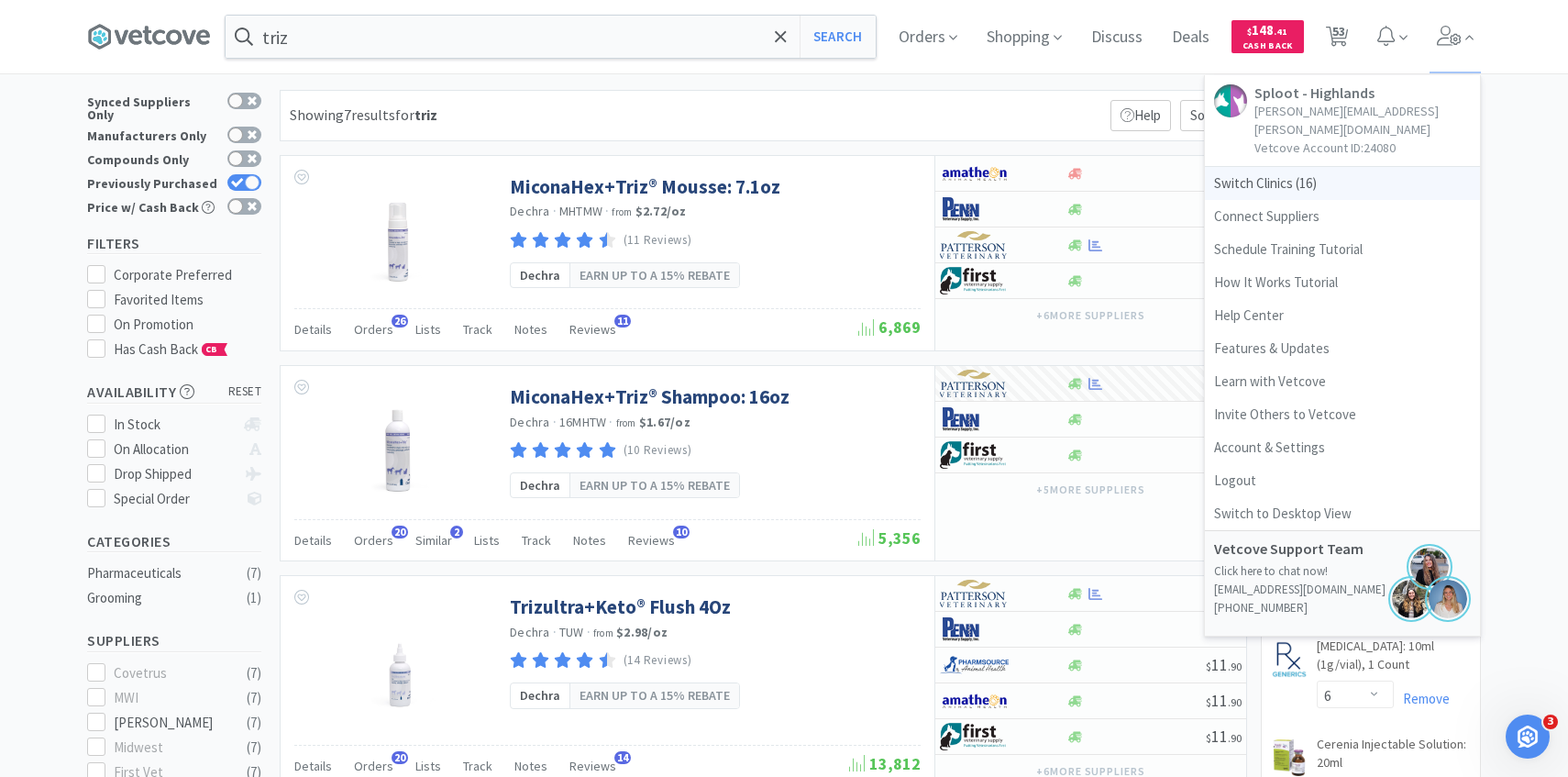
click at [1315, 168] on span "Switch Clinics ( 16 )" at bounding box center [1343, 184] width 275 height 33
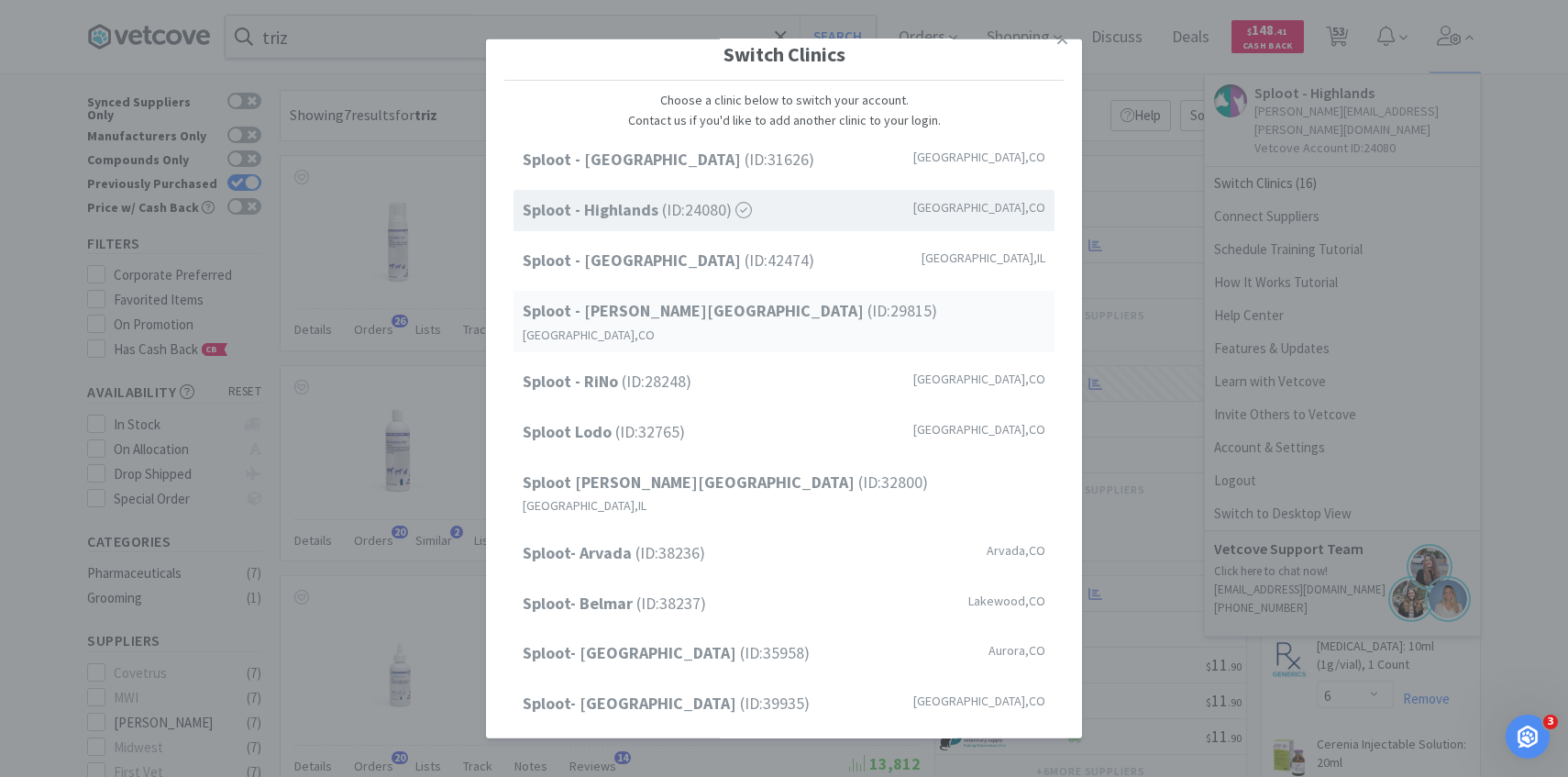
scroll to position [21, 0]
click at [848, 310] on div "Sploot - Platt Park (ID: 29815 ) Denver , CO" at bounding box center [784, 320] width 541 height 62
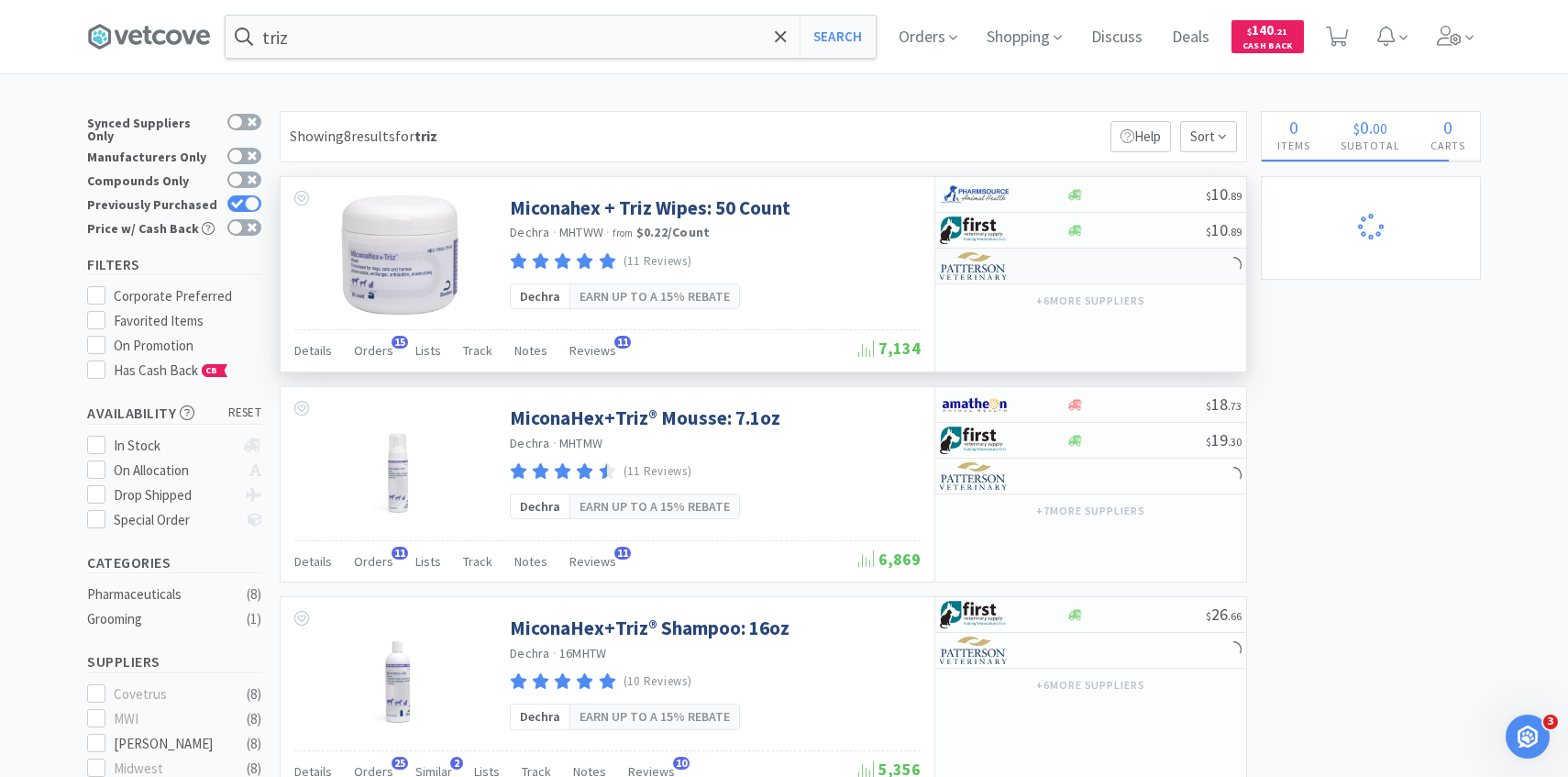
click at [1017, 277] on div at bounding box center [990, 266] width 101 height 31
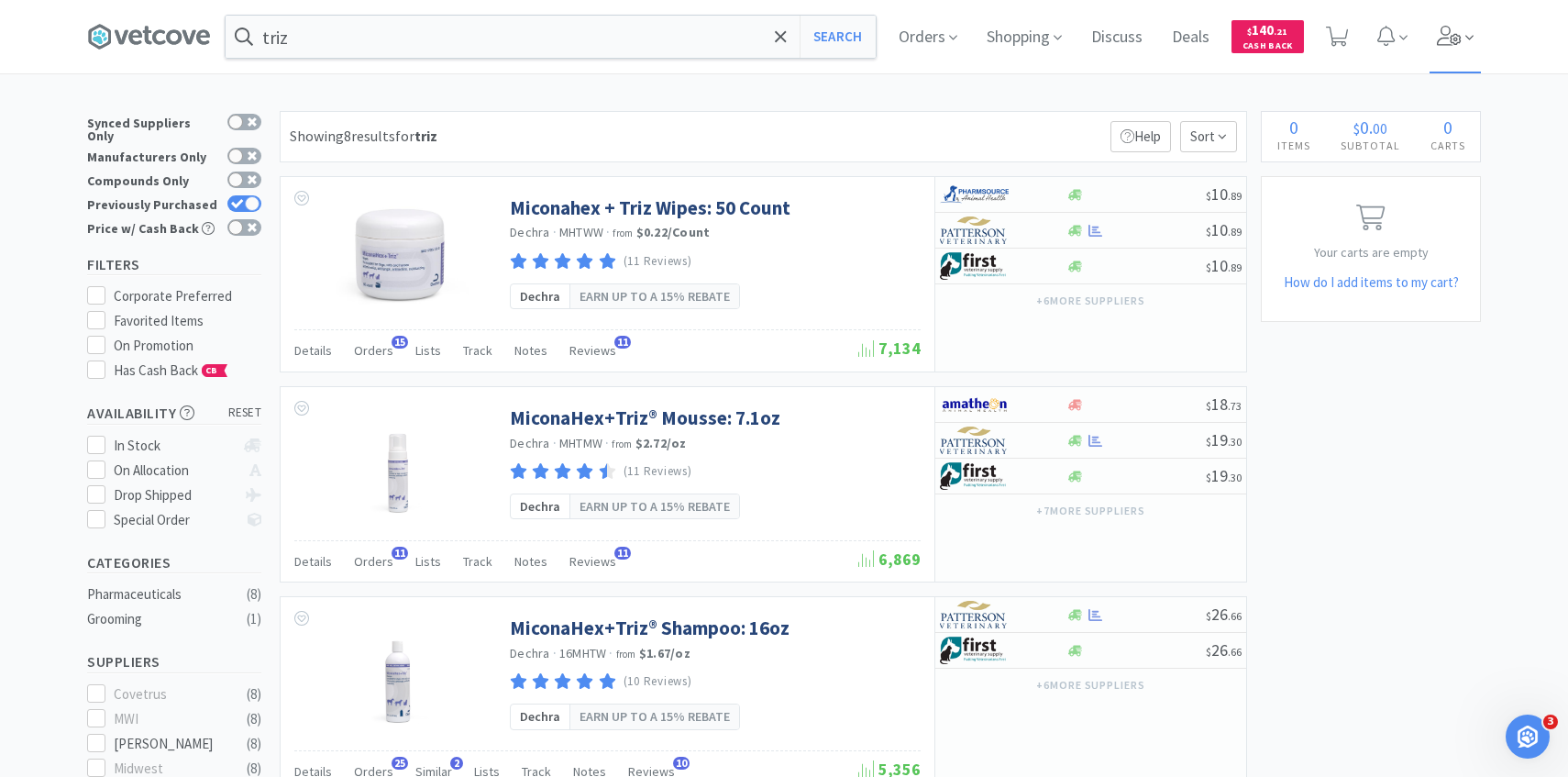
click at [1469, 60] on span at bounding box center [1455, 36] width 52 height 74
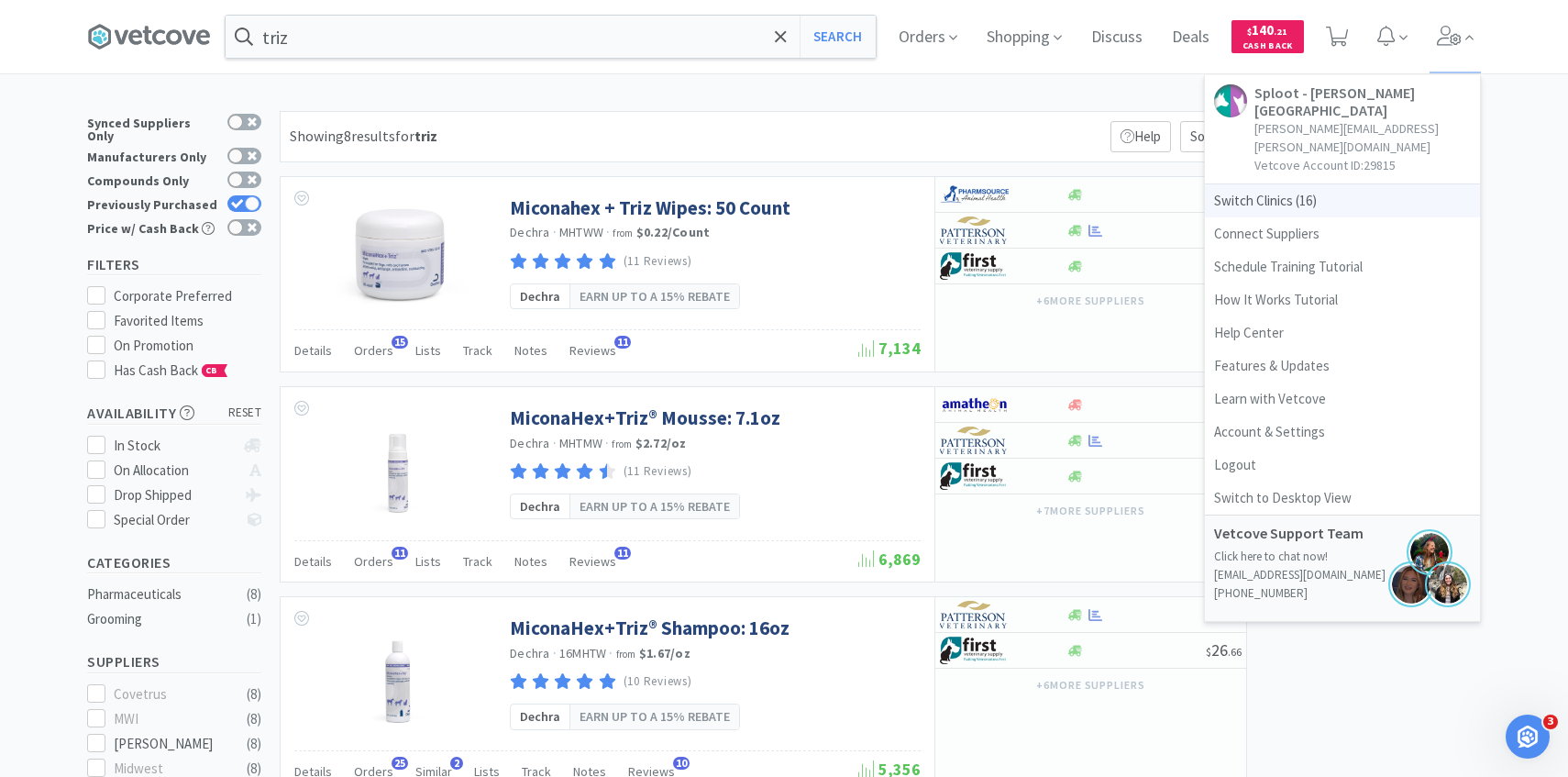
click at [1270, 185] on span "Switch Clinics ( 16 )" at bounding box center [1343, 201] width 275 height 33
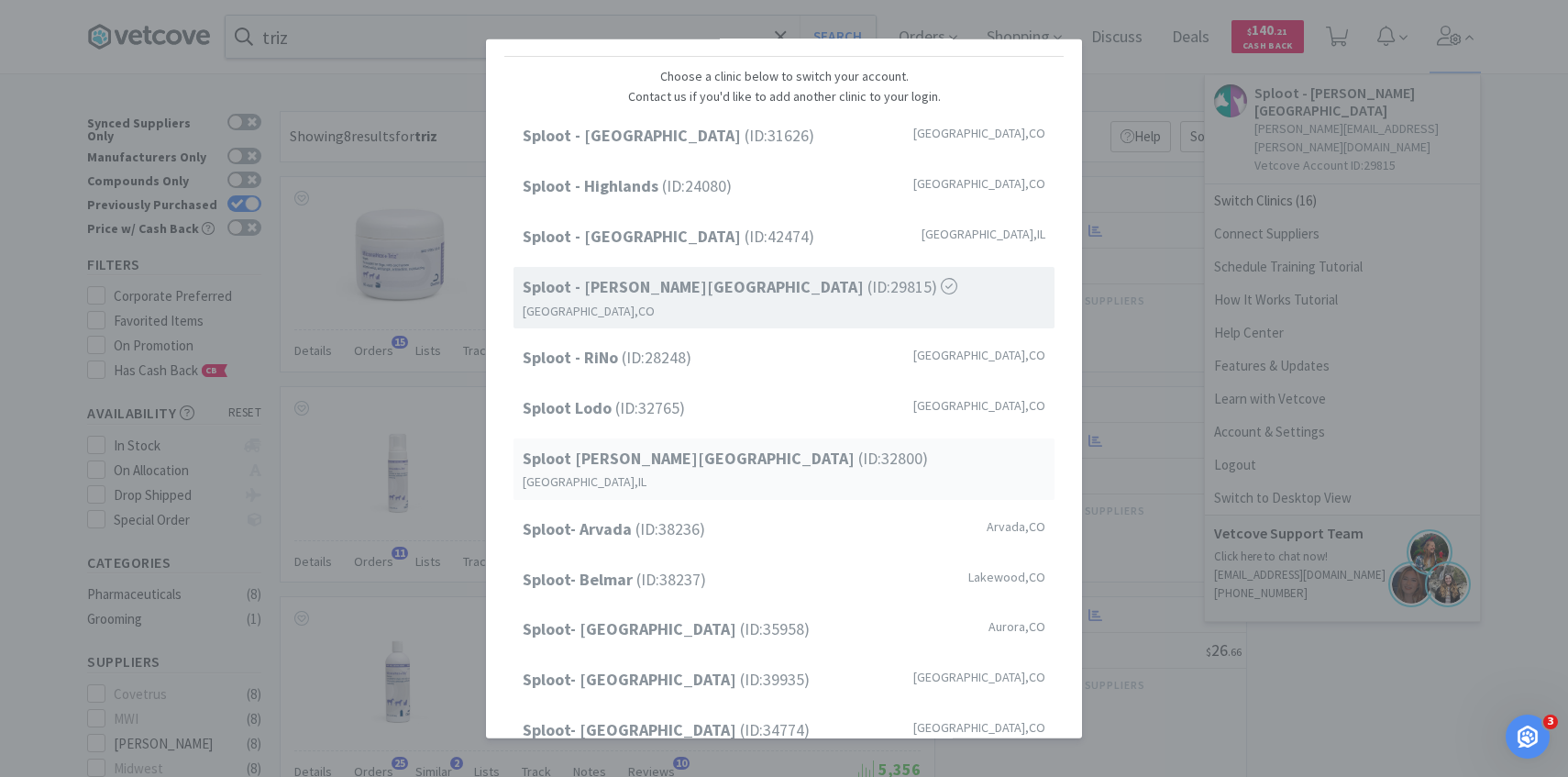
scroll to position [46, 0]
click at [720, 404] on div "Sploot Lodo (ID: 32765 ) Denver , CO" at bounding box center [784, 406] width 541 height 41
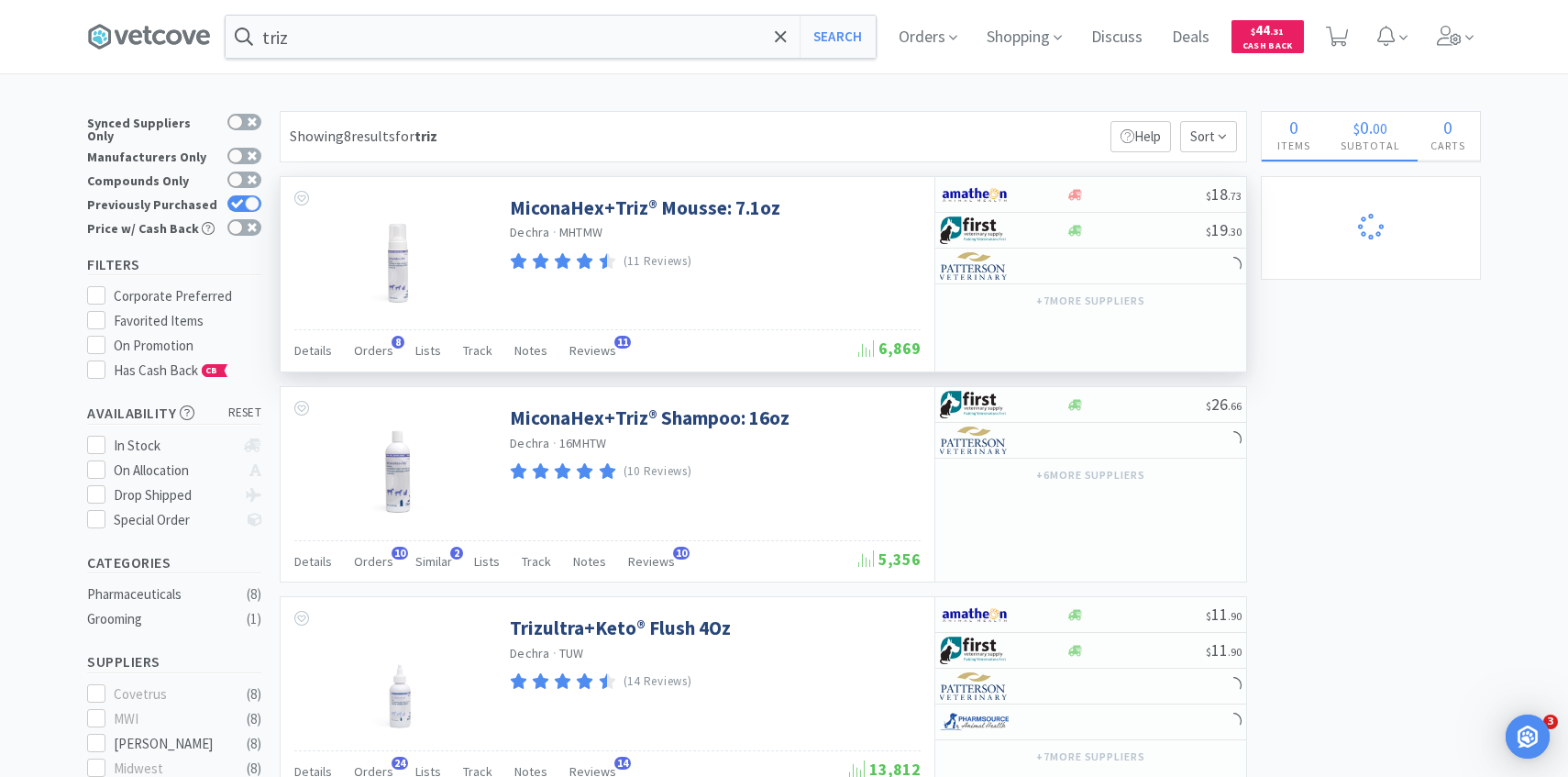
select select "3"
select select "2"
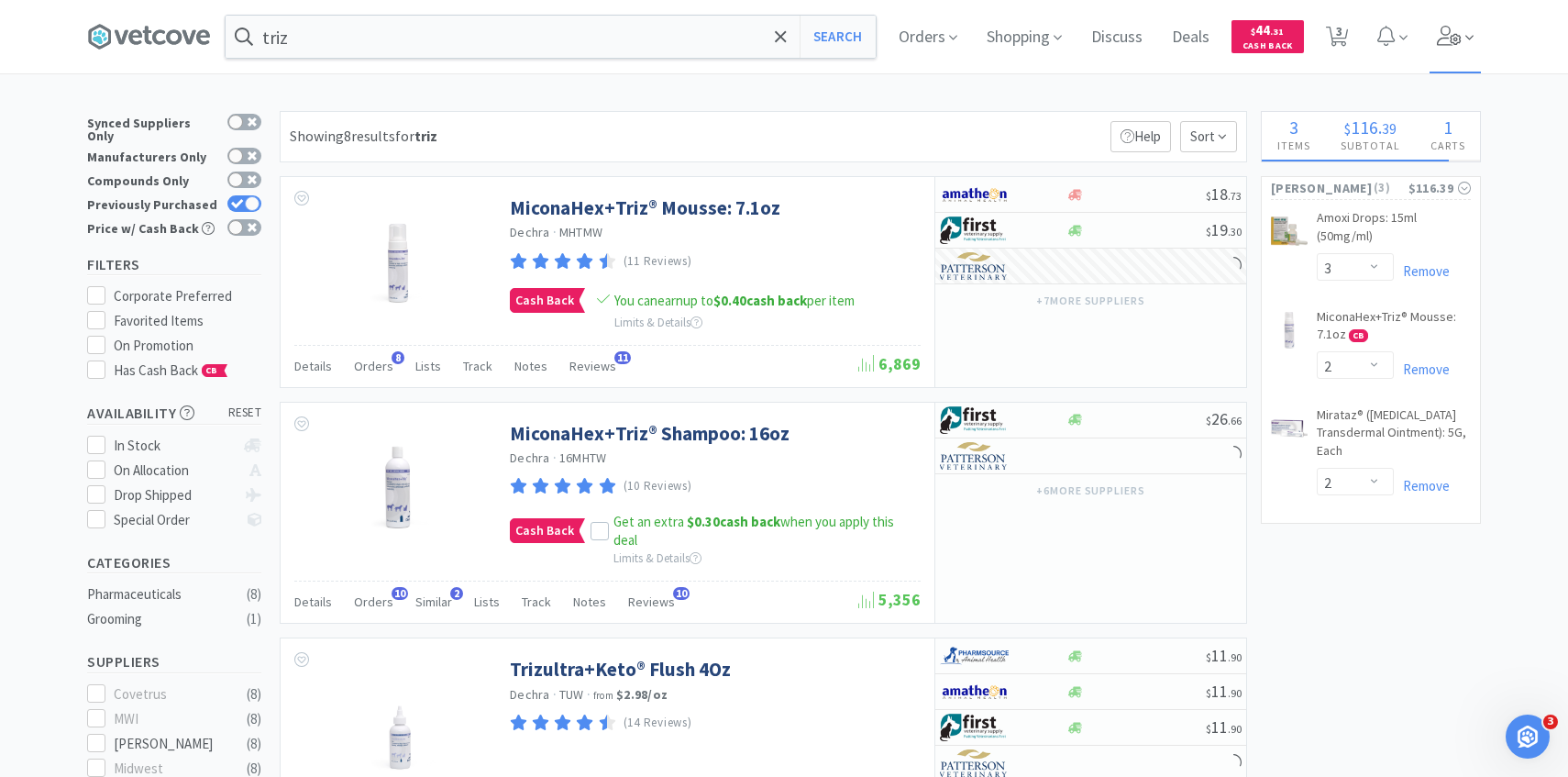
click at [1472, 23] on span at bounding box center [1455, 36] width 52 height 74
